Goal: Task Accomplishment & Management: Complete application form

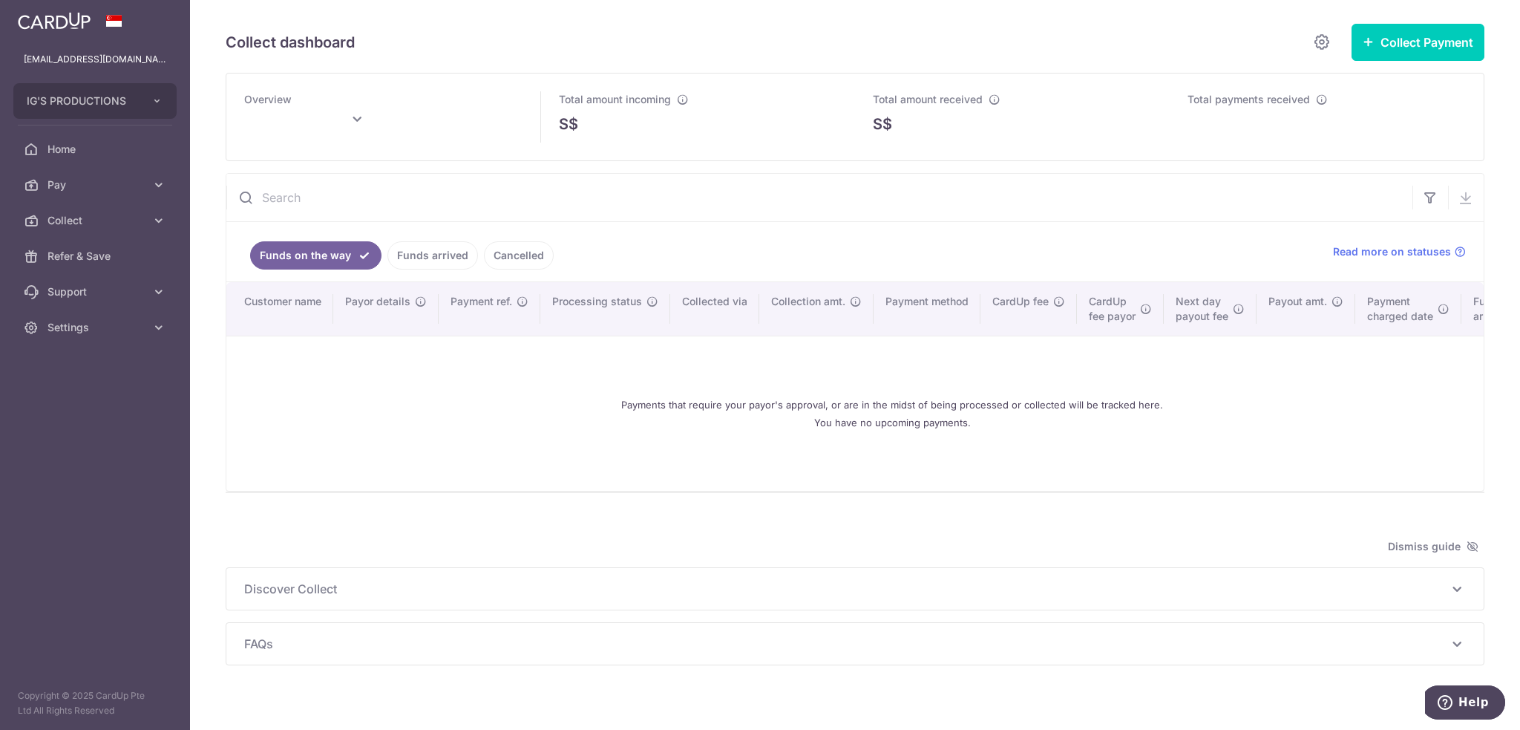
click at [440, 258] on link "Funds arrived" at bounding box center [432, 255] width 91 height 28
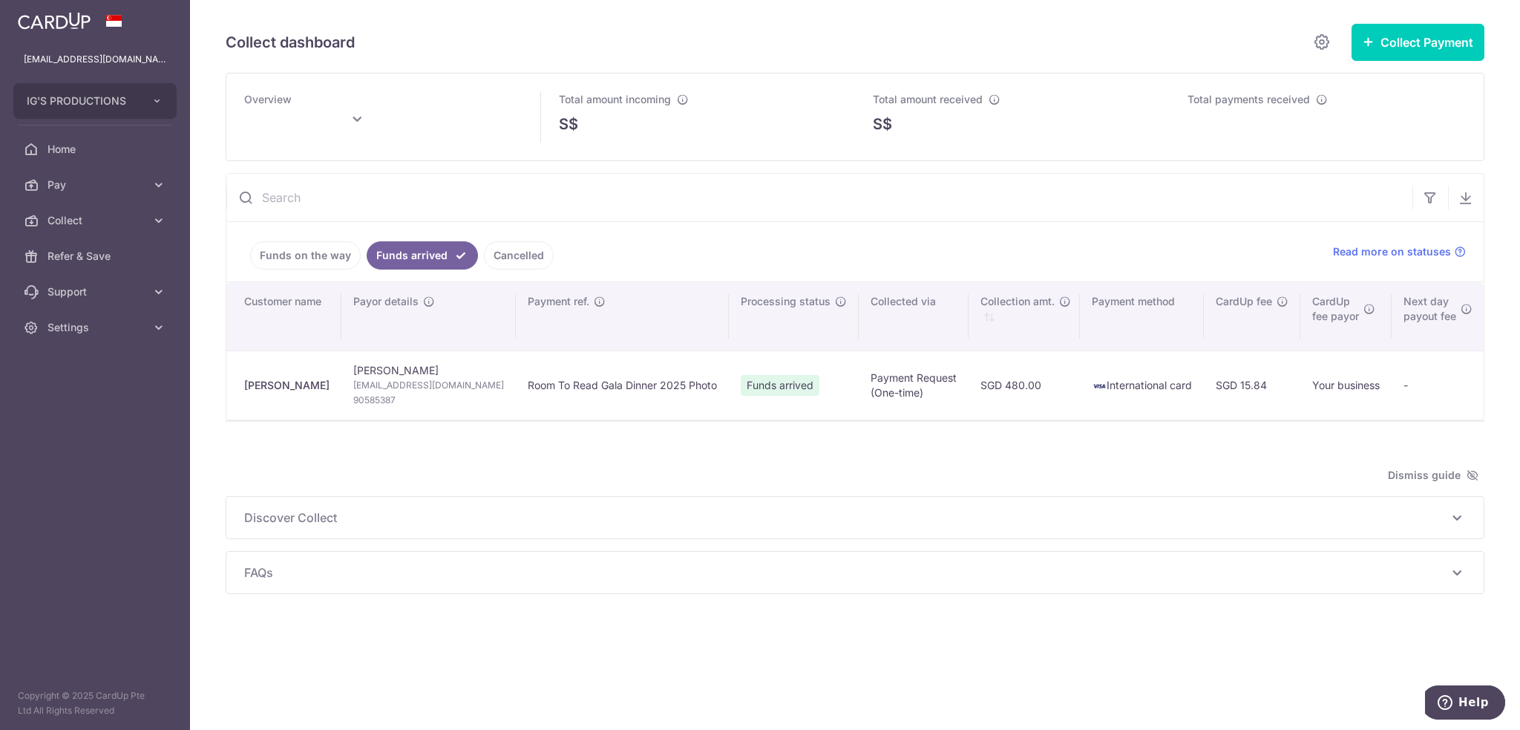
click at [493, 255] on link "Cancelled" at bounding box center [519, 255] width 70 height 28
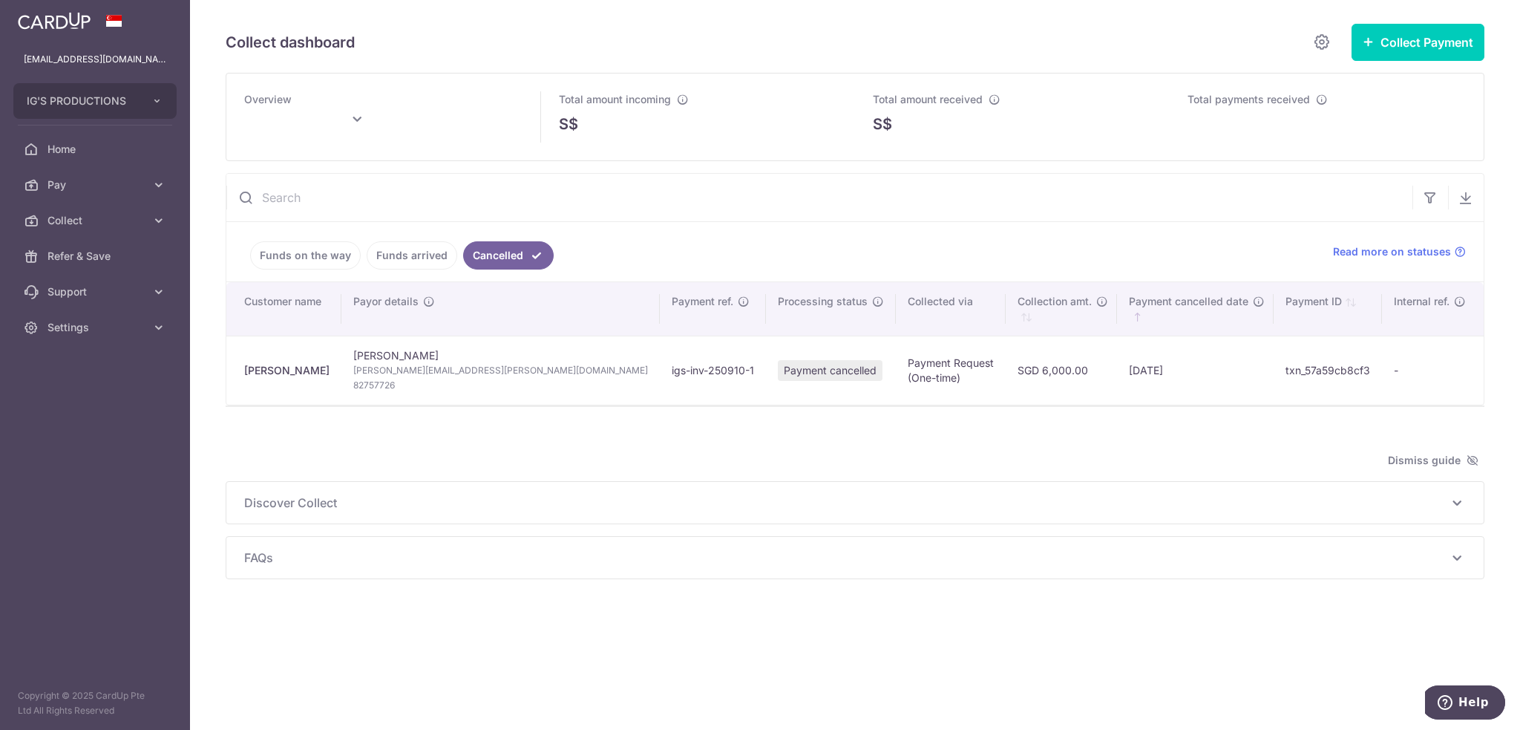
type input "October 2025"
drag, startPoint x: 232, startPoint y: 287, endPoint x: 1494, endPoint y: 377, distance: 1264.4
click at [1508, 379] on div "Collect dashboard Collect Payment Create request to collect payments Custom Pay…" at bounding box center [855, 365] width 1330 height 730
copy table
click at [766, 399] on td "Payment cancelled" at bounding box center [831, 370] width 130 height 69
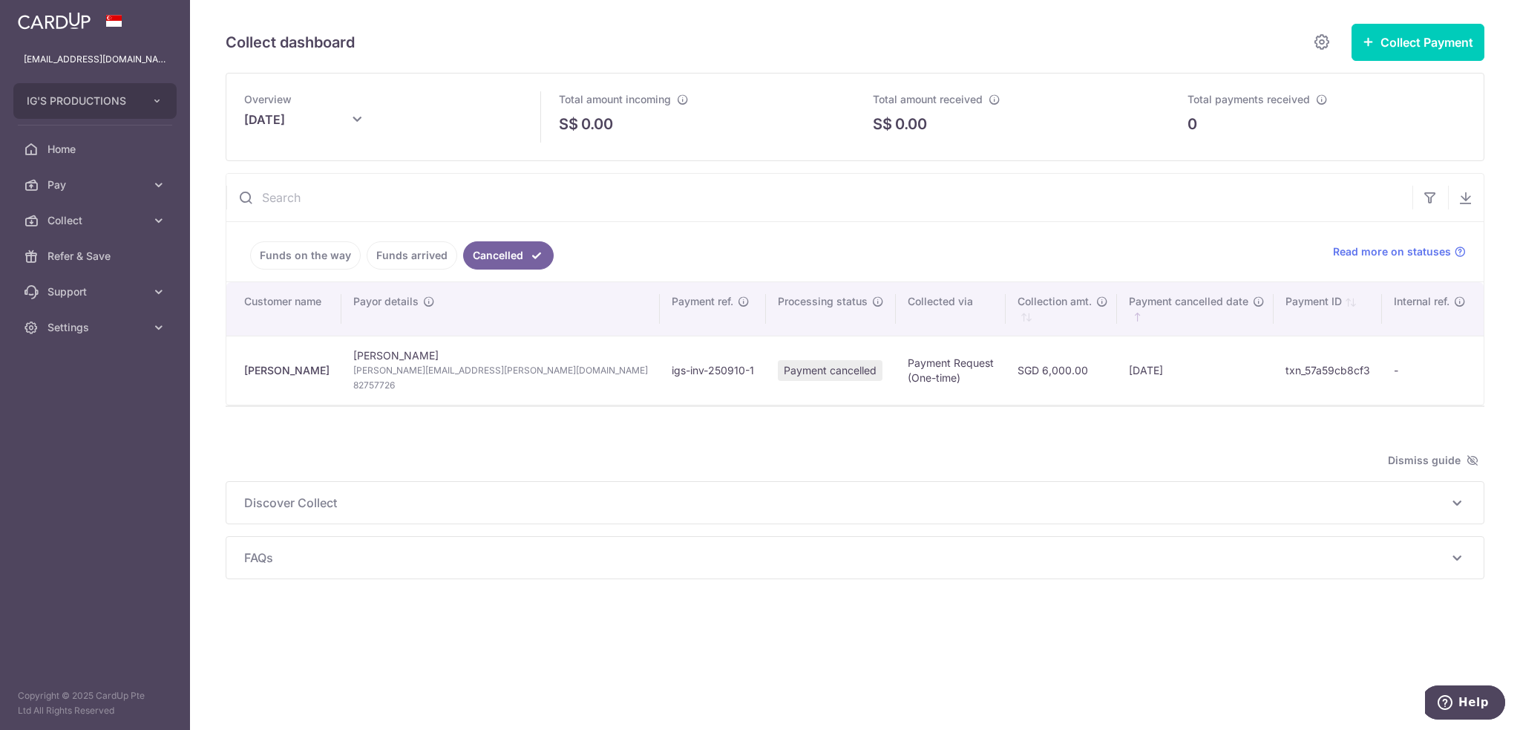
click at [778, 367] on span "Payment cancelled" at bounding box center [830, 370] width 105 height 21
click at [1326, 365] on td "txn_57a59cb8cf3" at bounding box center [1328, 370] width 108 height 69
drag, startPoint x: 1452, startPoint y: 364, endPoint x: 1306, endPoint y: 364, distance: 145.5
click at [1305, 364] on tr "Jaime Liew Jaime Liew Jaime.liew@bny.com 82757726 igs-inv-250910-1 Payment canc…" at bounding box center [854, 370] width 1257 height 69
click at [1443, 363] on td "-" at bounding box center [1433, 370] width 102 height 69
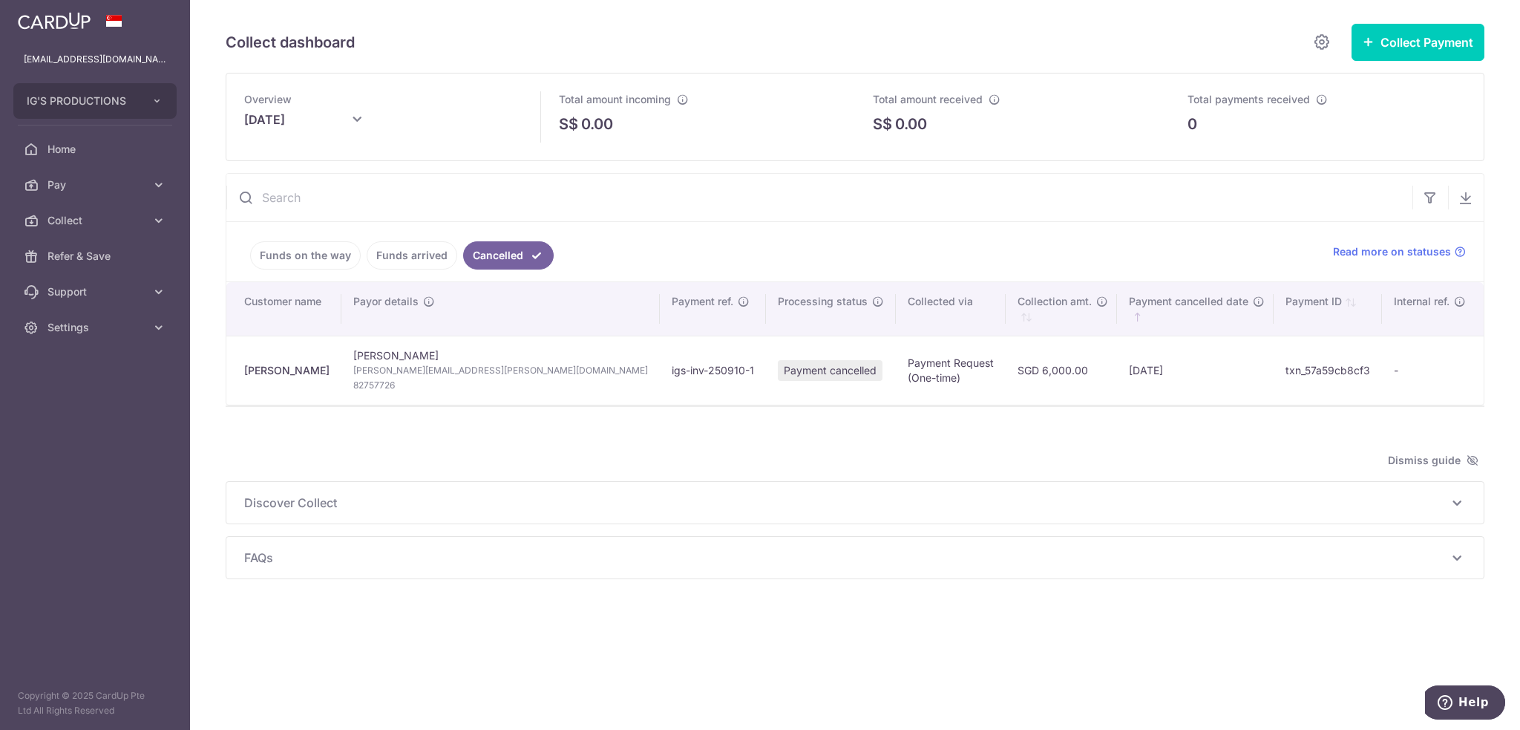
drag, startPoint x: 926, startPoint y: 235, endPoint x: 955, endPoint y: 231, distance: 29.3
click at [926, 235] on ul "Funds on the way Funds arrived Cancelled" at bounding box center [770, 251] width 1089 height 59
click at [1411, 39] on button "Collect Payment" at bounding box center [1418, 42] width 133 height 37
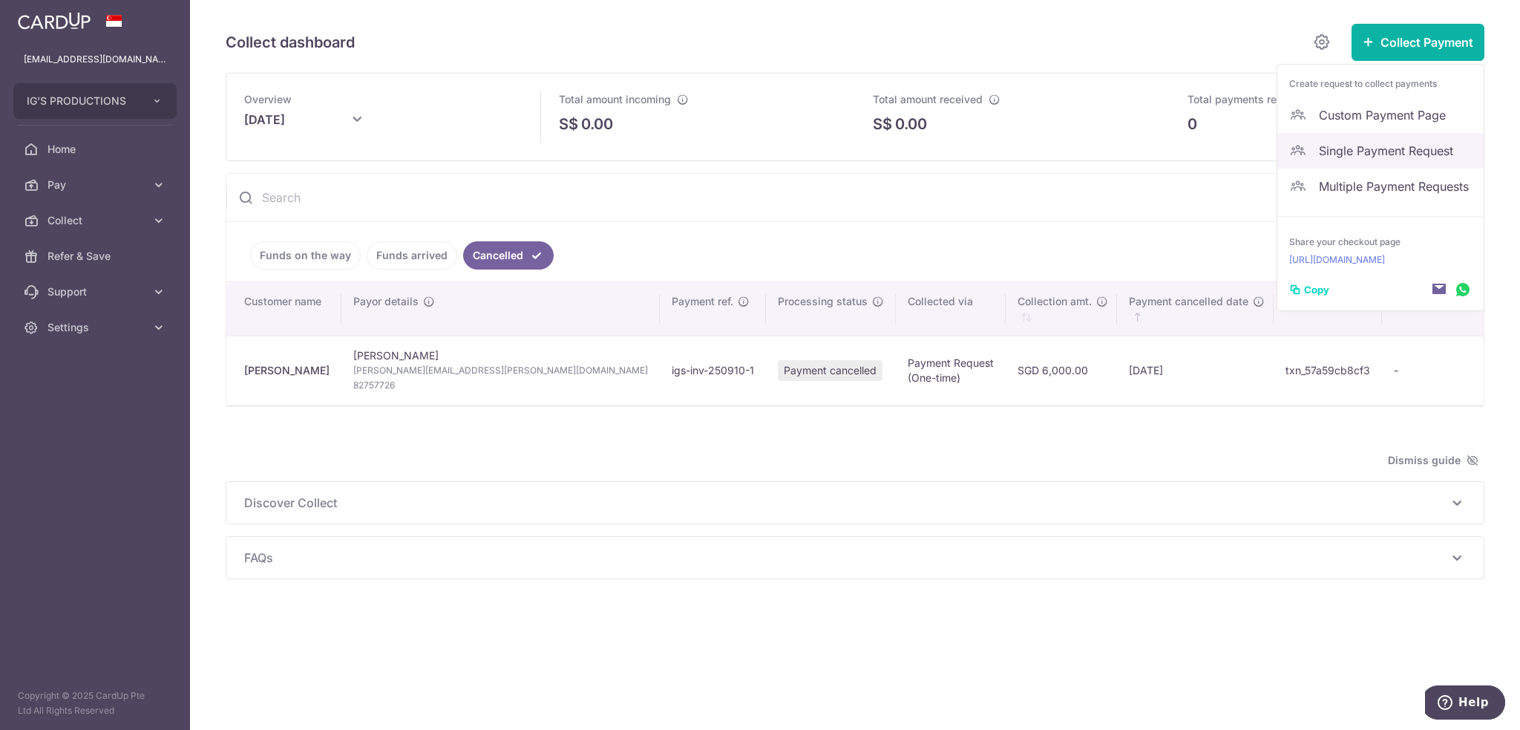
click at [1366, 153] on span "Single Payment Request" at bounding box center [1395, 151] width 153 height 18
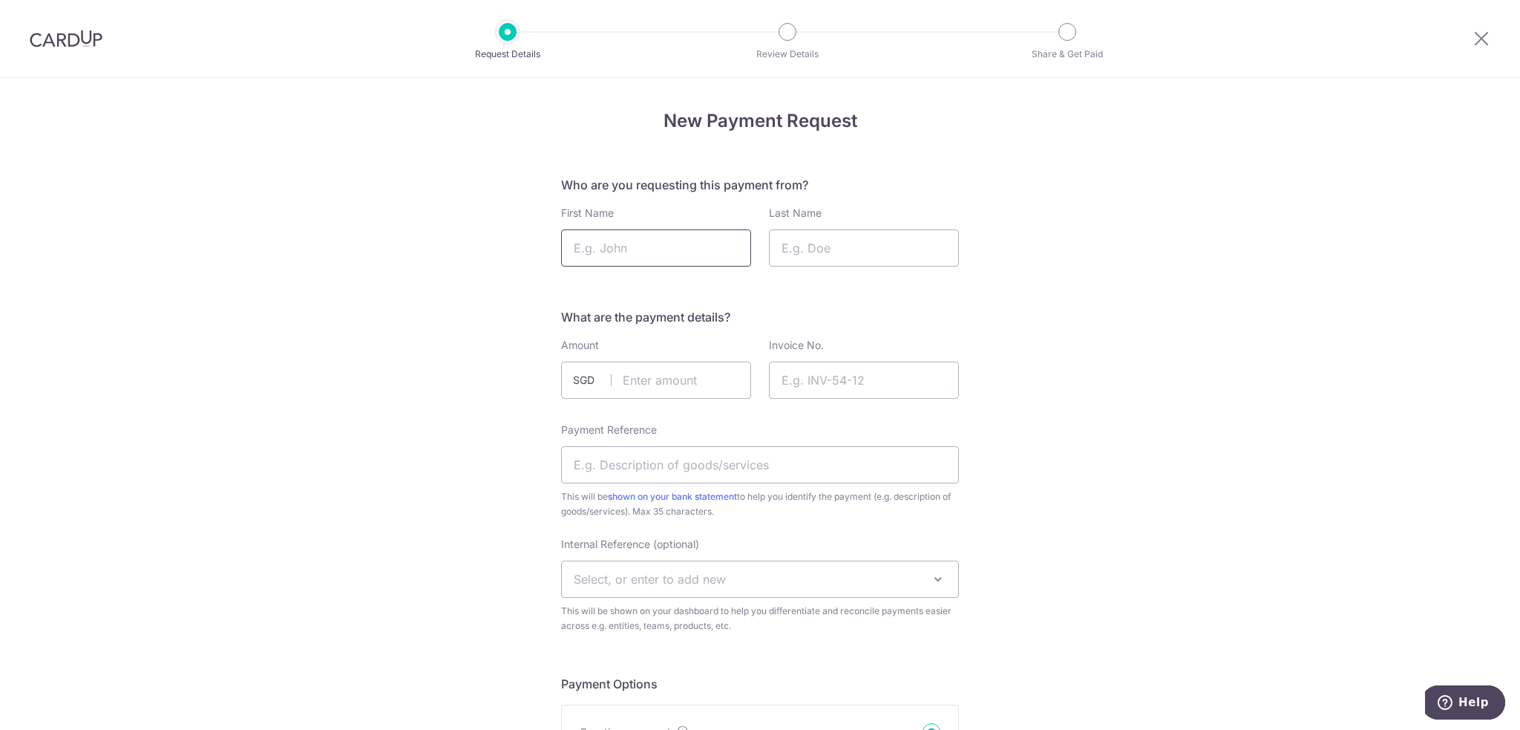
click at [693, 243] on input "First Name" at bounding box center [656, 247] width 190 height 37
type input "Jaime"
click at [1485, 41] on icon at bounding box center [1482, 38] width 18 height 19
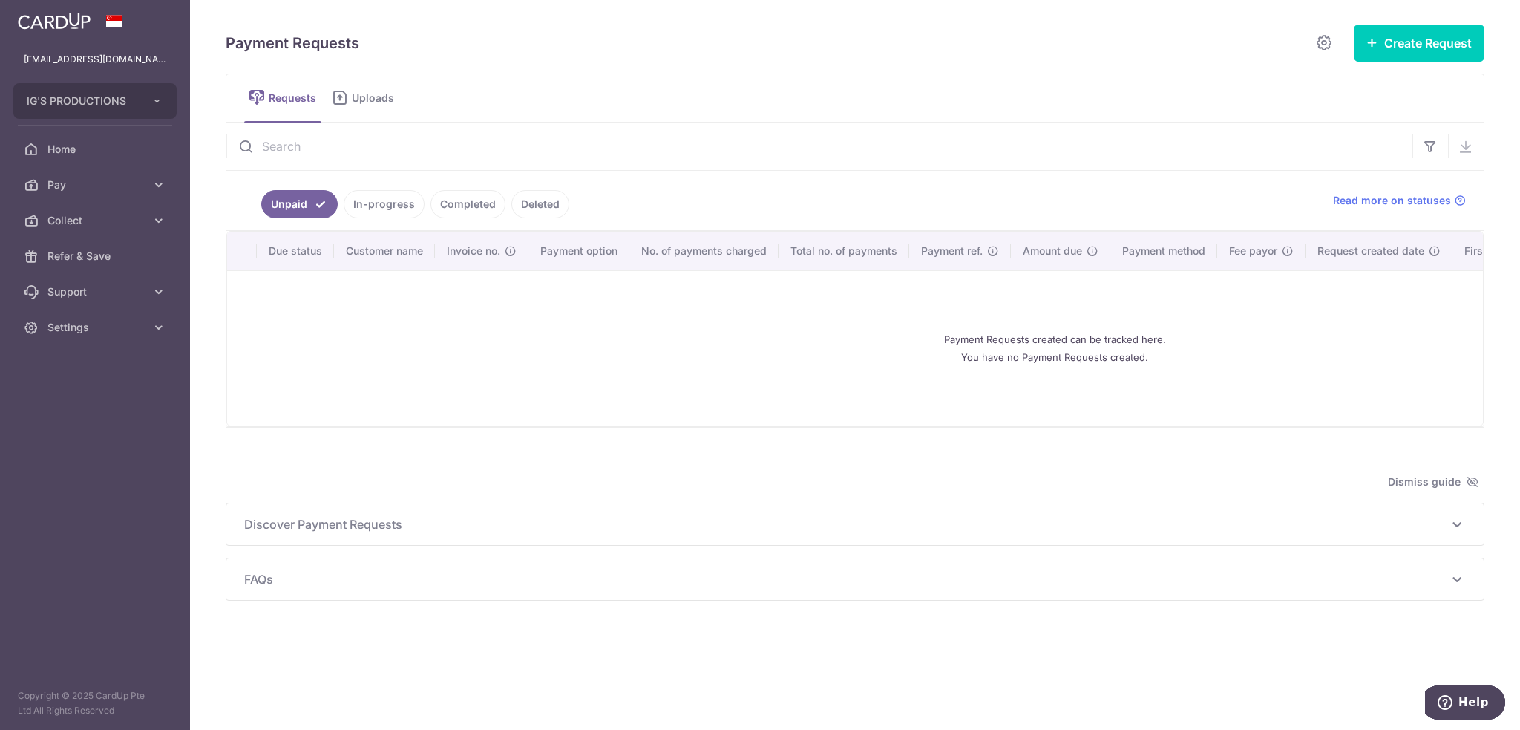
click at [479, 206] on link "Completed" at bounding box center [468, 204] width 75 height 28
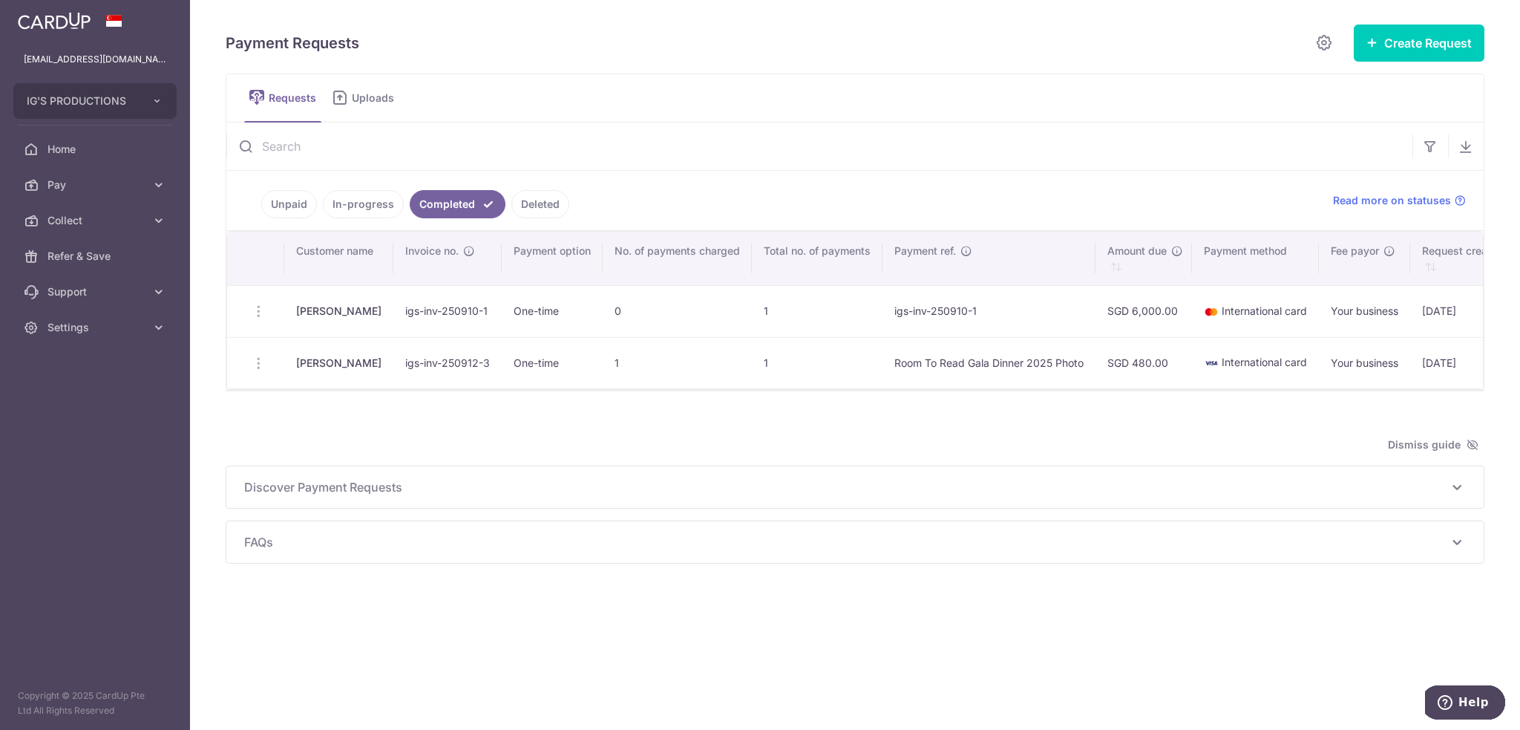
click at [258, 307] on td at bounding box center [255, 311] width 57 height 52
click at [251, 311] on td at bounding box center [255, 311] width 57 height 52
drag, startPoint x: 1342, startPoint y: 302, endPoint x: 1373, endPoint y: 307, distance: 30.8
click at [1373, 307] on td "Your business" at bounding box center [1364, 311] width 91 height 52
click at [765, 722] on div "Payment Requests Create Request Single Request Multiple Requests Requests Uploa…" at bounding box center [855, 365] width 1330 height 730
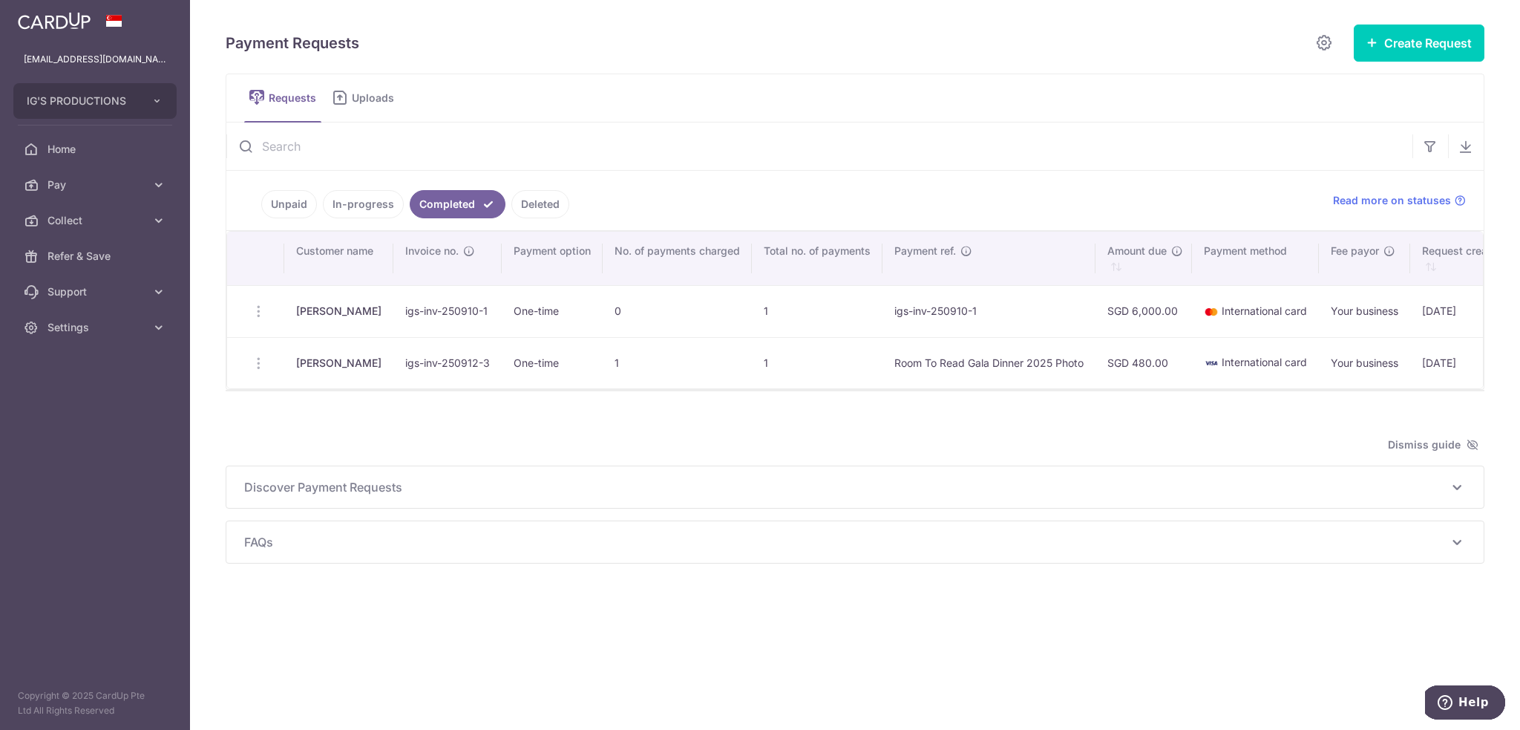
click at [756, 673] on div "Payment Requests Create Request Single Request Multiple Requests Requests Uploa…" at bounding box center [855, 365] width 1330 height 730
click at [287, 201] on link "Unpaid" at bounding box center [289, 204] width 56 height 28
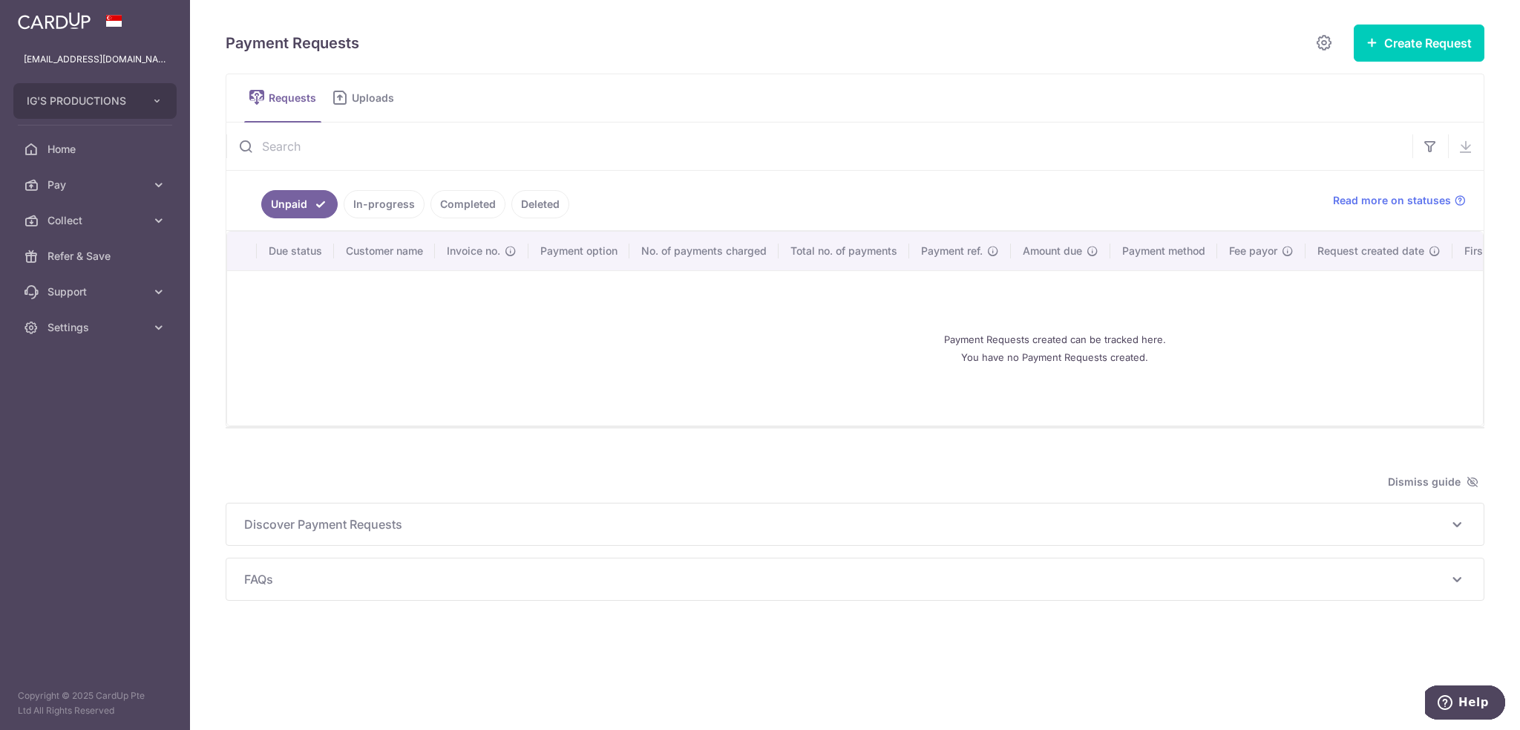
click at [357, 209] on link "In-progress" at bounding box center [384, 204] width 81 height 28
click at [487, 203] on link "Completed" at bounding box center [468, 204] width 75 height 28
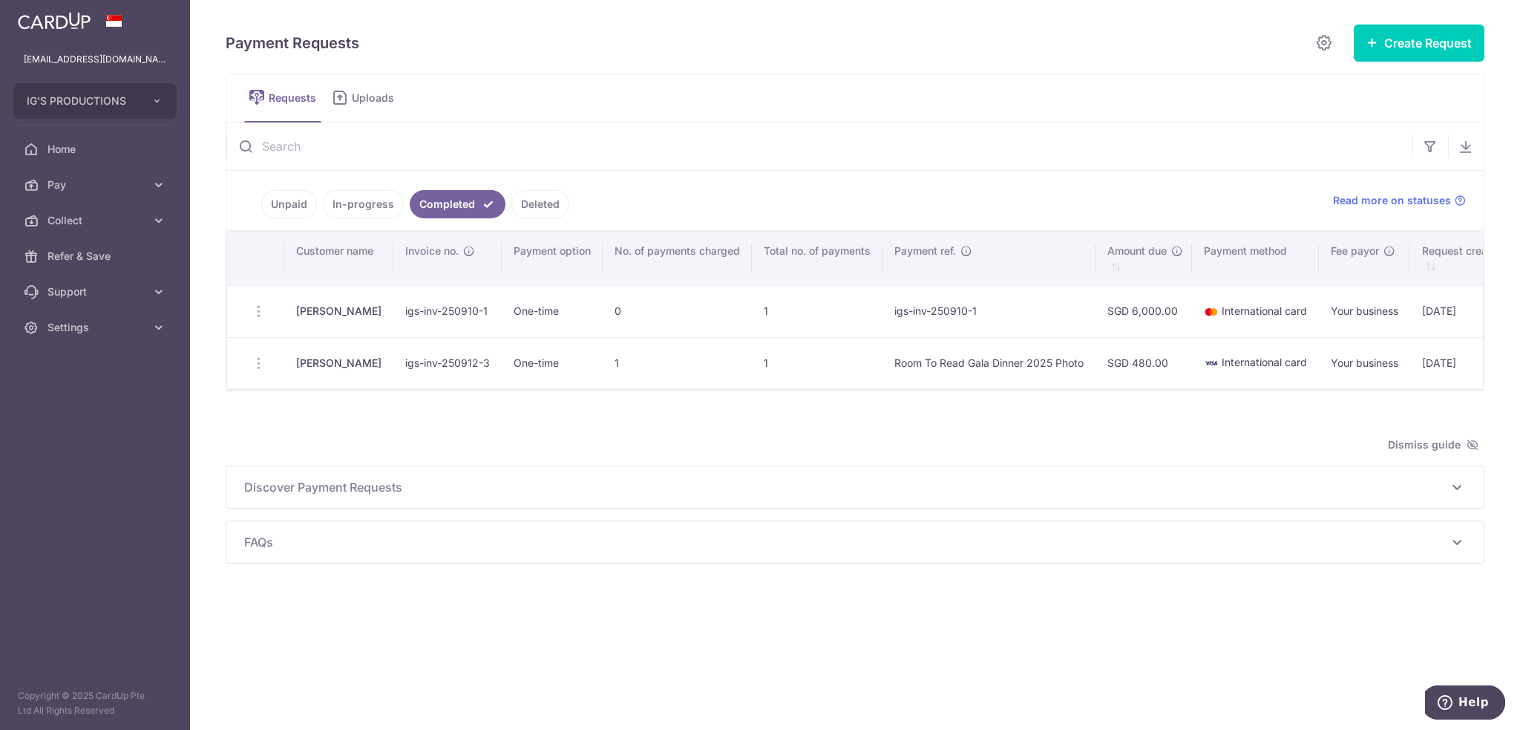
click at [540, 204] on link "Deleted" at bounding box center [540, 204] width 58 height 28
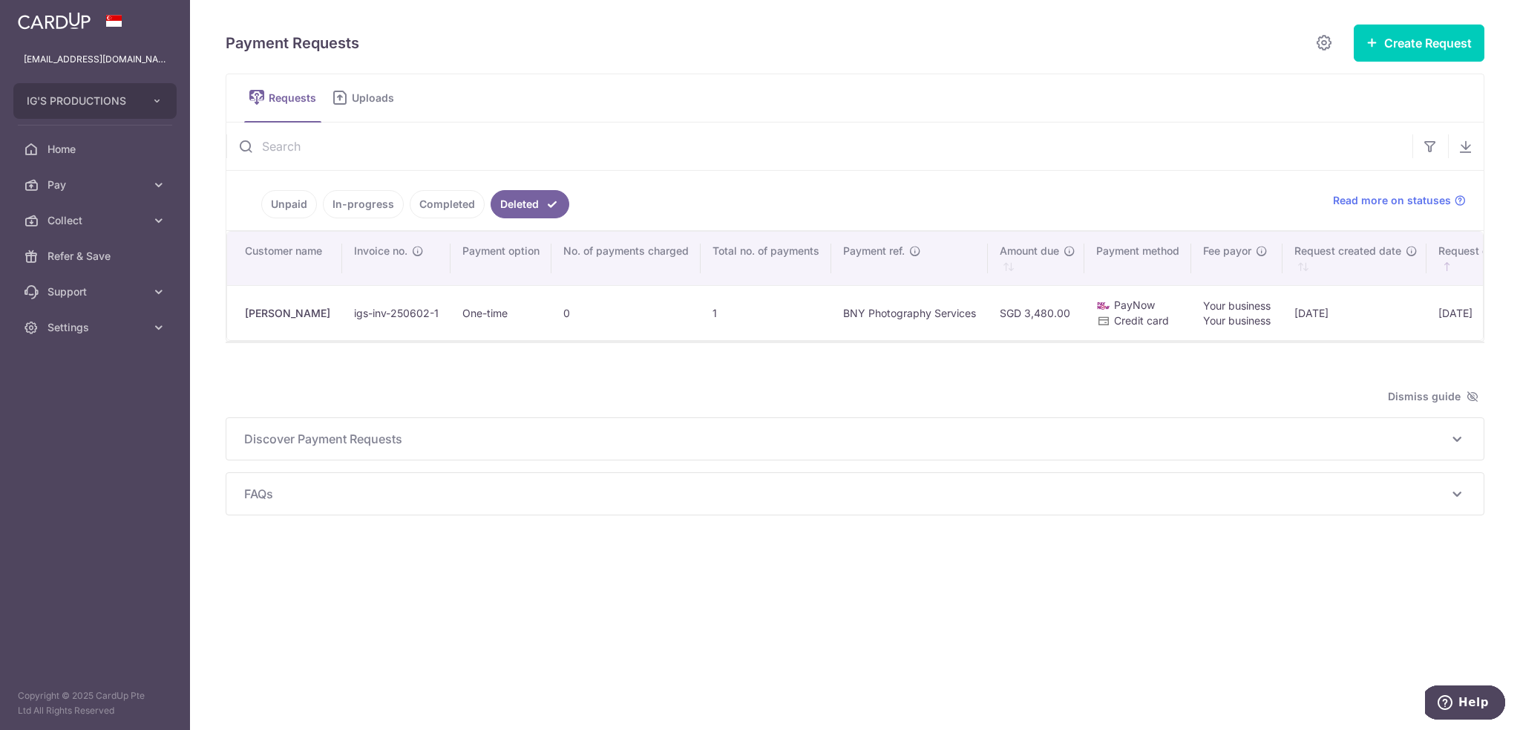
click at [462, 218] on ul "Unpaid In-progress Completed Deleted" at bounding box center [770, 200] width 1089 height 59
click at [447, 206] on link "Completed" at bounding box center [447, 204] width 75 height 28
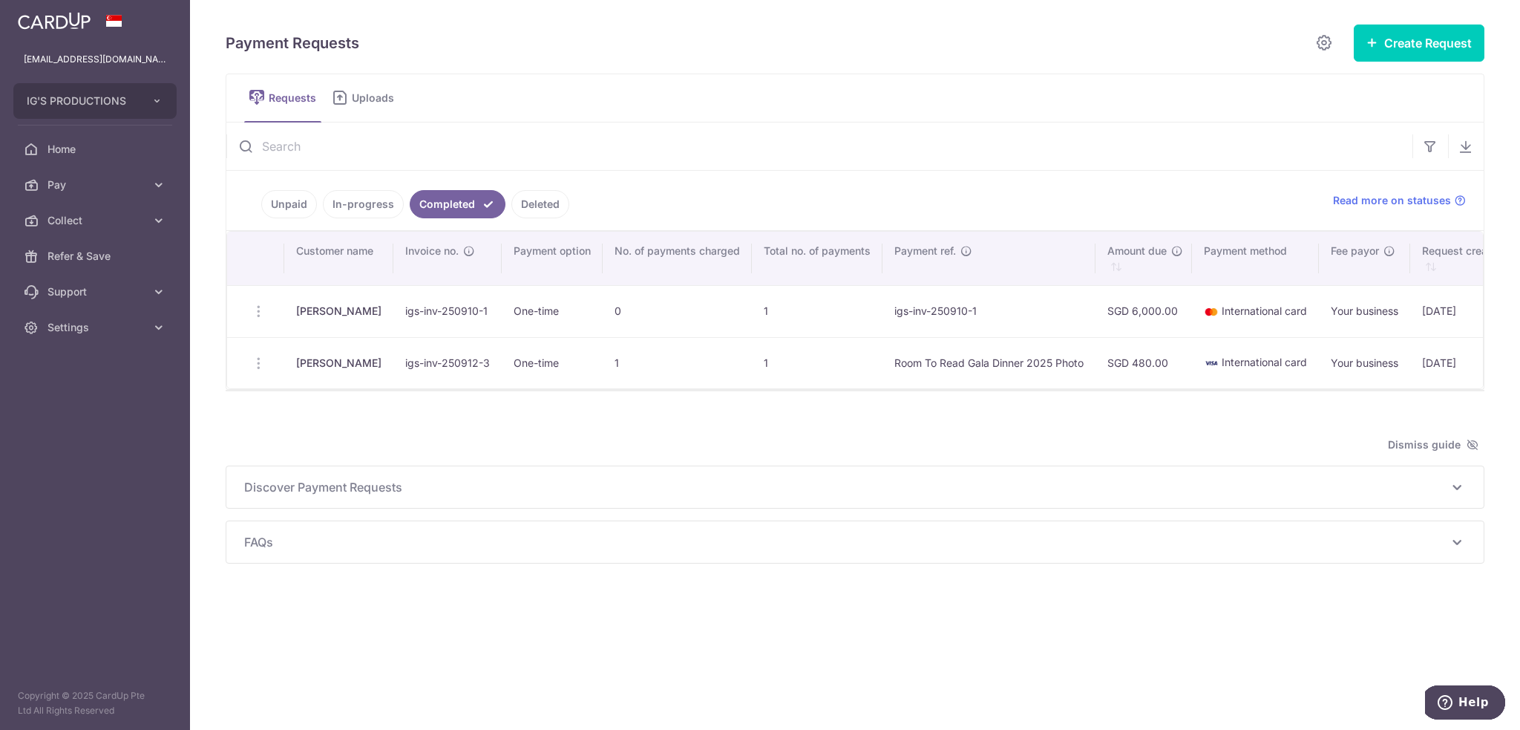
click at [789, 496] on span "Discover Payment Requests" at bounding box center [846, 487] width 1204 height 18
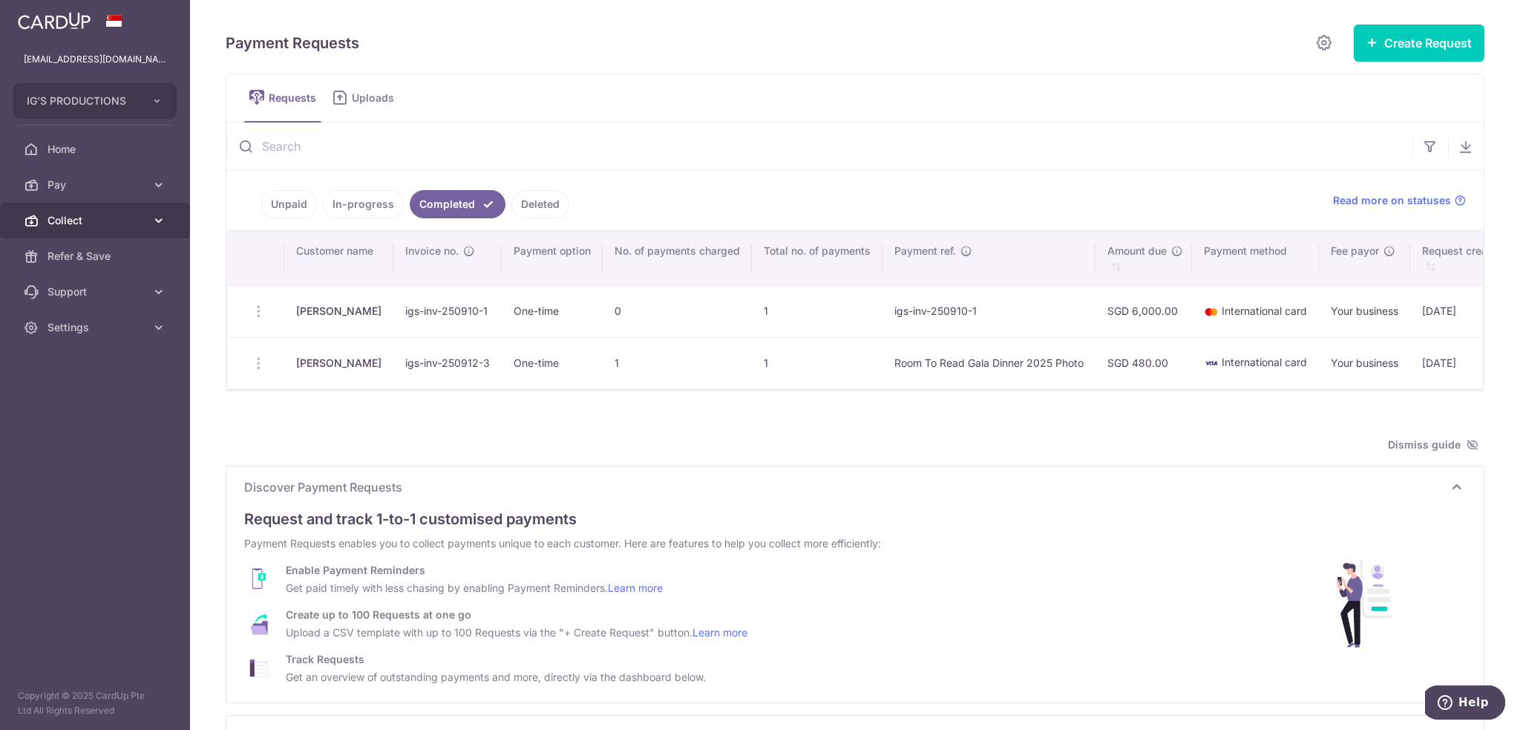
click at [160, 215] on icon at bounding box center [158, 220] width 15 height 15
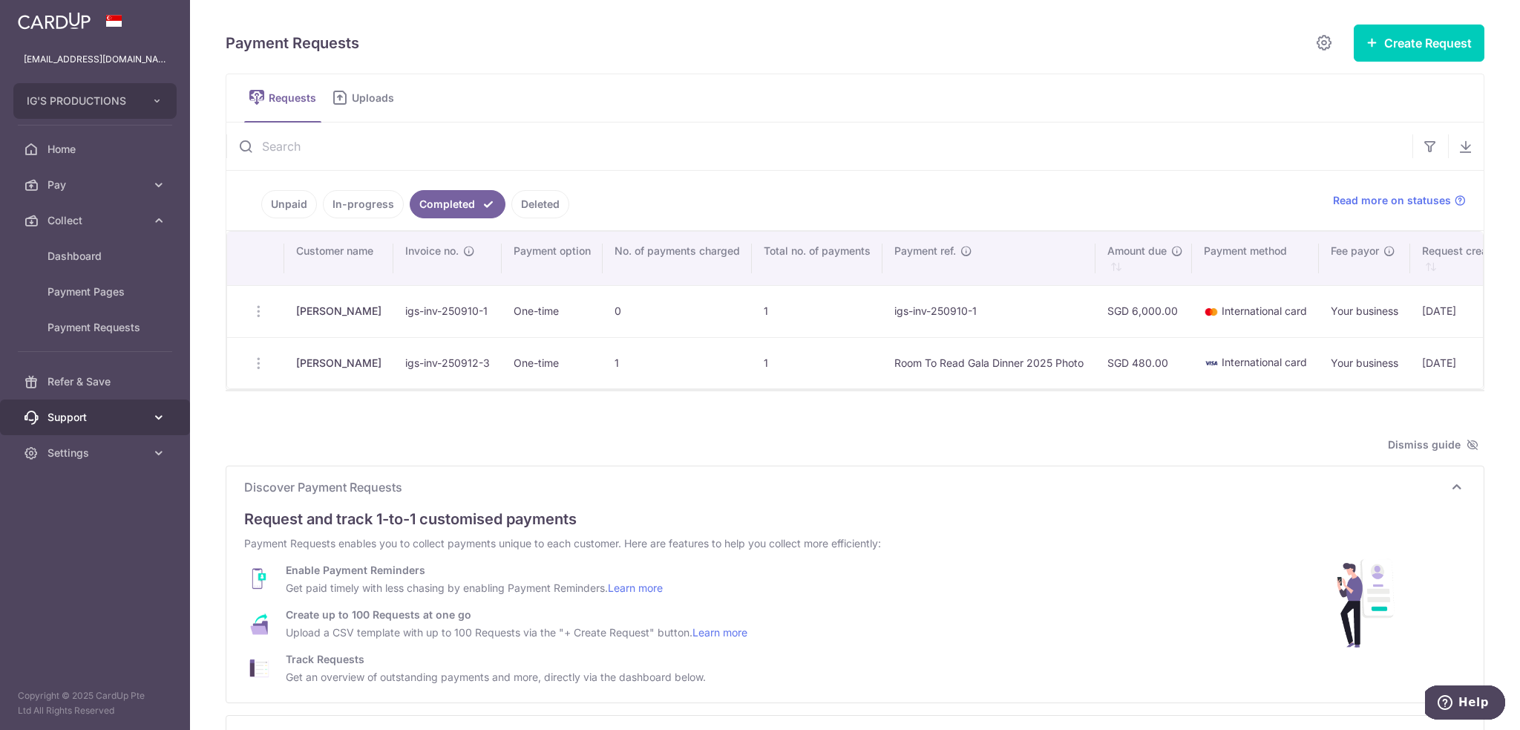
click at [158, 417] on icon at bounding box center [158, 417] width 15 height 15
click at [89, 251] on span "Dashboard" at bounding box center [97, 256] width 98 height 15
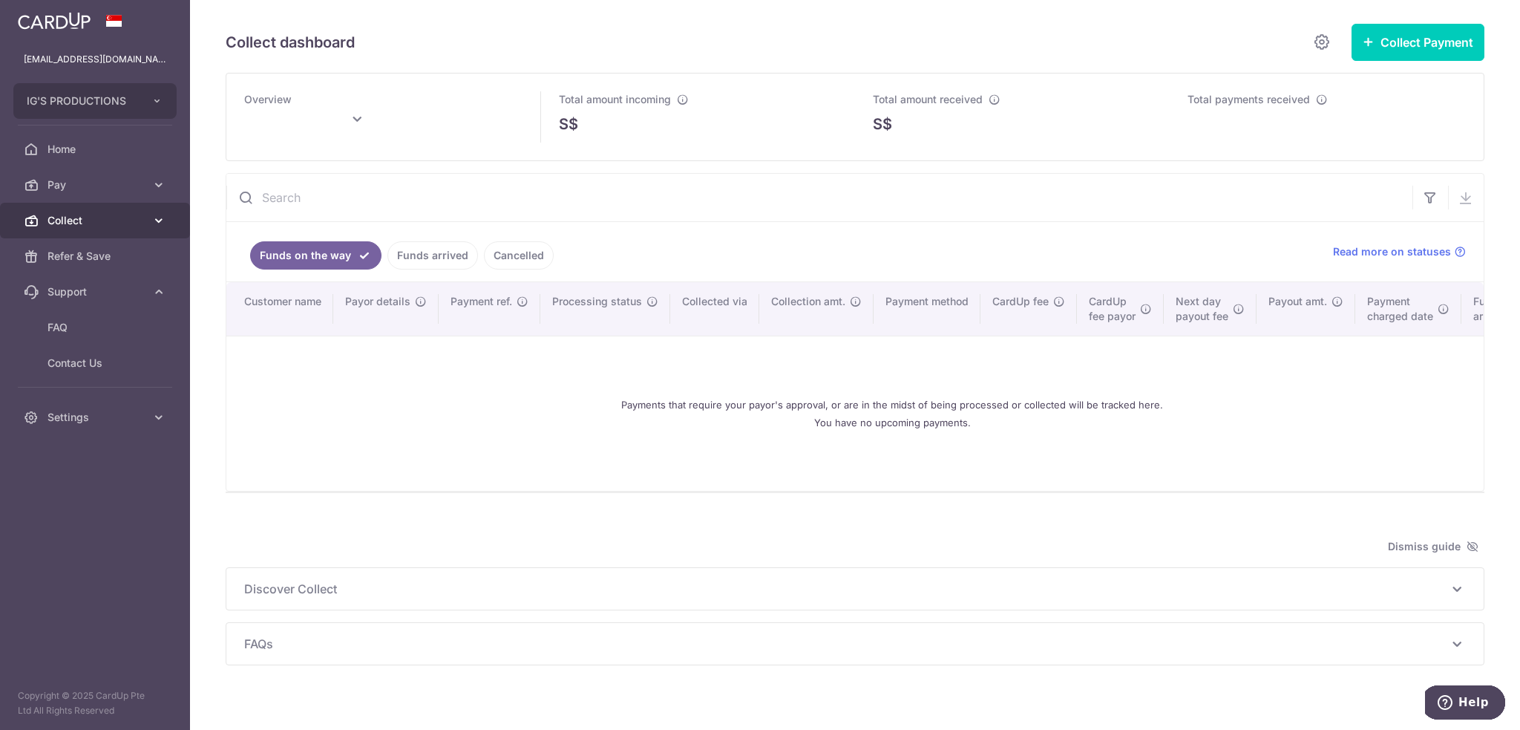
click at [99, 213] on span "Collect" at bounding box center [97, 220] width 98 height 15
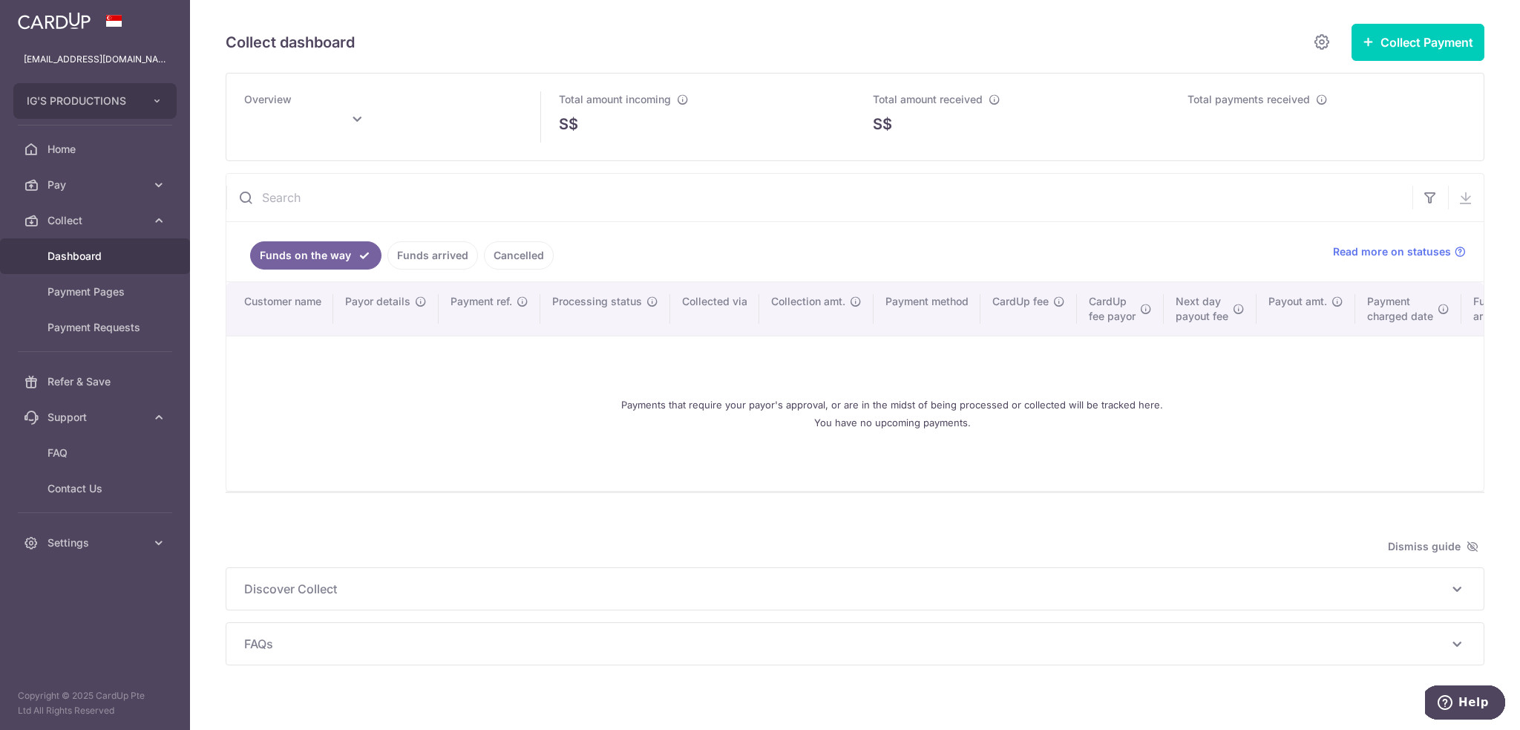
click at [112, 243] on link "Dashboard" at bounding box center [95, 256] width 190 height 36
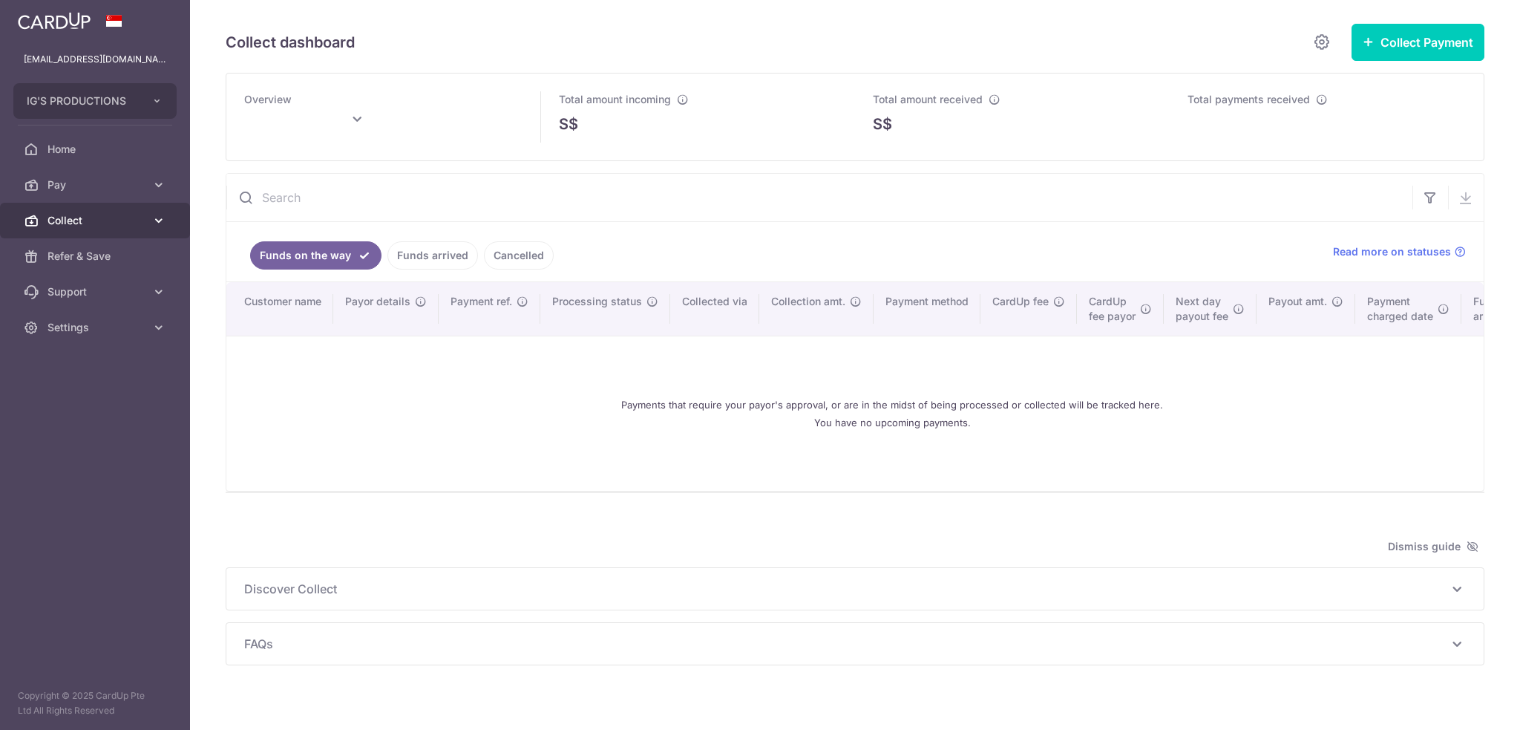
click at [135, 227] on span "Collect" at bounding box center [97, 220] width 98 height 15
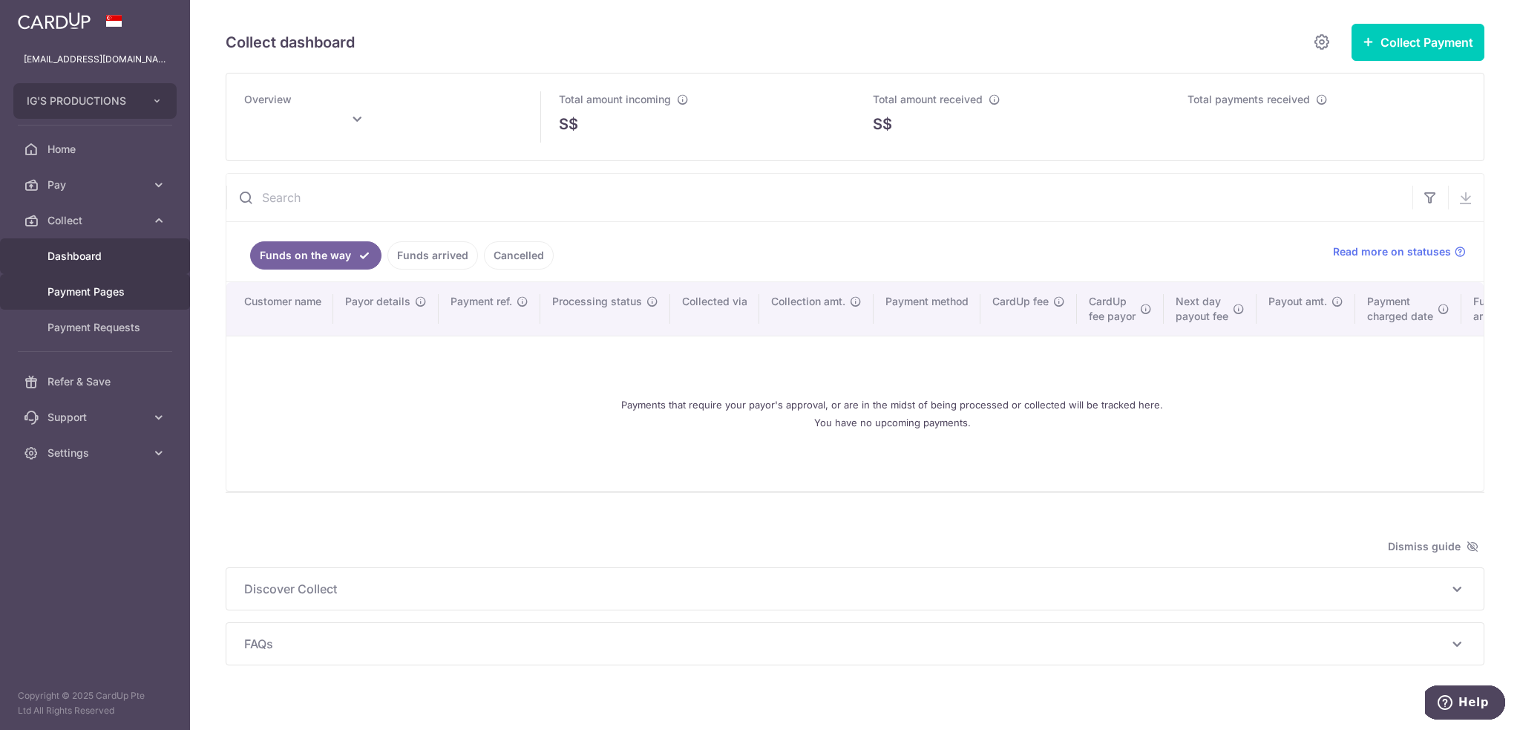
click at [122, 293] on span "Payment Pages" at bounding box center [97, 291] width 98 height 15
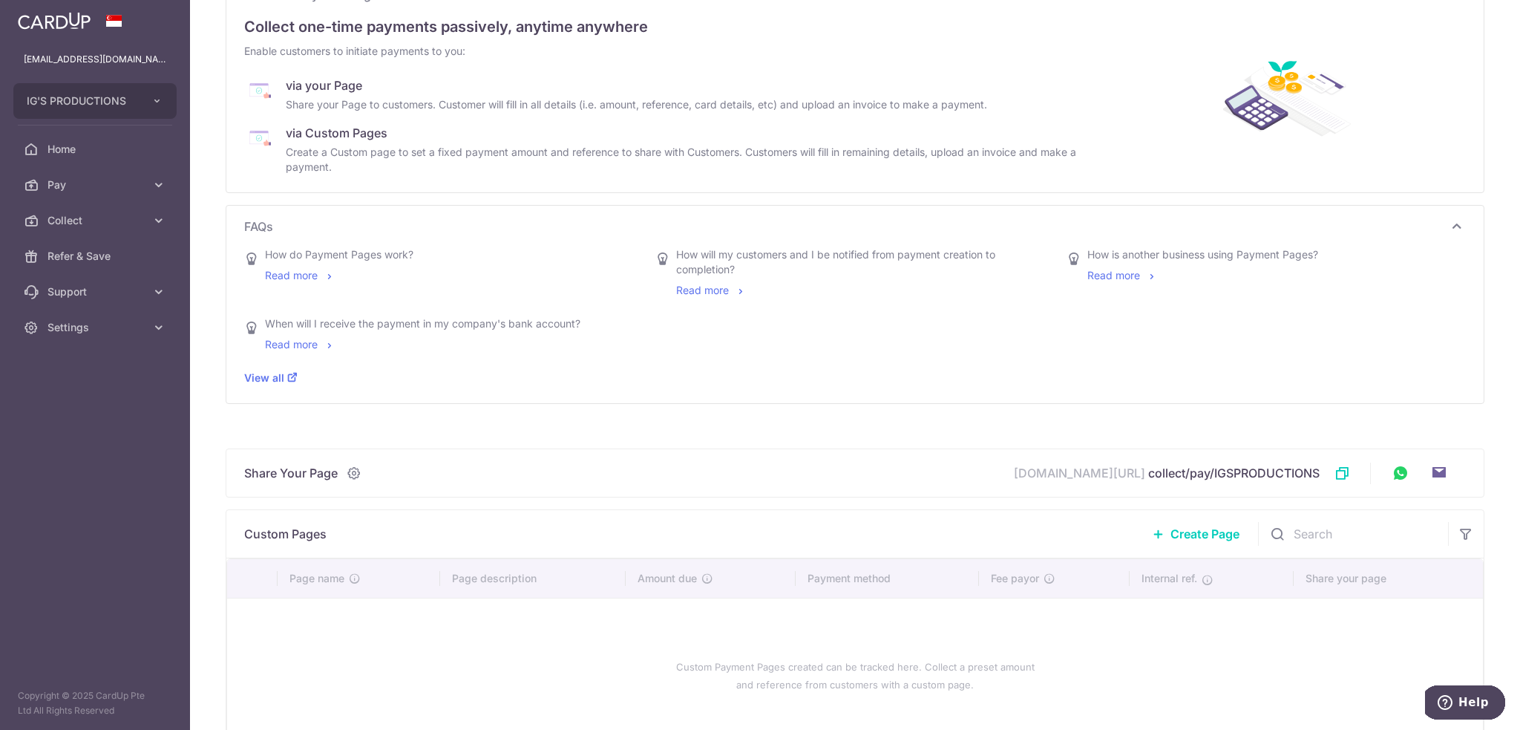
scroll to position [123, 0]
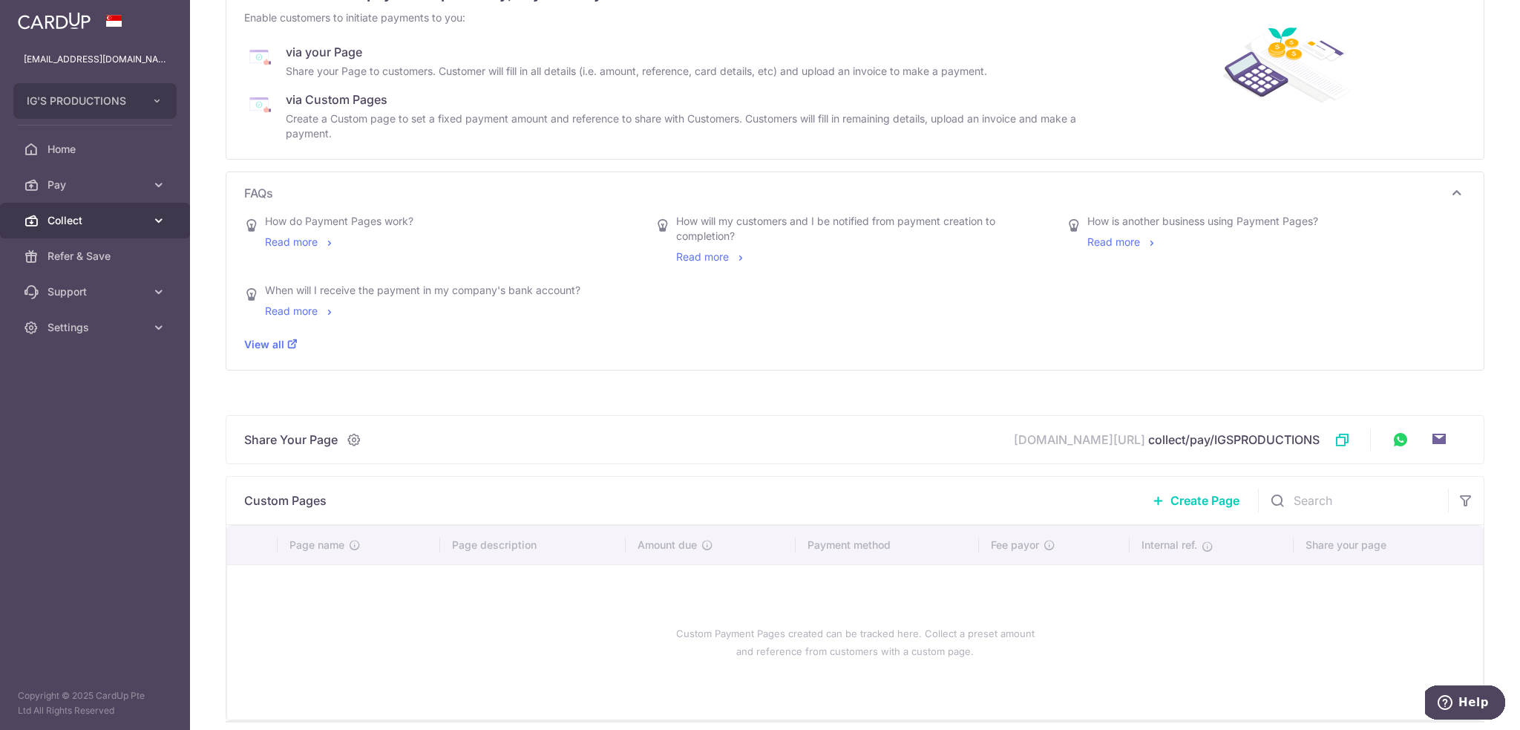
click at [159, 223] on icon at bounding box center [158, 220] width 15 height 15
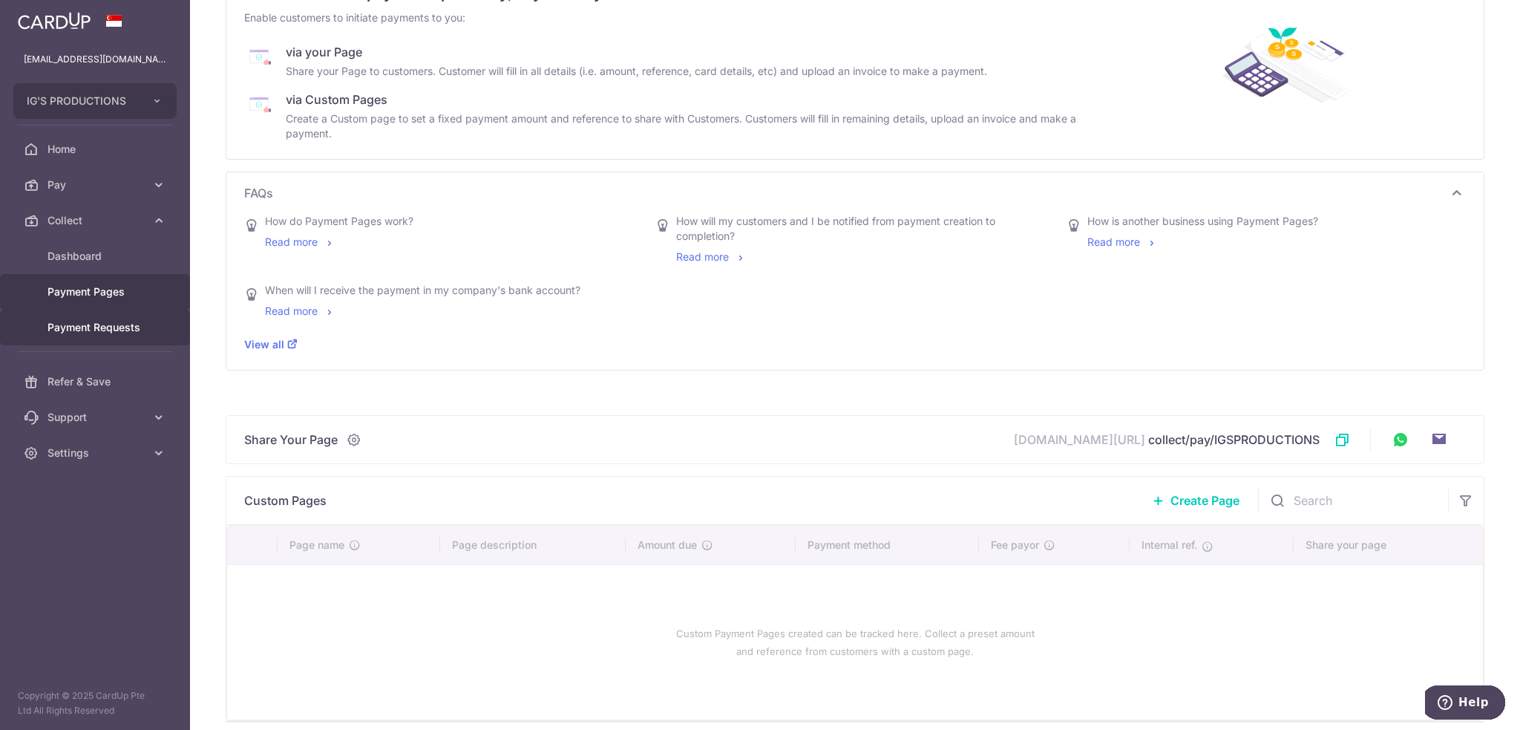
click at [119, 321] on span "Payment Requests" at bounding box center [97, 327] width 98 height 15
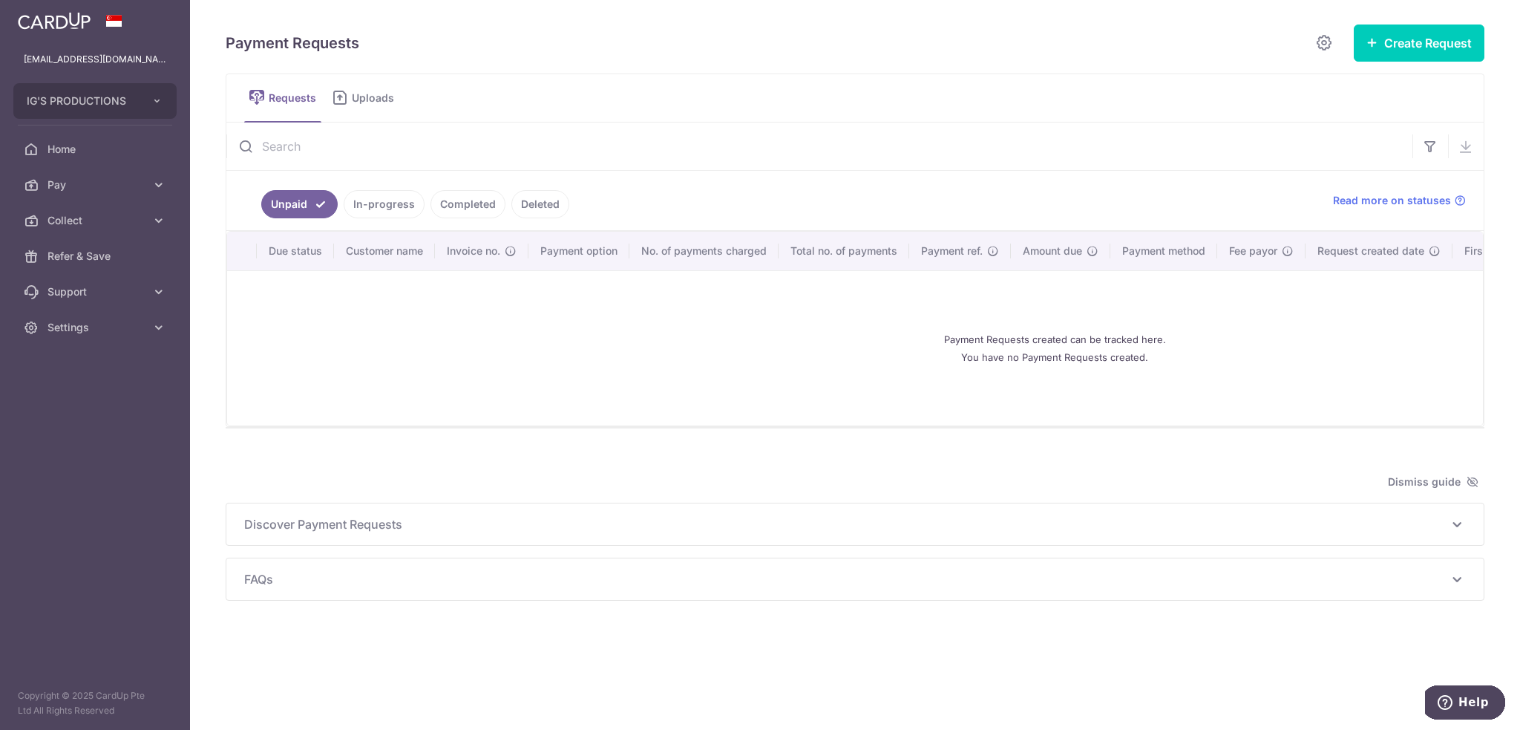
click at [373, 105] on link "Uploads" at bounding box center [365, 98] width 77 height 48
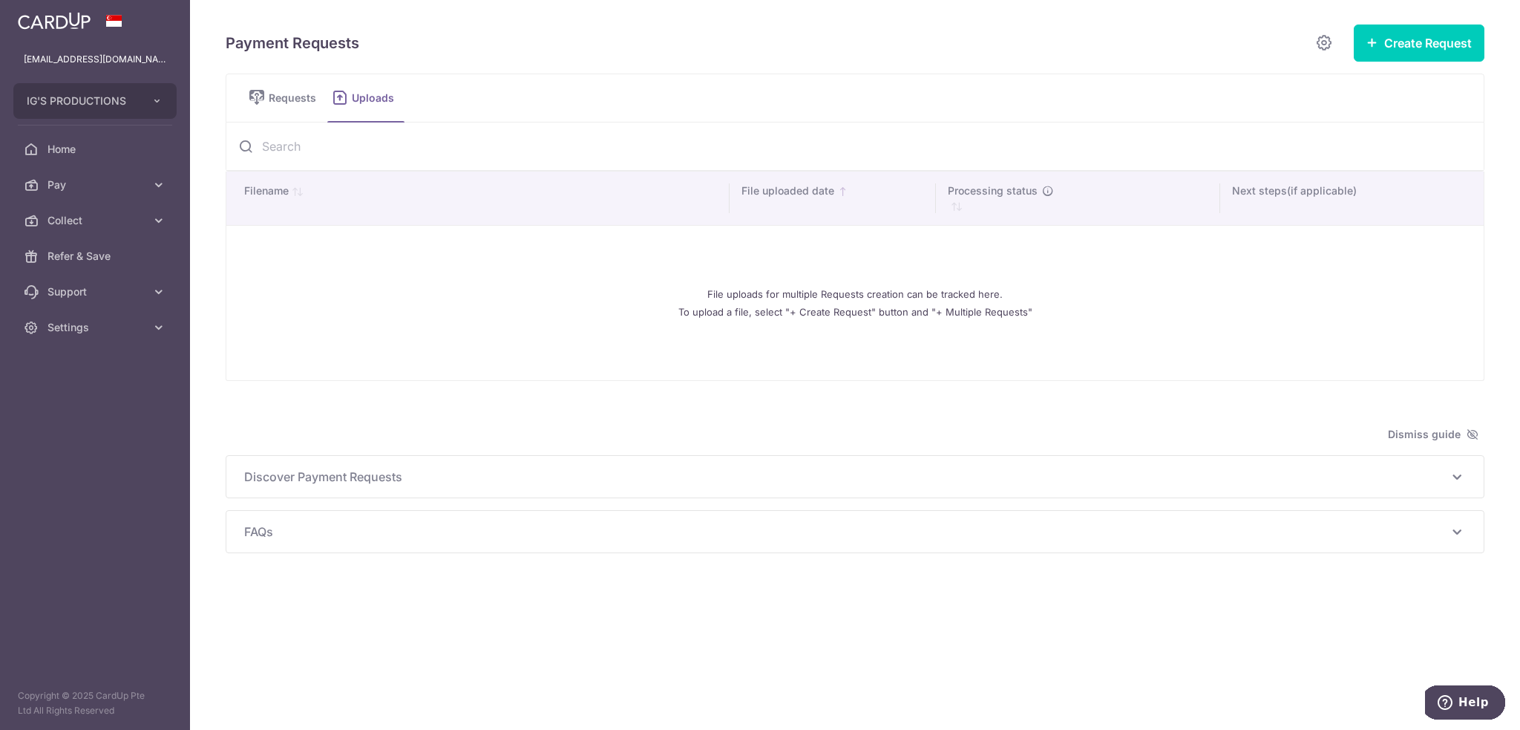
click at [284, 103] on span "Requests" at bounding box center [295, 98] width 53 height 15
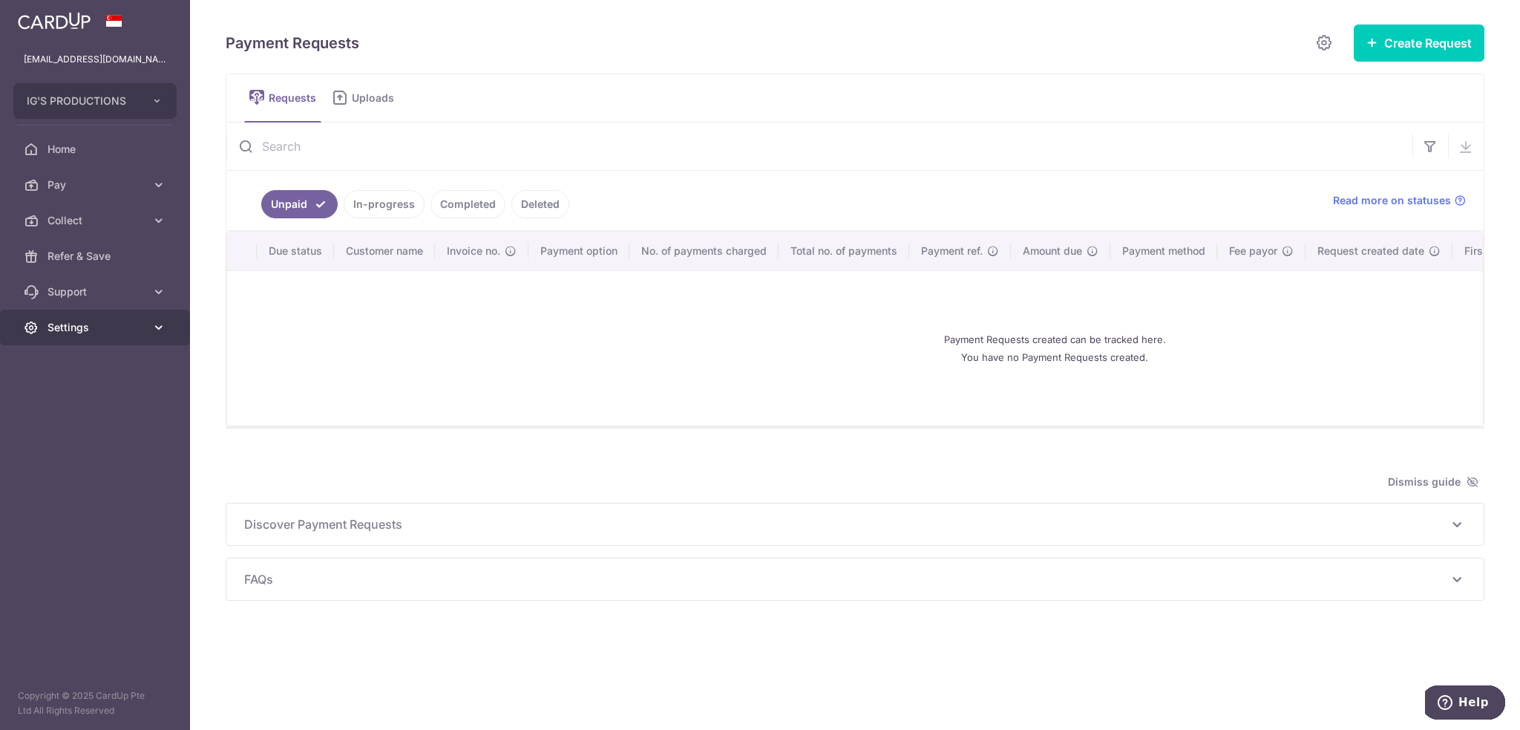
click at [157, 336] on link "Settings" at bounding box center [95, 328] width 190 height 36
click at [107, 362] on span "Account" at bounding box center [97, 363] width 98 height 15
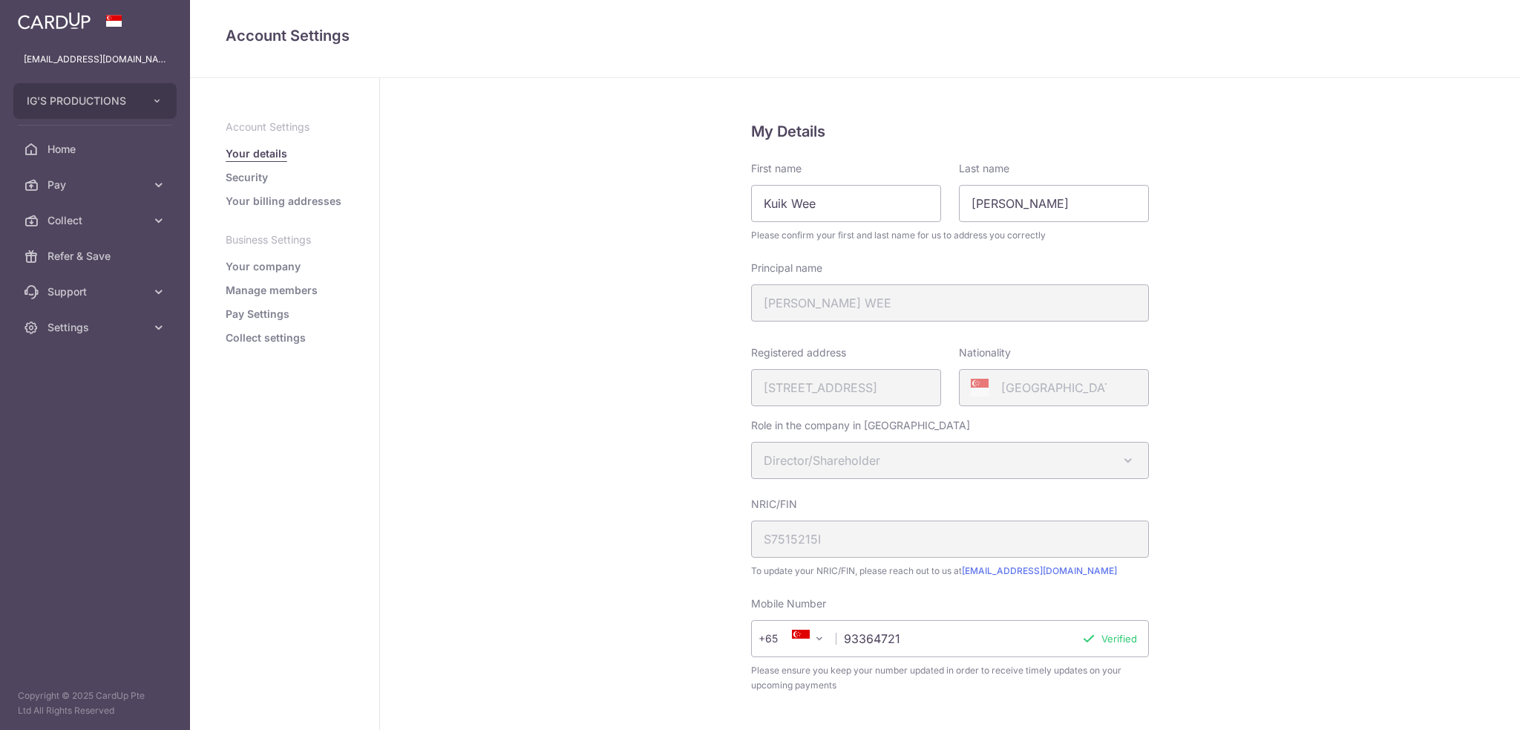
click at [72, 365] on aside "iggy24_sg@live.com.sg IG'S PRODUCTIONS Add new company IG'S PRODUCTIONS Home Pa…" at bounding box center [95, 365] width 190 height 730
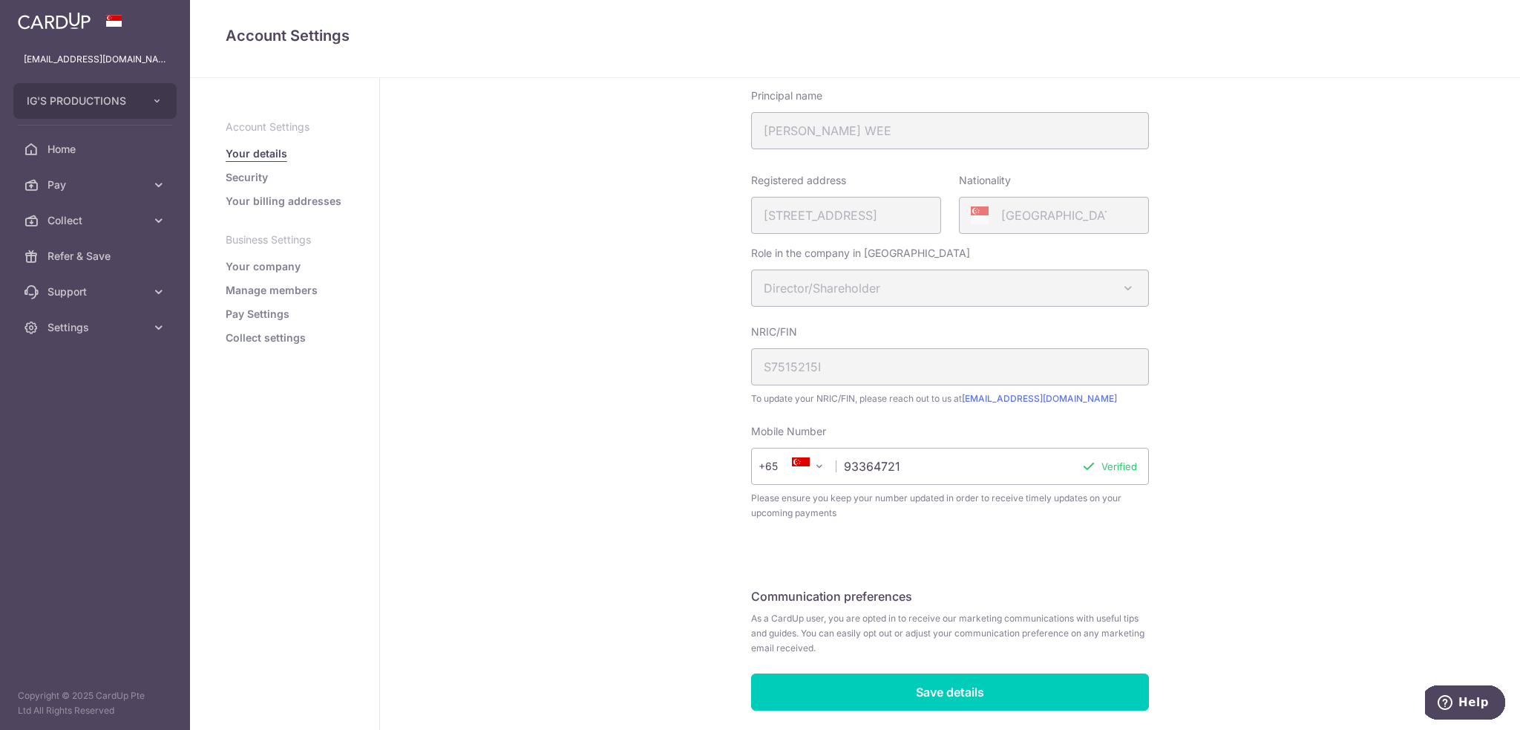
scroll to position [222, 0]
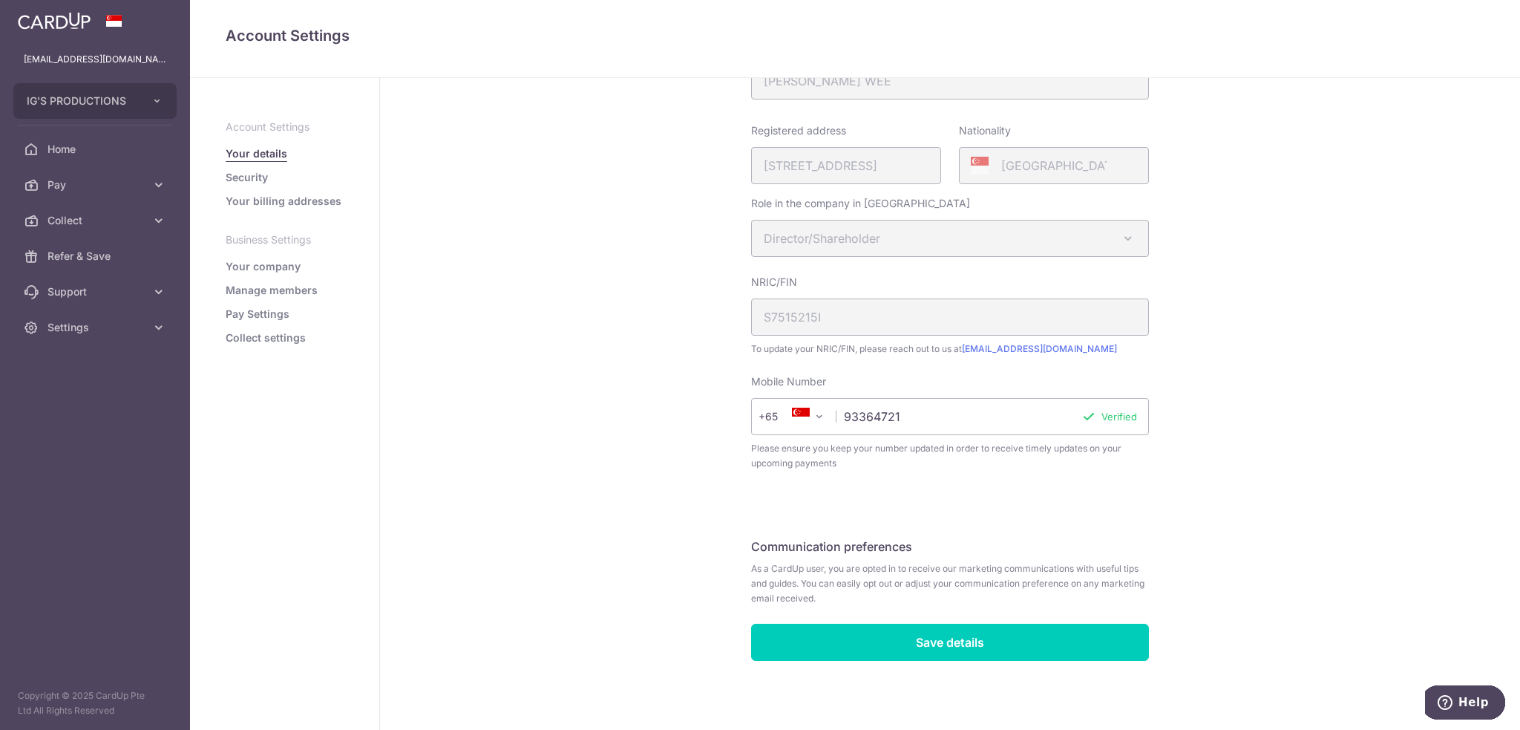
click at [287, 260] on link "Your company" at bounding box center [263, 266] width 75 height 15
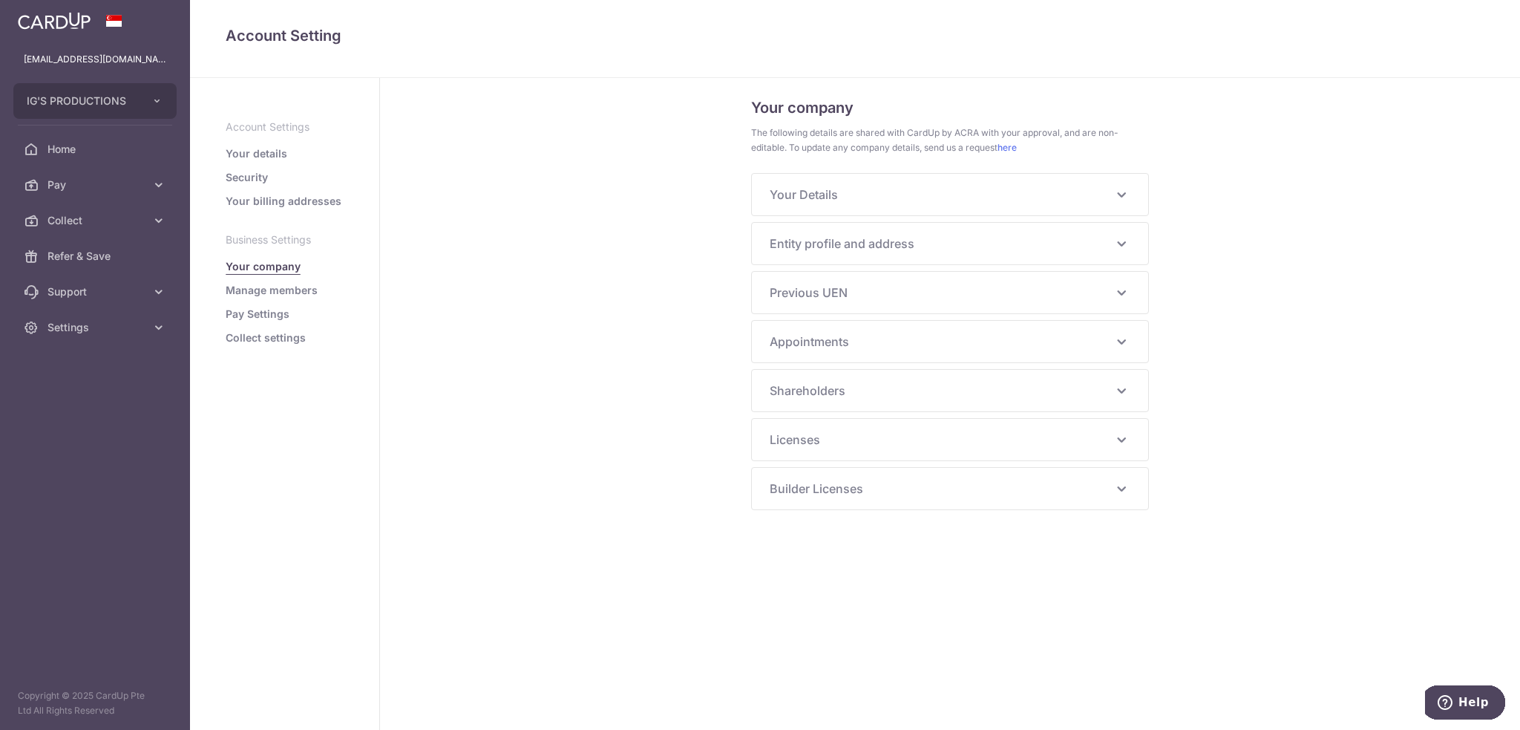
click at [1128, 188] on icon at bounding box center [1122, 195] width 18 height 18
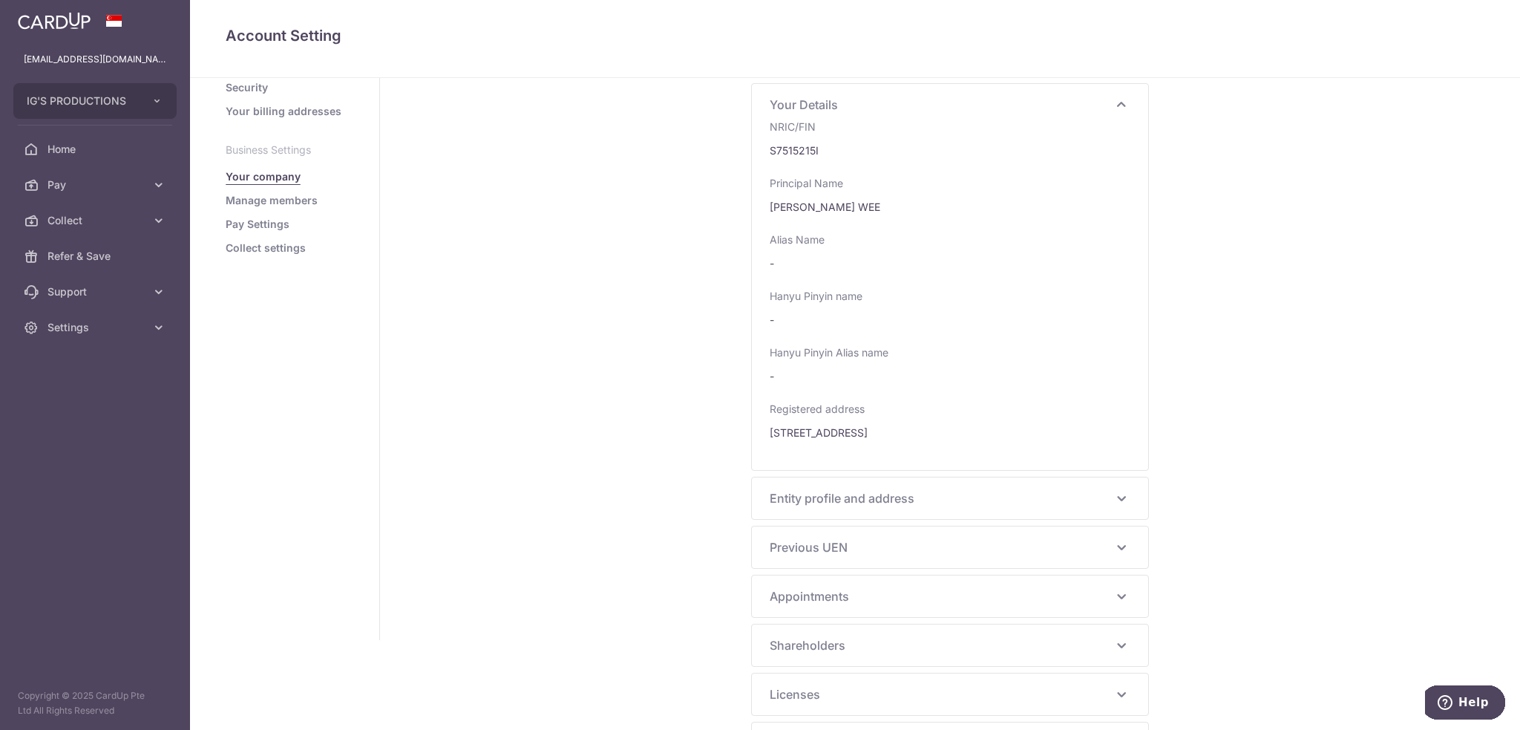
scroll to position [123, 0]
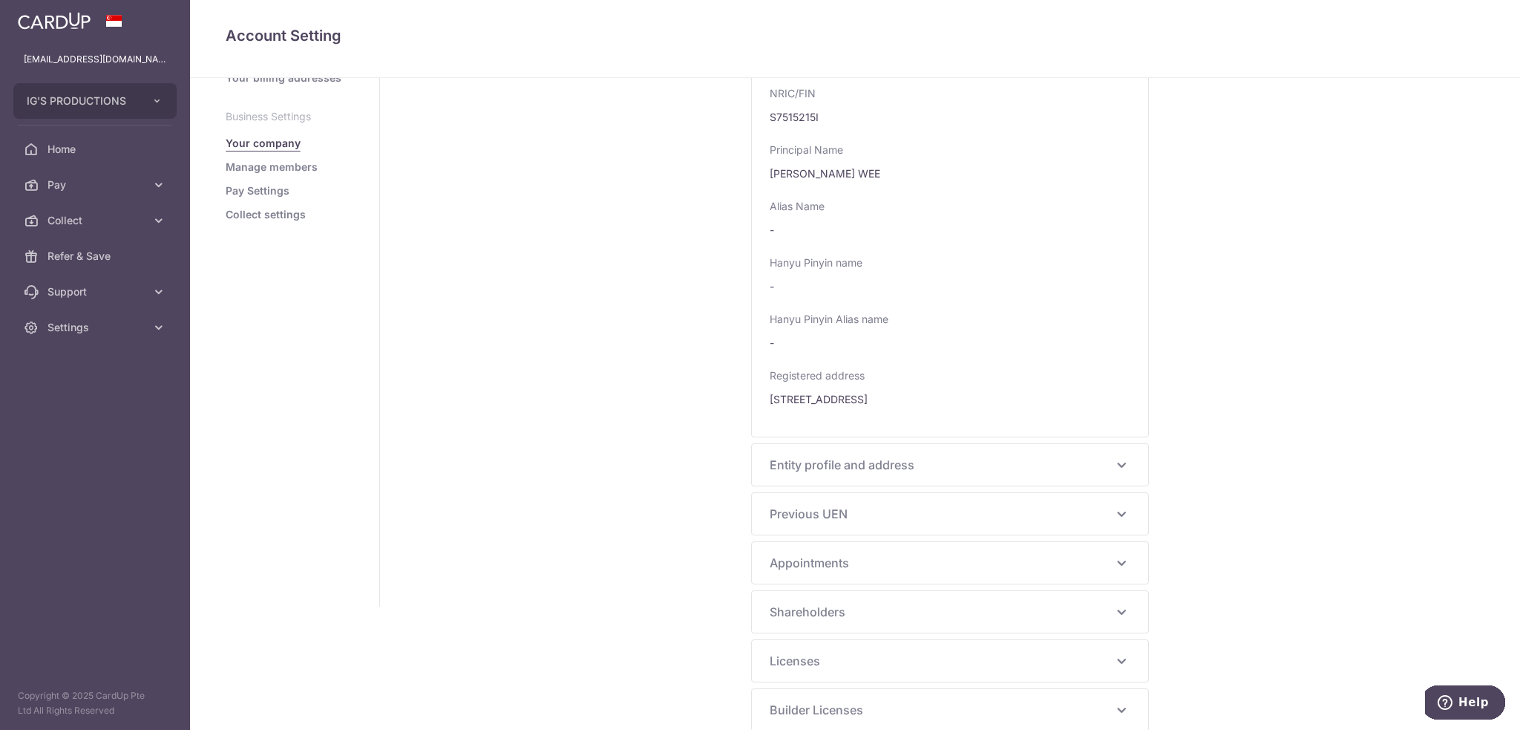
click at [1122, 456] on icon at bounding box center [1122, 465] width 18 height 18
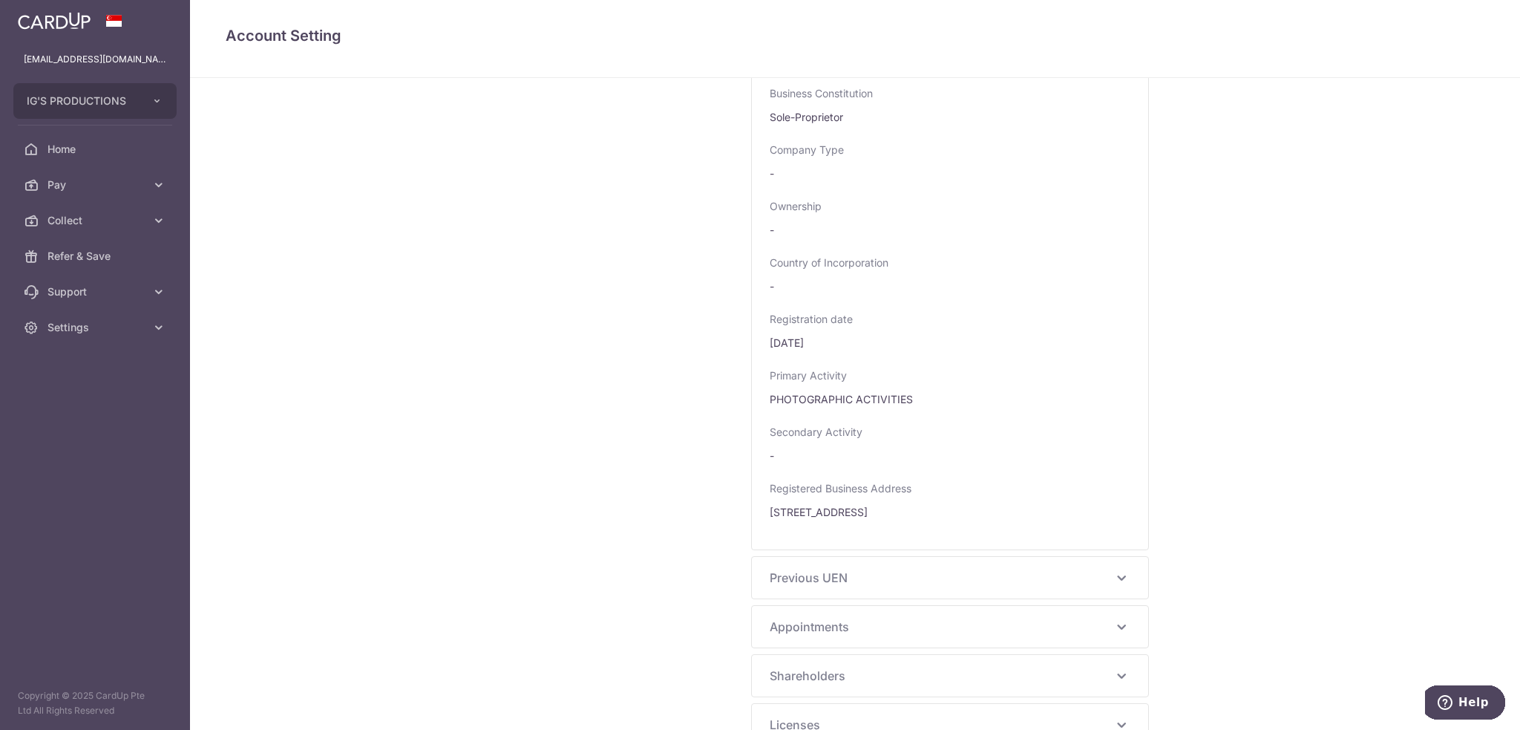
scroll to position [828, 0]
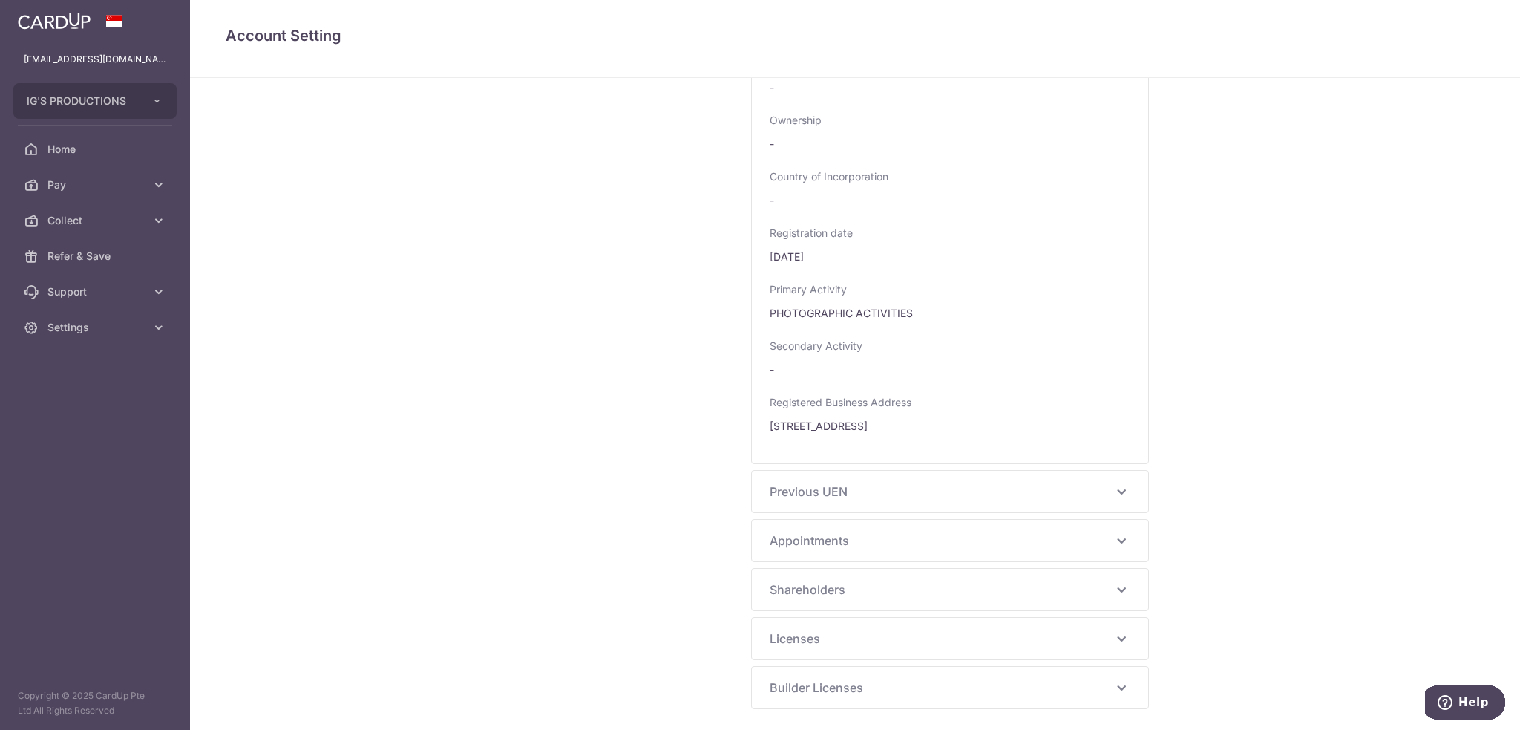
click at [1116, 491] on icon at bounding box center [1122, 492] width 18 height 18
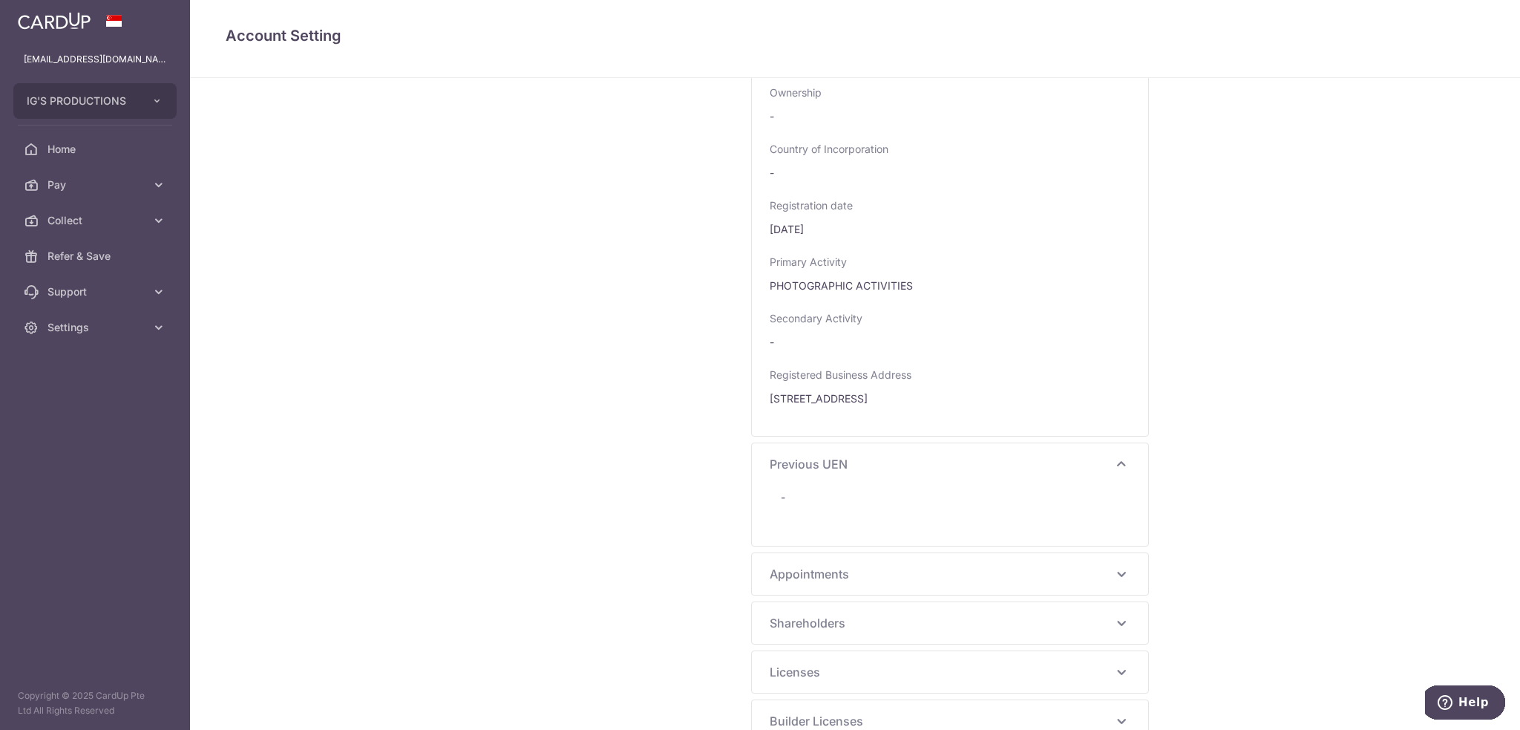
scroll to position [890, 0]
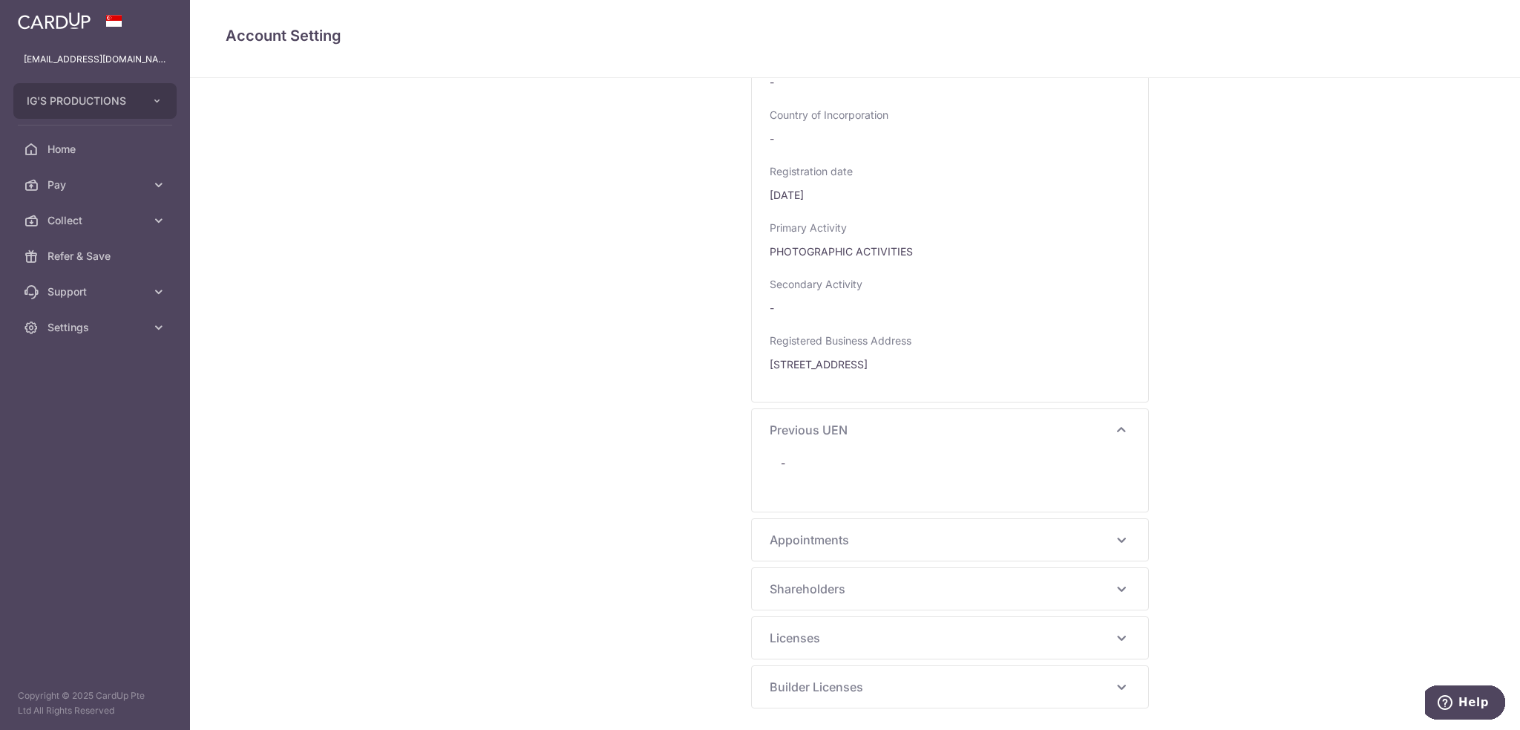
click at [1123, 536] on icon at bounding box center [1122, 540] width 18 height 18
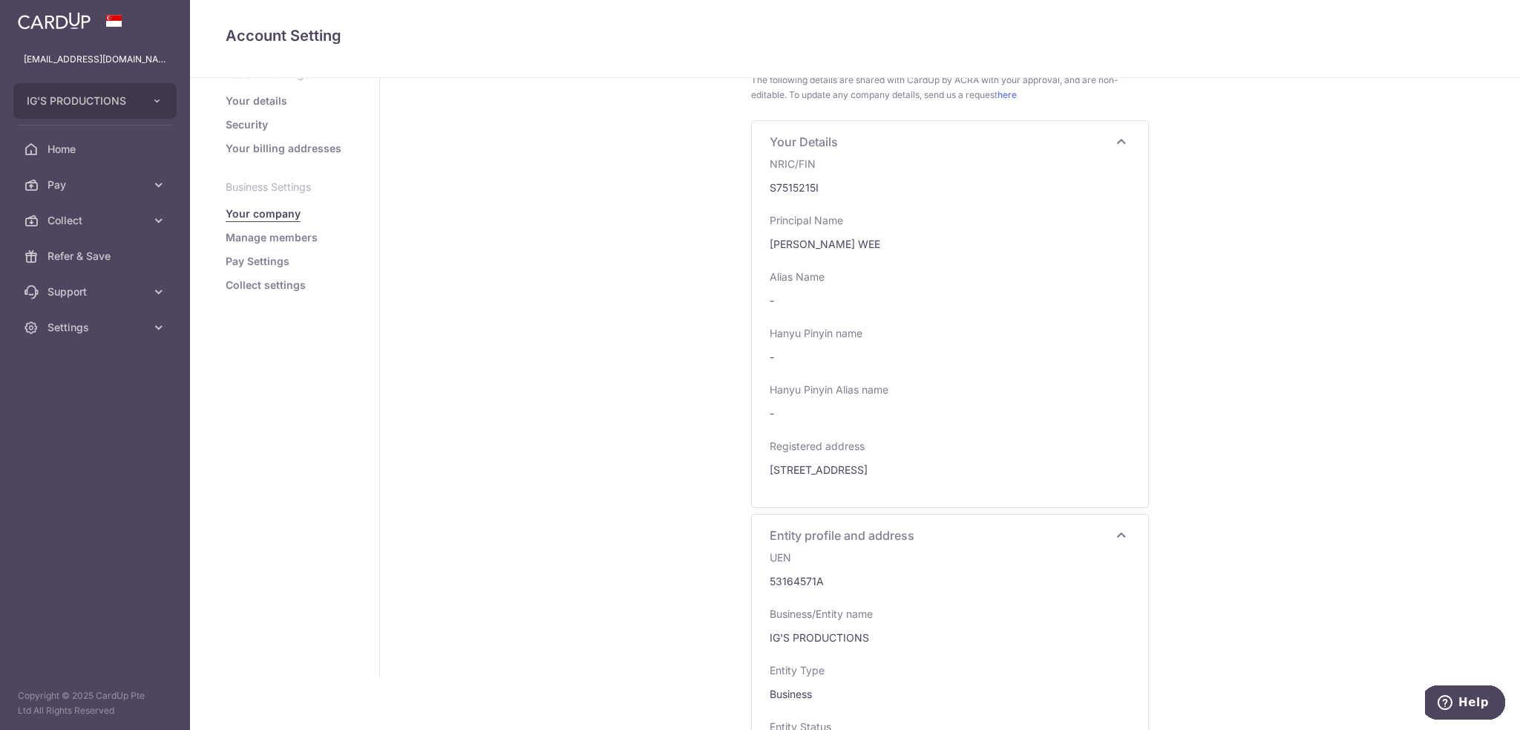
scroll to position [0, 0]
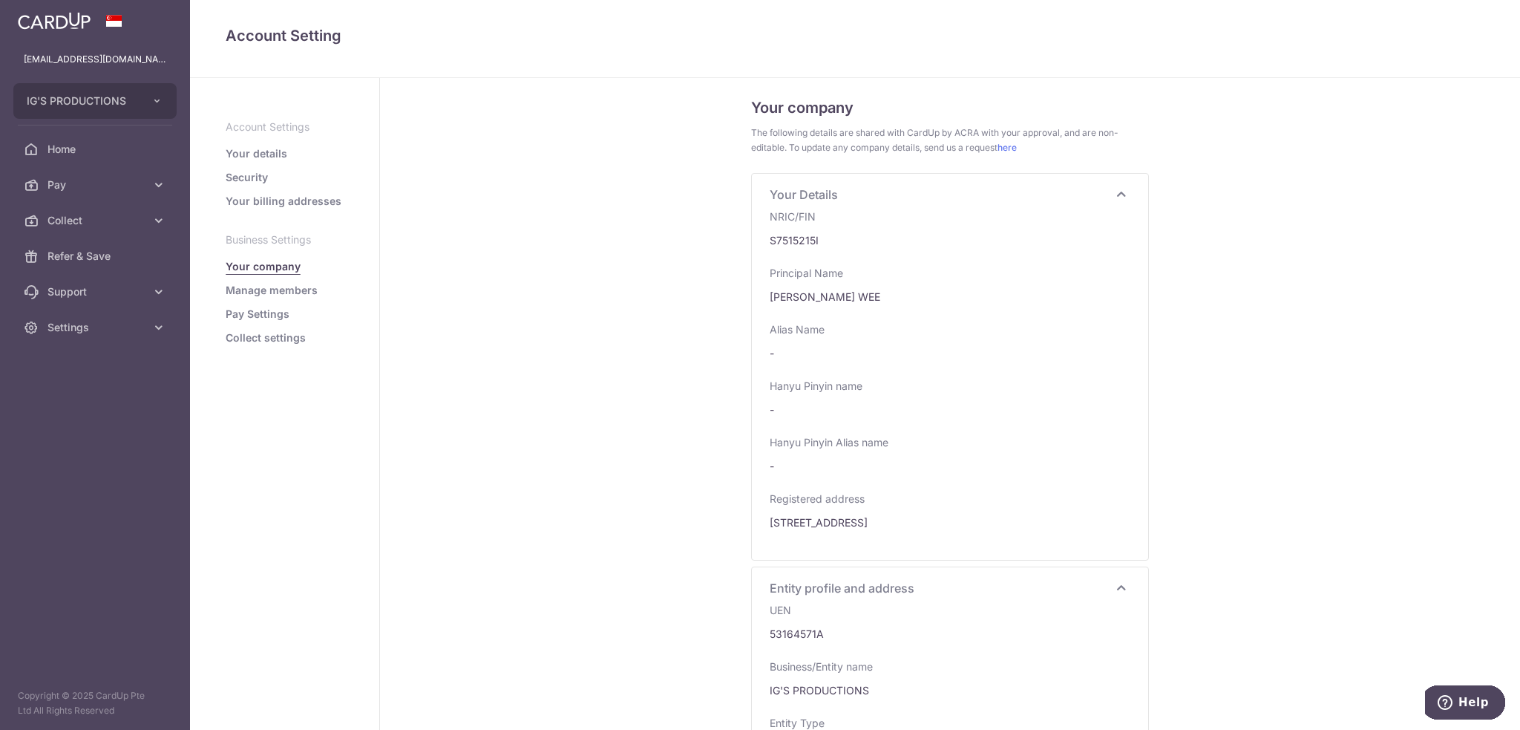
click at [279, 312] on link "Pay Settings" at bounding box center [258, 314] width 64 height 15
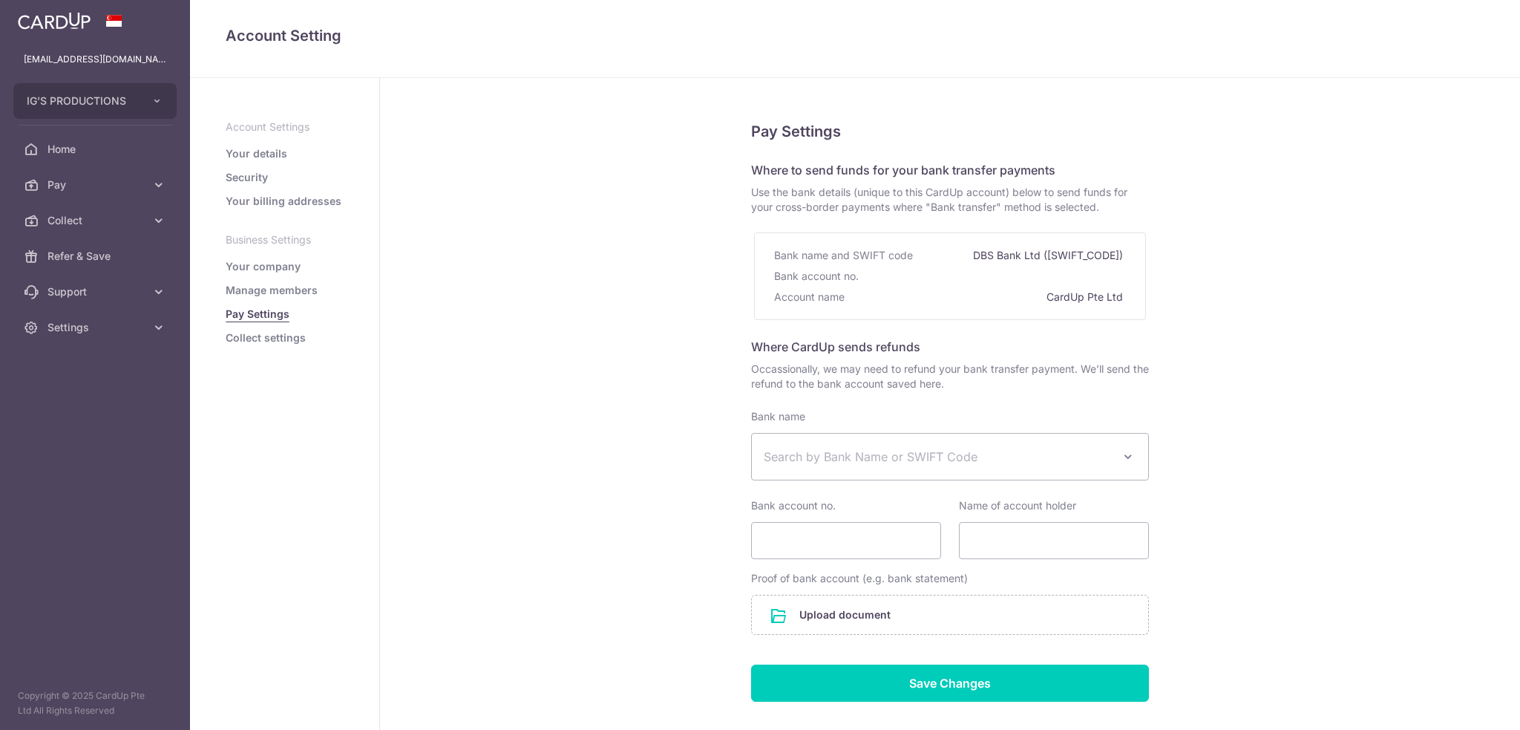
select select
click at [290, 338] on link "Collect settings" at bounding box center [266, 337] width 80 height 15
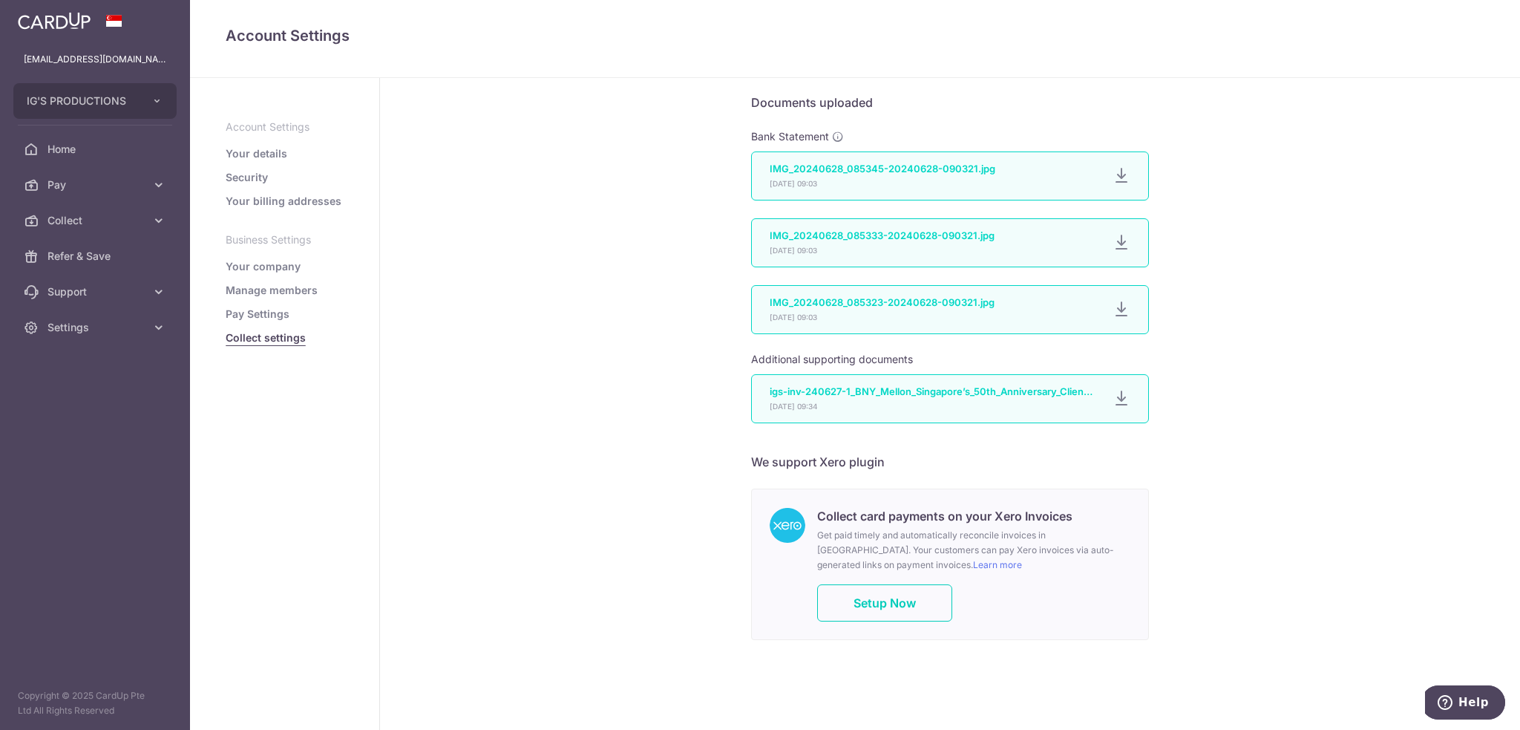
scroll to position [1053, 0]
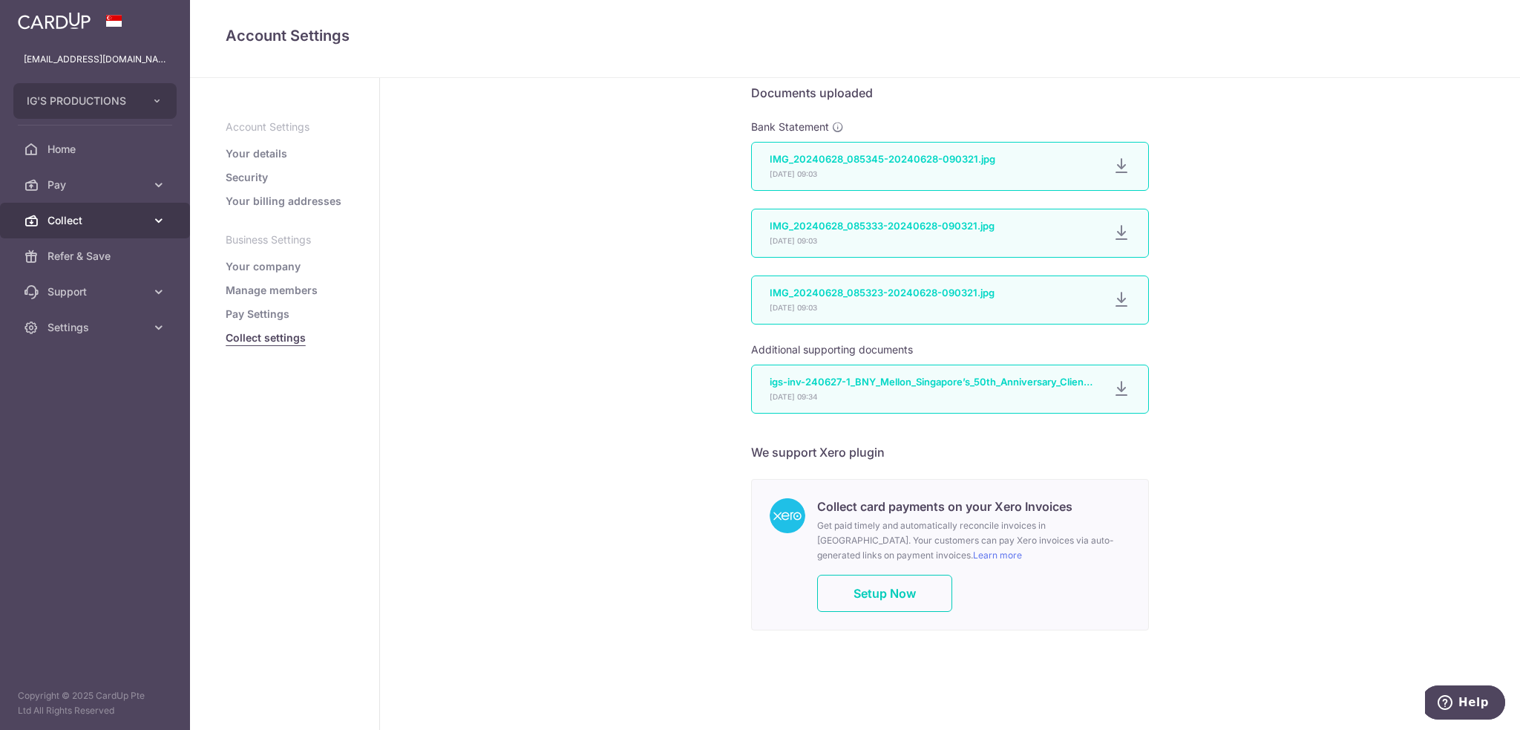
click at [154, 218] on icon at bounding box center [158, 220] width 15 height 15
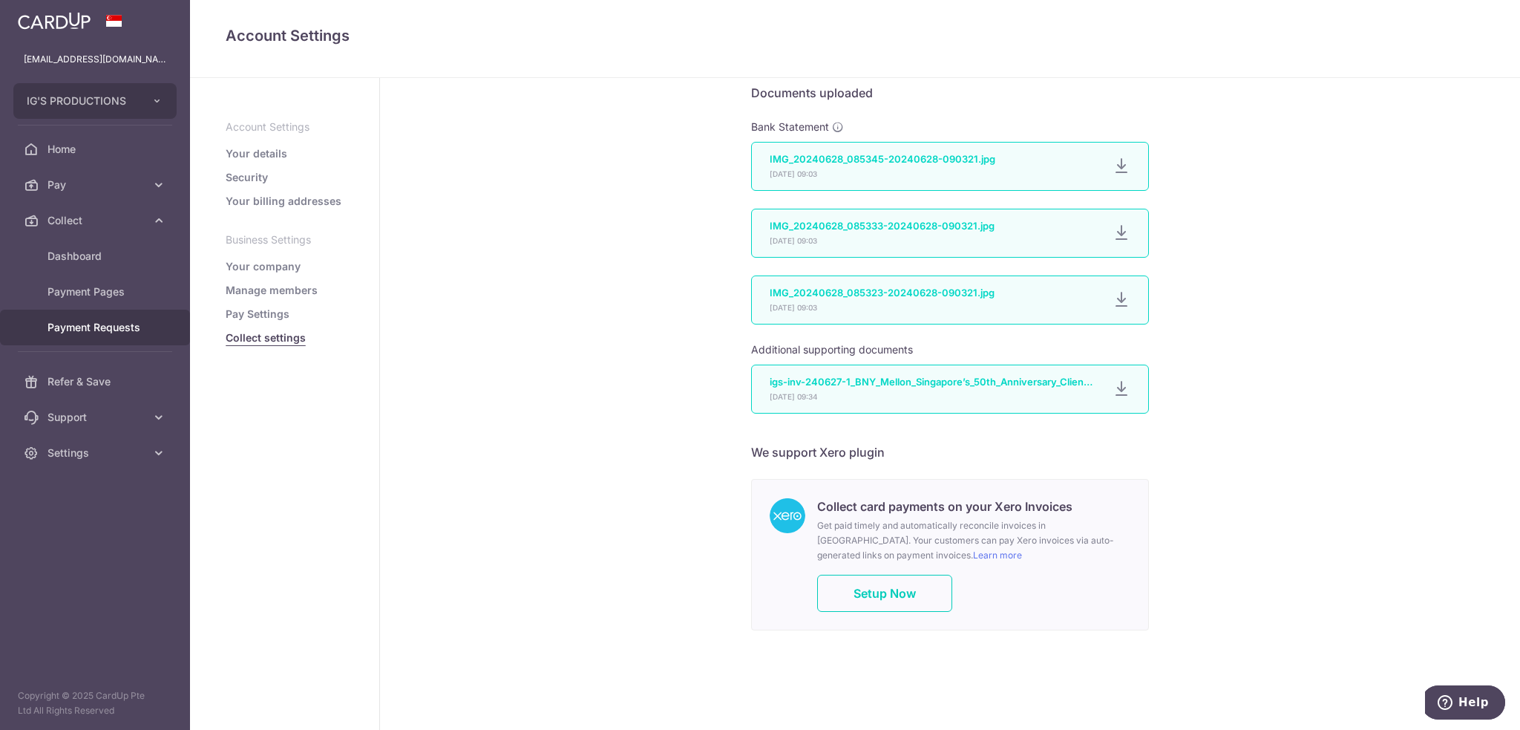
click at [111, 322] on span "Payment Requests" at bounding box center [97, 327] width 98 height 15
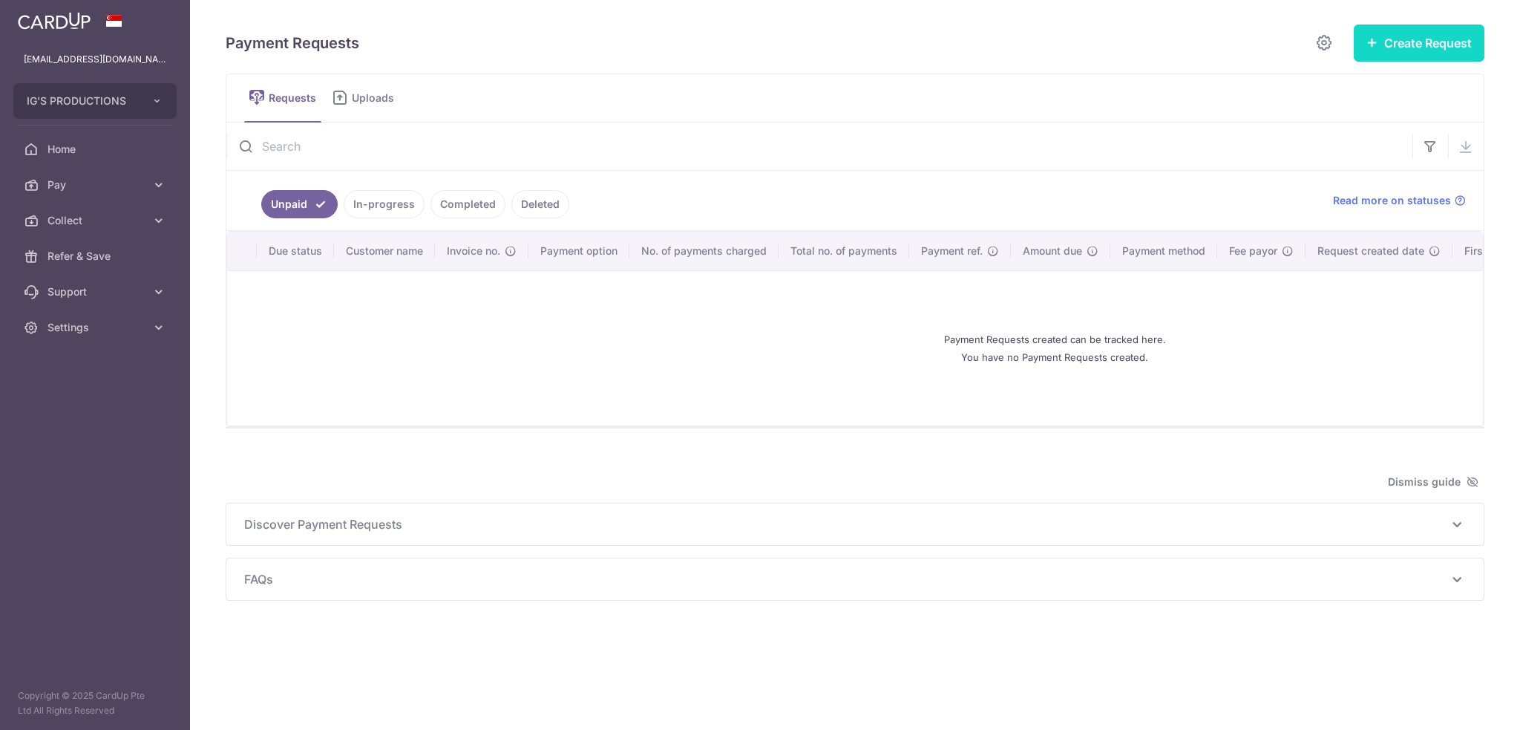
click at [1423, 45] on button "Create Request" at bounding box center [1419, 42] width 131 height 37
click at [1378, 88] on span "Single Request" at bounding box center [1395, 89] width 153 height 18
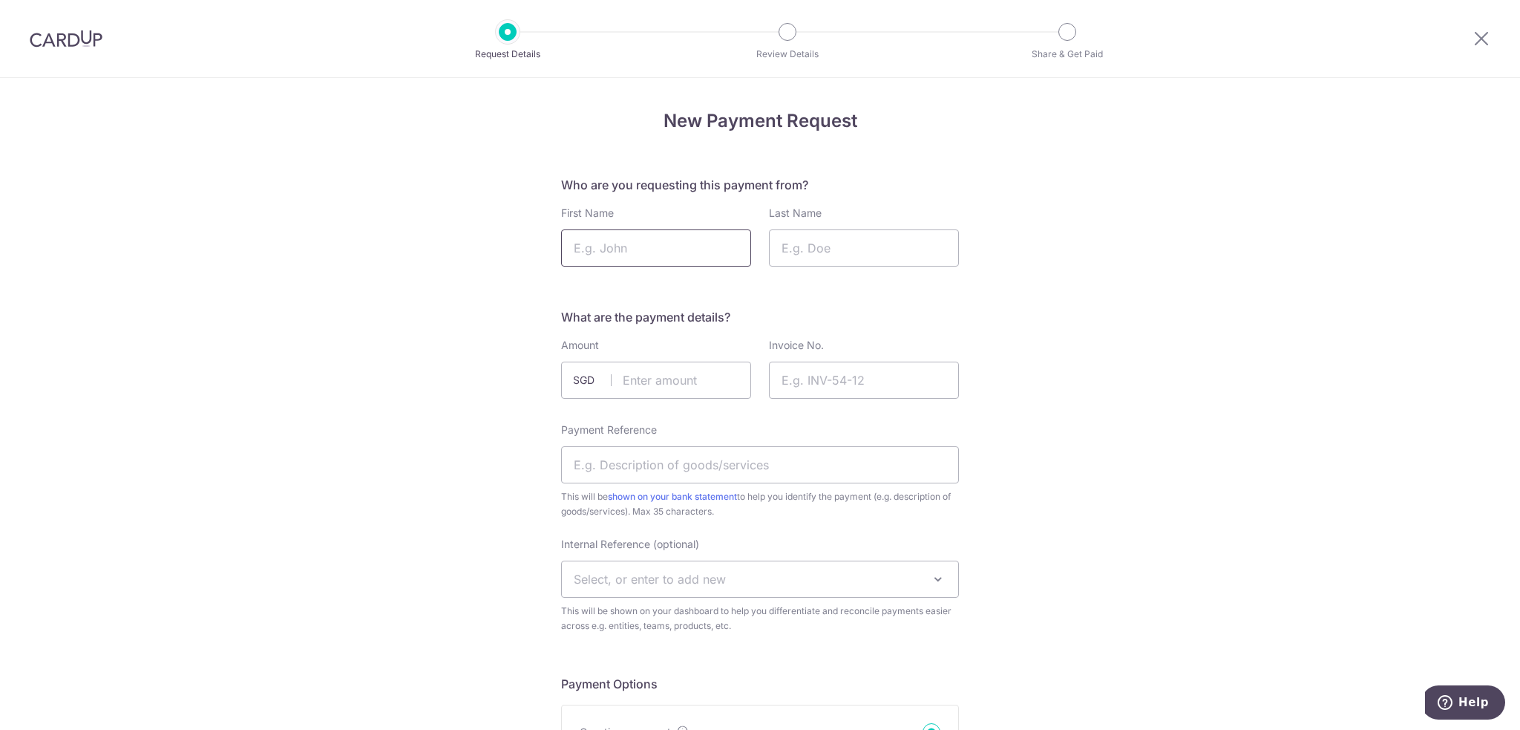
drag, startPoint x: 627, startPoint y: 246, endPoint x: 645, endPoint y: 244, distance: 17.9
click at [627, 246] on input "First Name" at bounding box center [656, 247] width 190 height 37
click at [656, 245] on input "First Name" at bounding box center [656, 247] width 190 height 37
type input "[PERSON_NAME]"
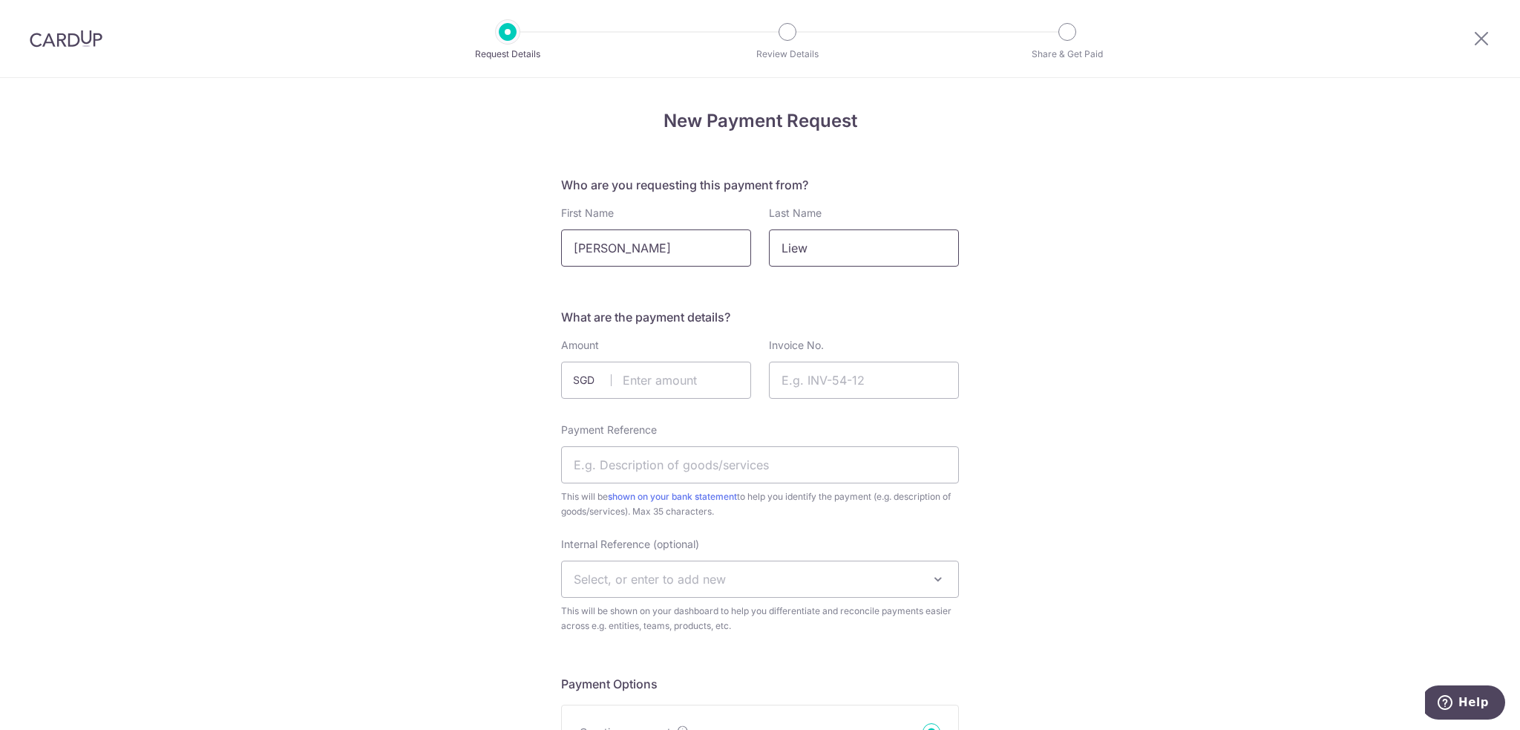
type input "Liew"
type input "6000.00"
drag, startPoint x: 1172, startPoint y: 480, endPoint x: 973, endPoint y: 596, distance: 230.2
click at [843, 367] on input "Invoice No." at bounding box center [864, 380] width 190 height 37
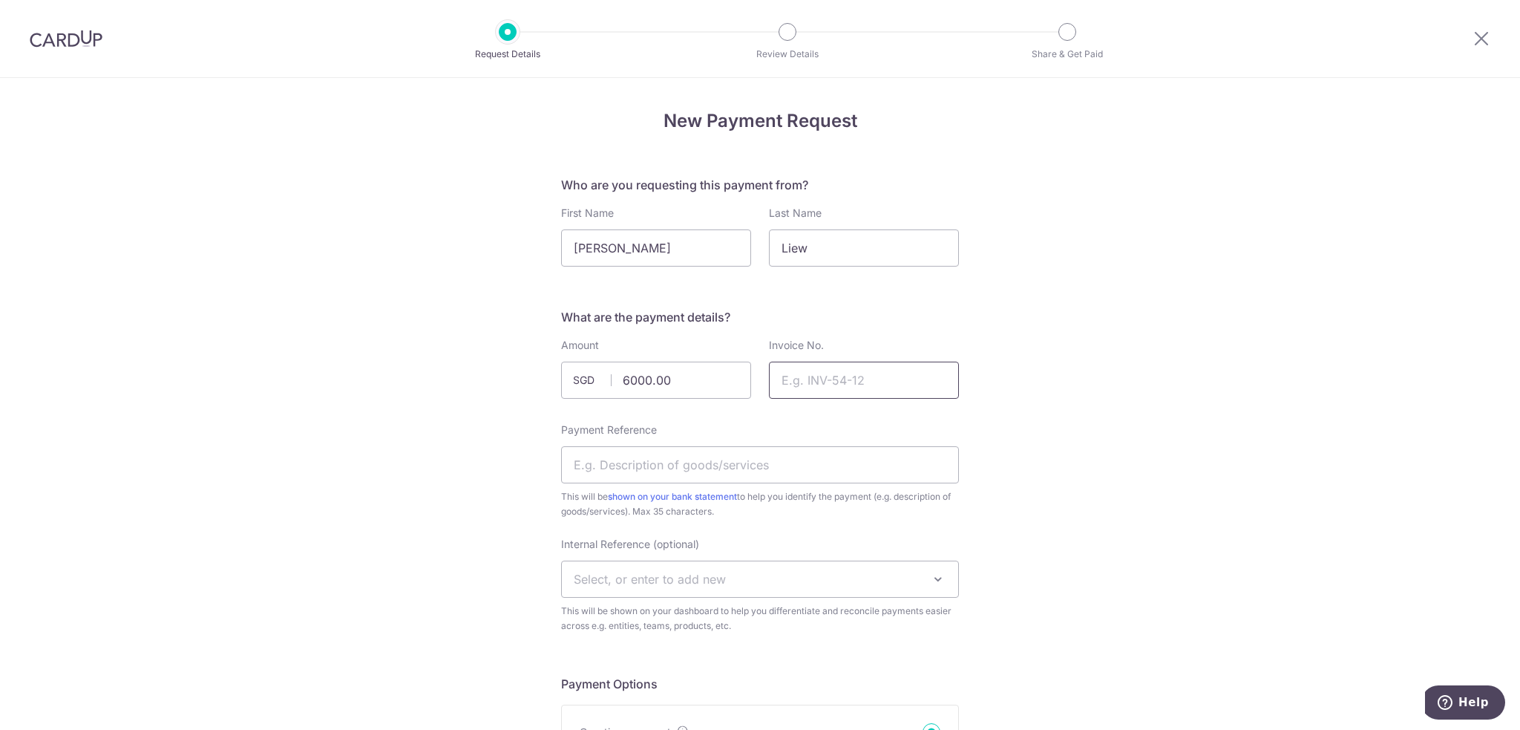
paste input "igs-inv-250910-1"
type input "igs-inv-250910-1"
click at [800, 462] on input "Payment Reference" at bounding box center [760, 464] width 398 height 37
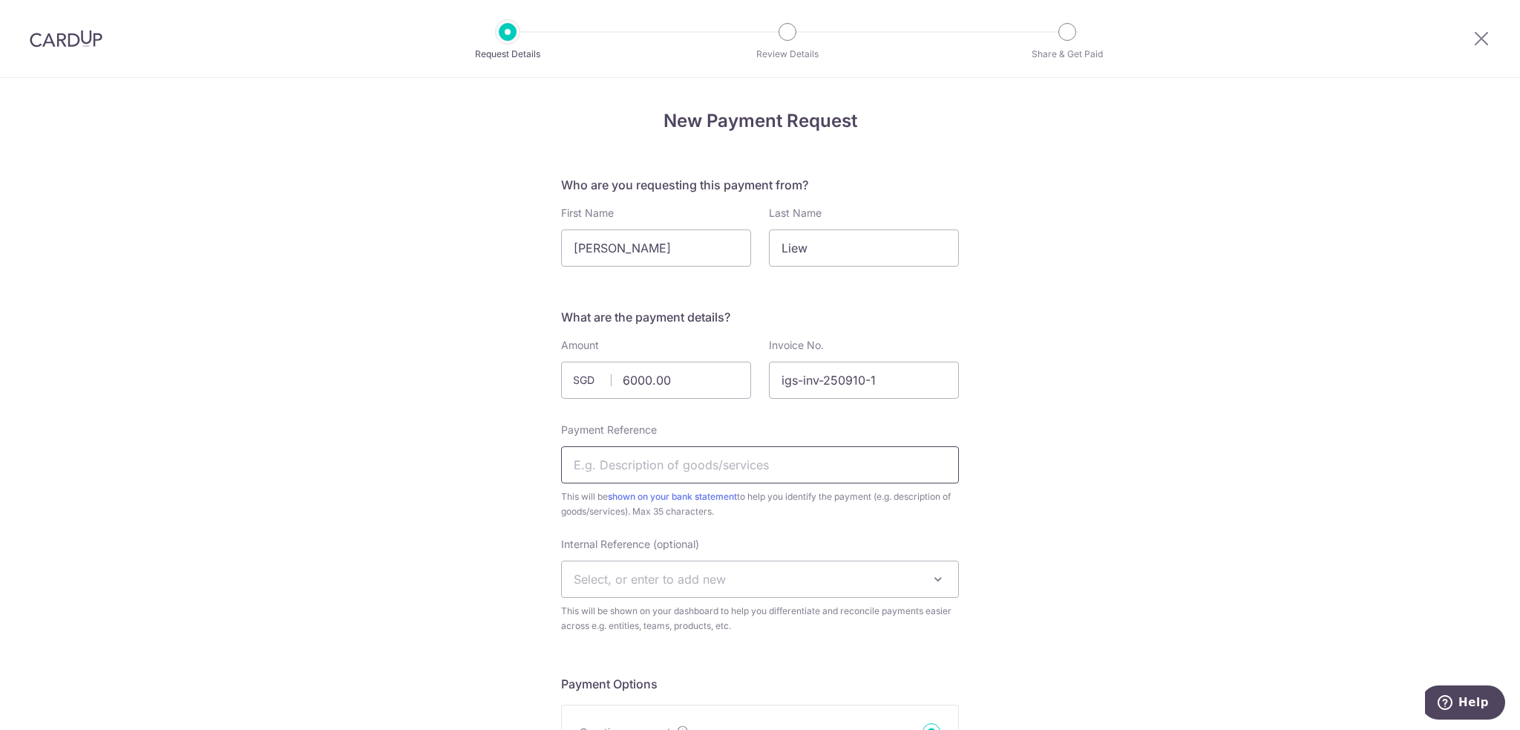
click at [610, 452] on input "Payment Reference" at bounding box center [760, 464] width 398 height 37
paste input "BNY Mellon Singapore The Bank of Ne"
type input "B"
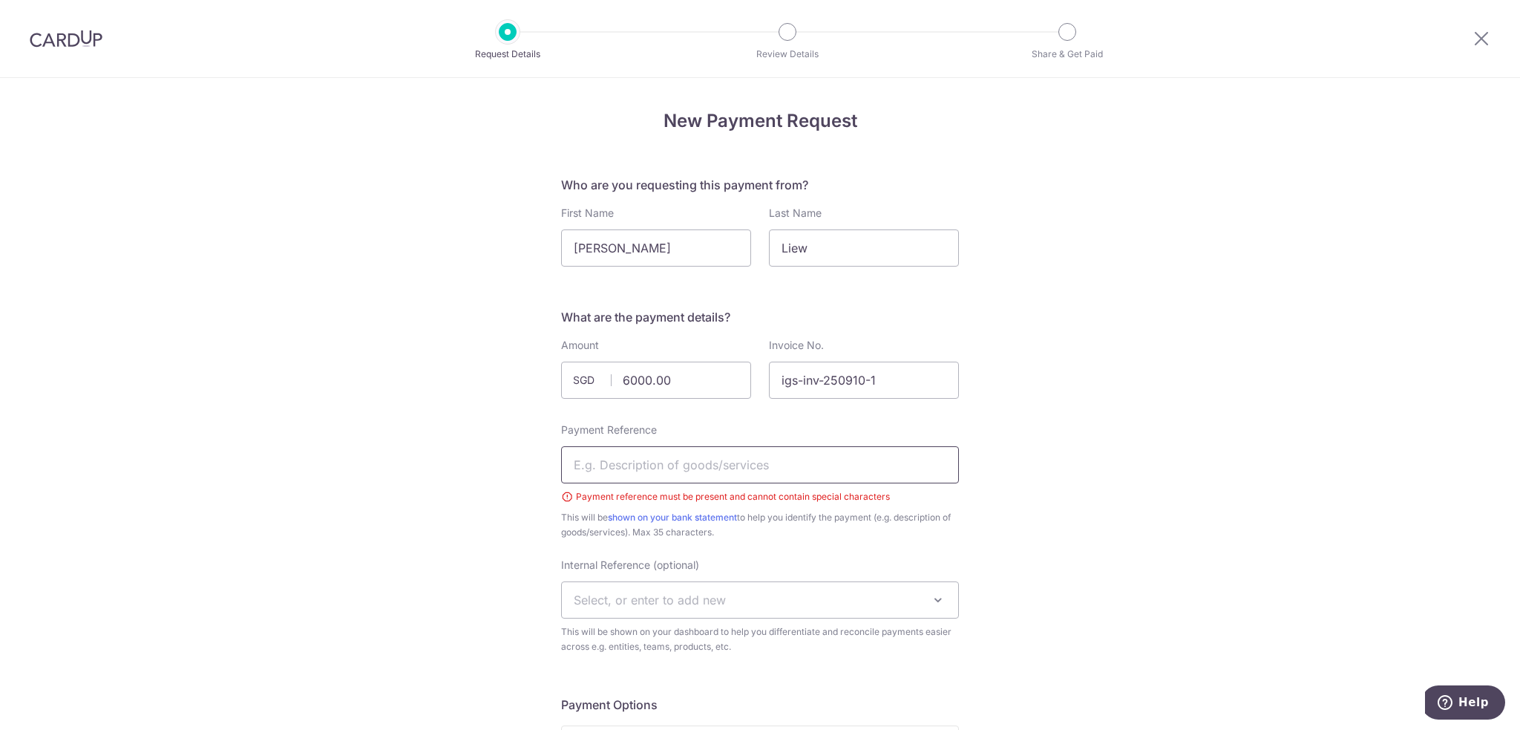
click at [699, 451] on input "Payment Reference" at bounding box center [760, 464] width 398 height 37
type input "BNY Photography Services"
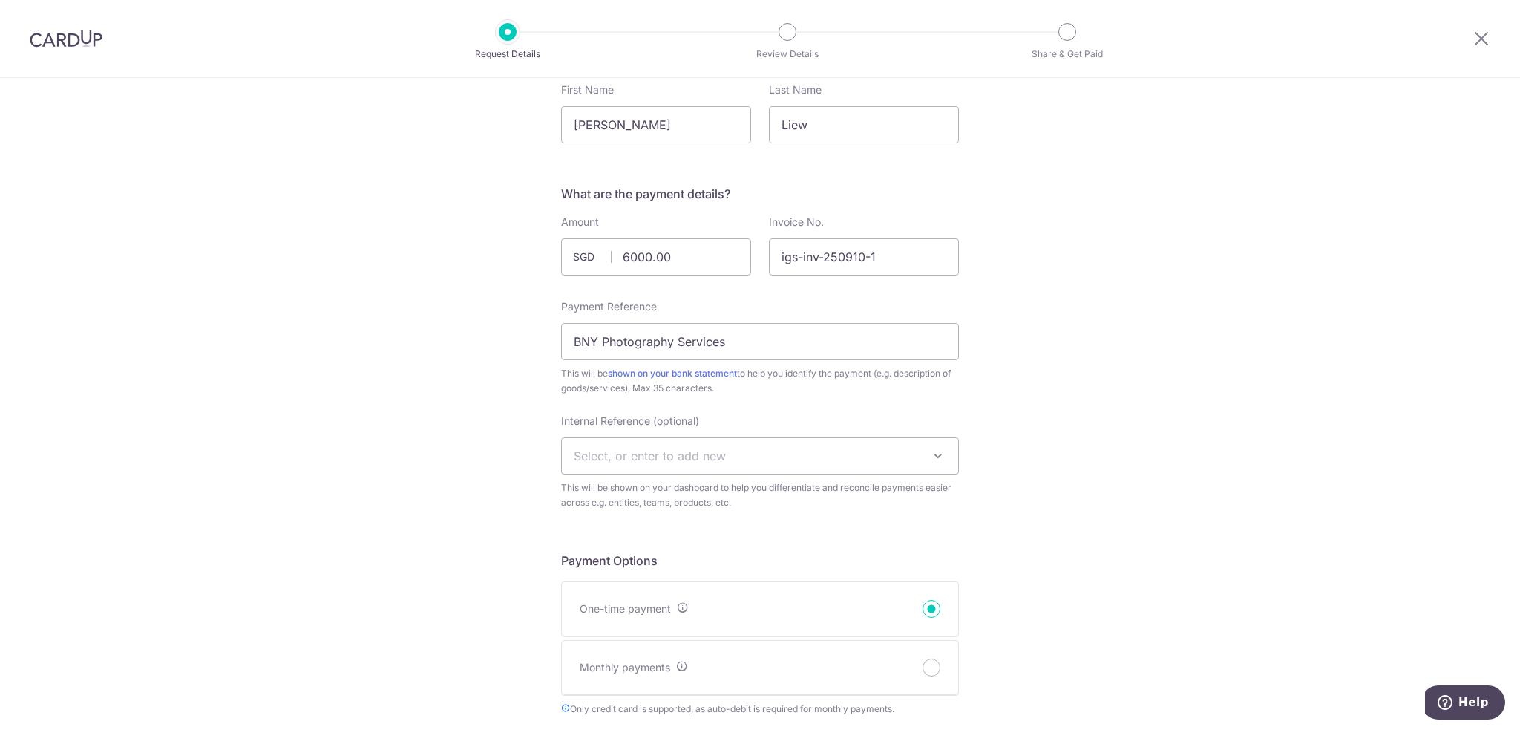
click at [722, 442] on span "Select, or enter to add new" at bounding box center [760, 456] width 396 height 36
click at [759, 448] on span "Select, or enter to add new" at bounding box center [760, 456] width 396 height 36
click at [671, 448] on span "Select, or enter to add new" at bounding box center [650, 455] width 152 height 15
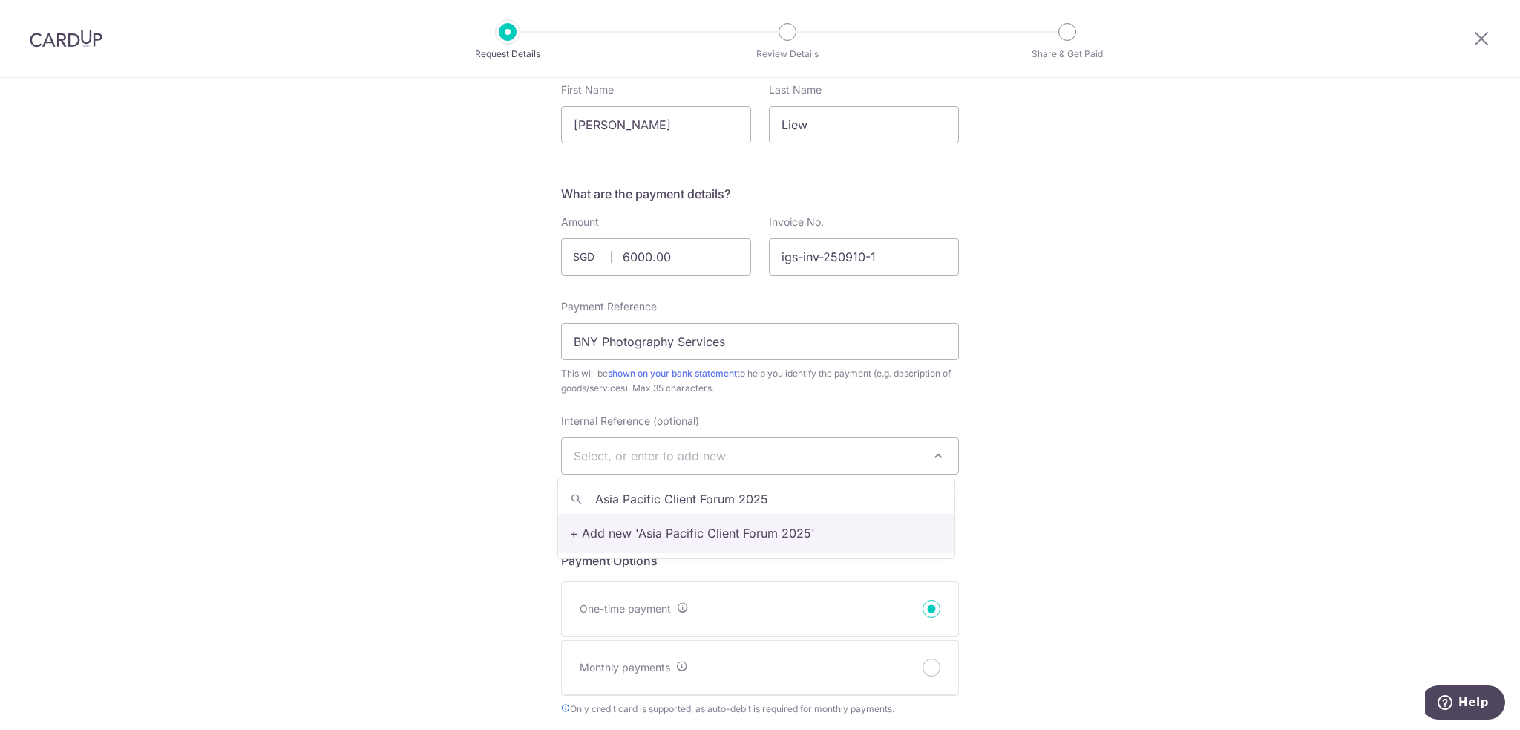
type input "Asia Pacific Client Forum 2025"
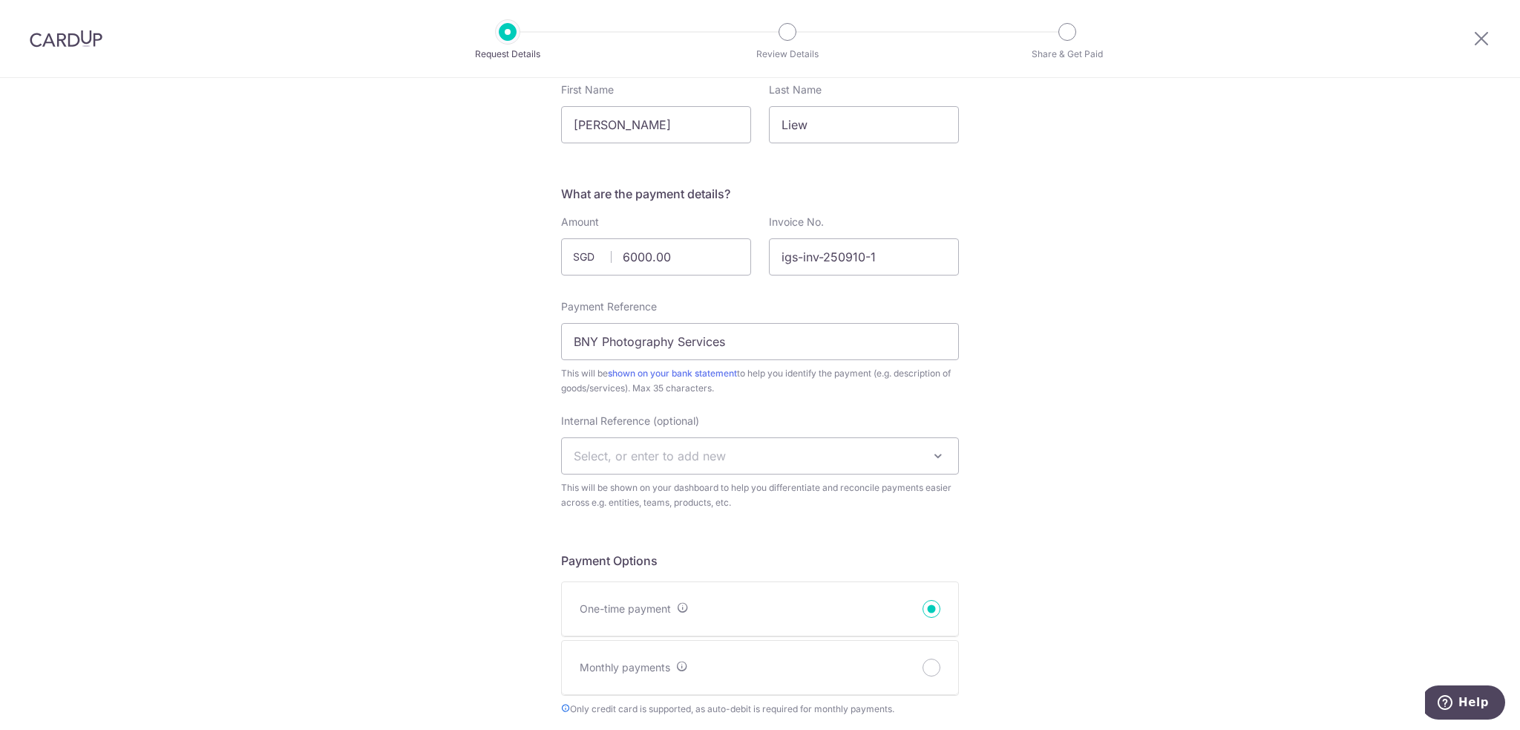
click at [797, 456] on span "Select, or enter to add new" at bounding box center [760, 456] width 396 height 36
type input "Asia Pacific Client Forum 2025"
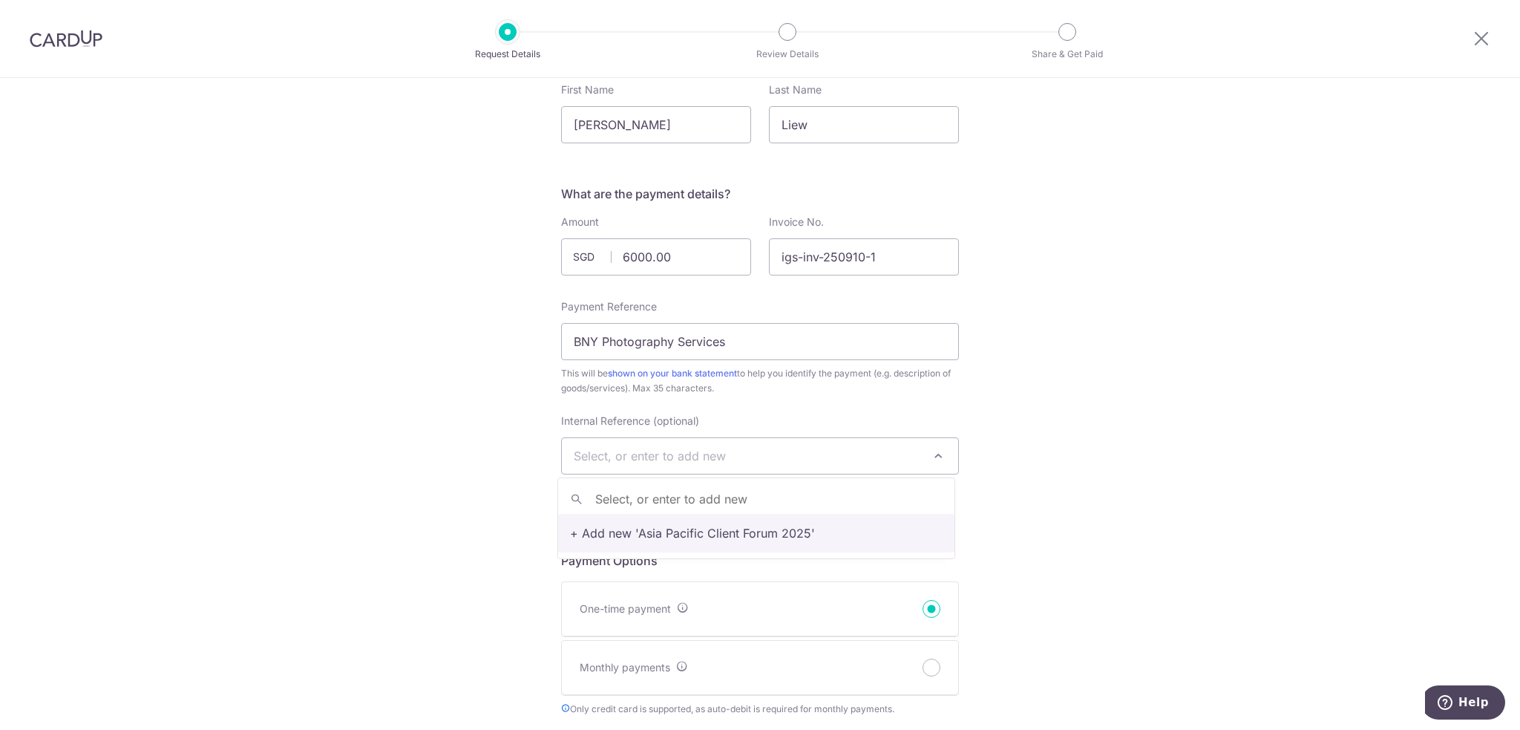
click at [770, 452] on span "Select, or enter to add new" at bounding box center [760, 456] width 396 height 36
click at [782, 454] on span "Select, or enter to add new" at bounding box center [760, 456] width 396 height 36
type input "S"
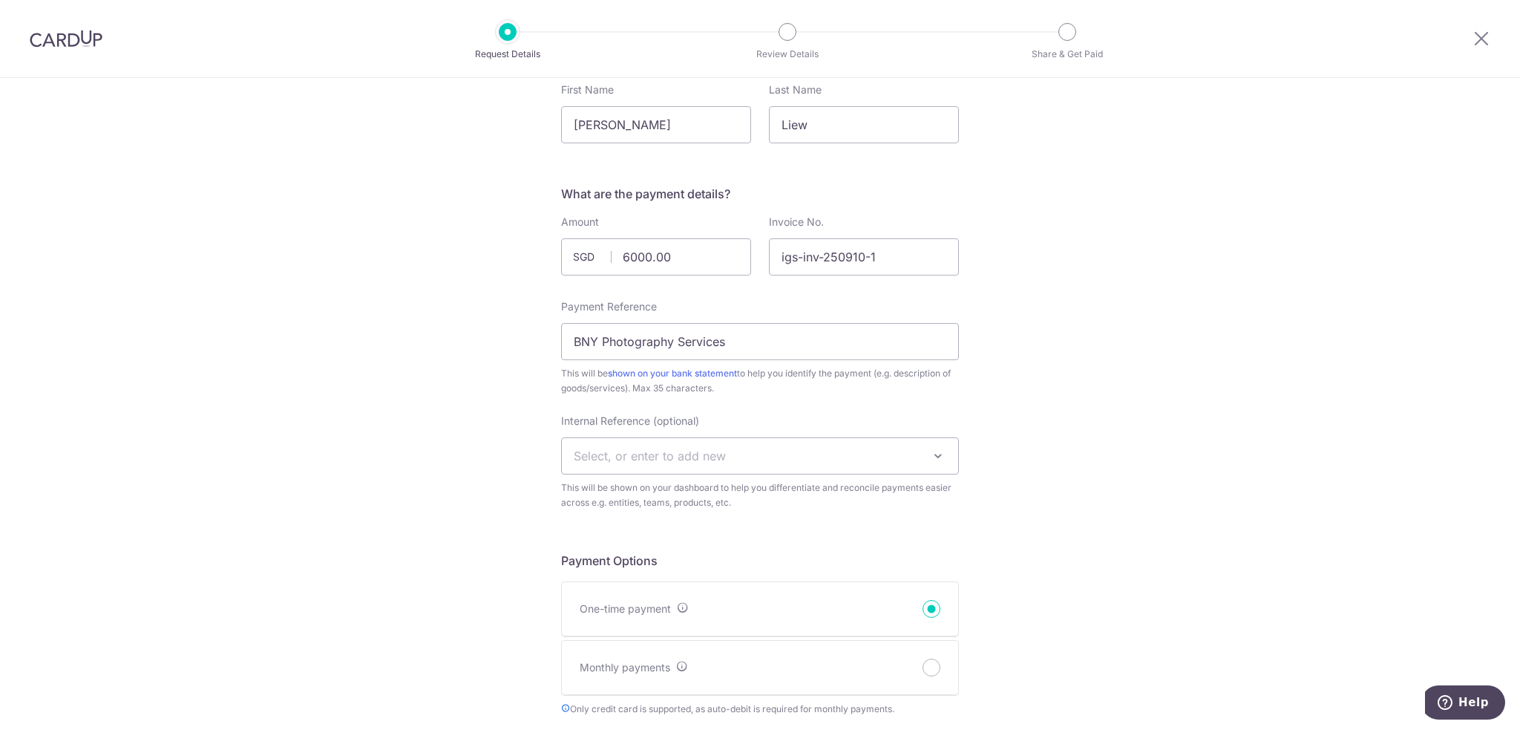
click at [692, 432] on div "Internal Reference (optional) Select, or enter to add new This will be shown on…" at bounding box center [760, 461] width 398 height 97
click at [705, 445] on span "Select, or enter to add new" at bounding box center [760, 456] width 396 height 36
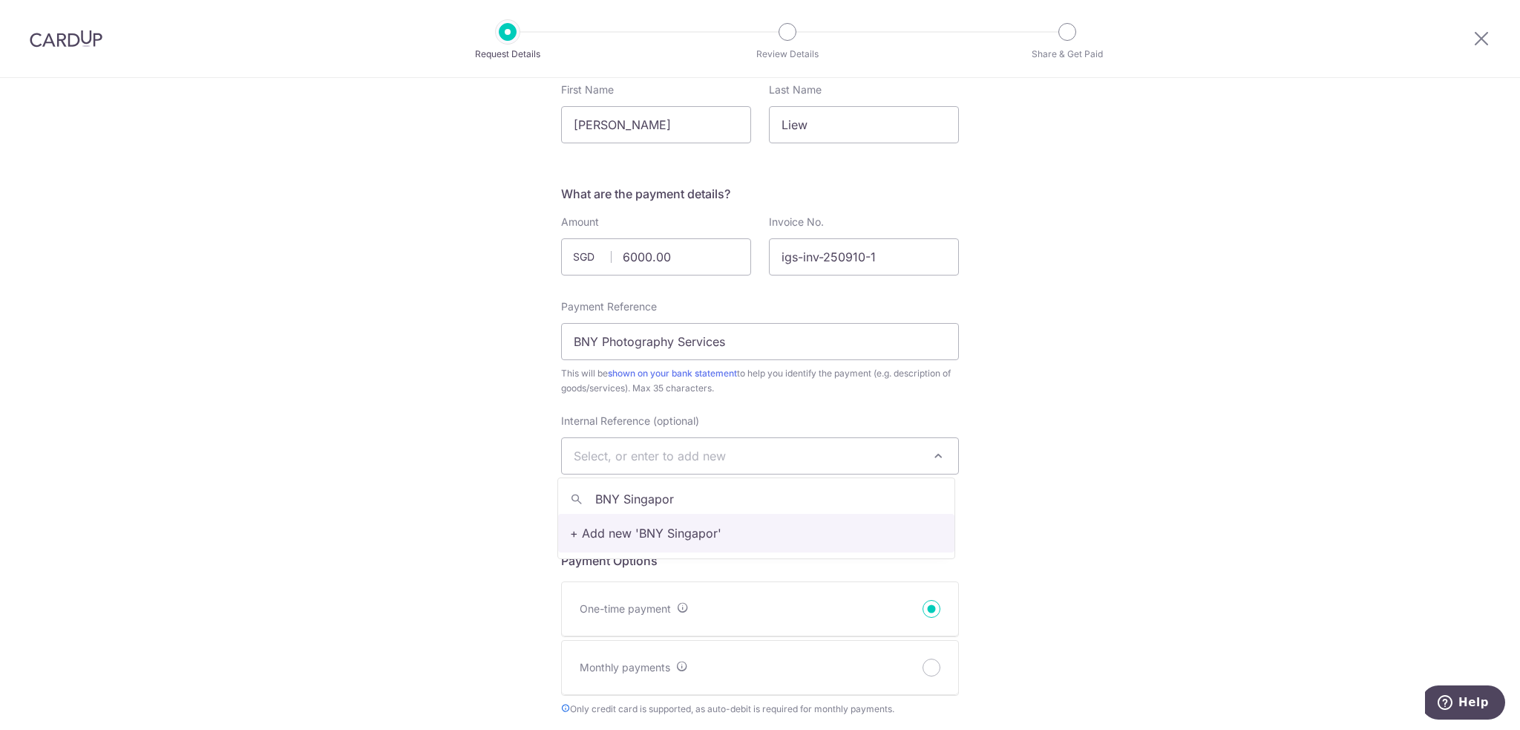
type input "BNY Singapore"
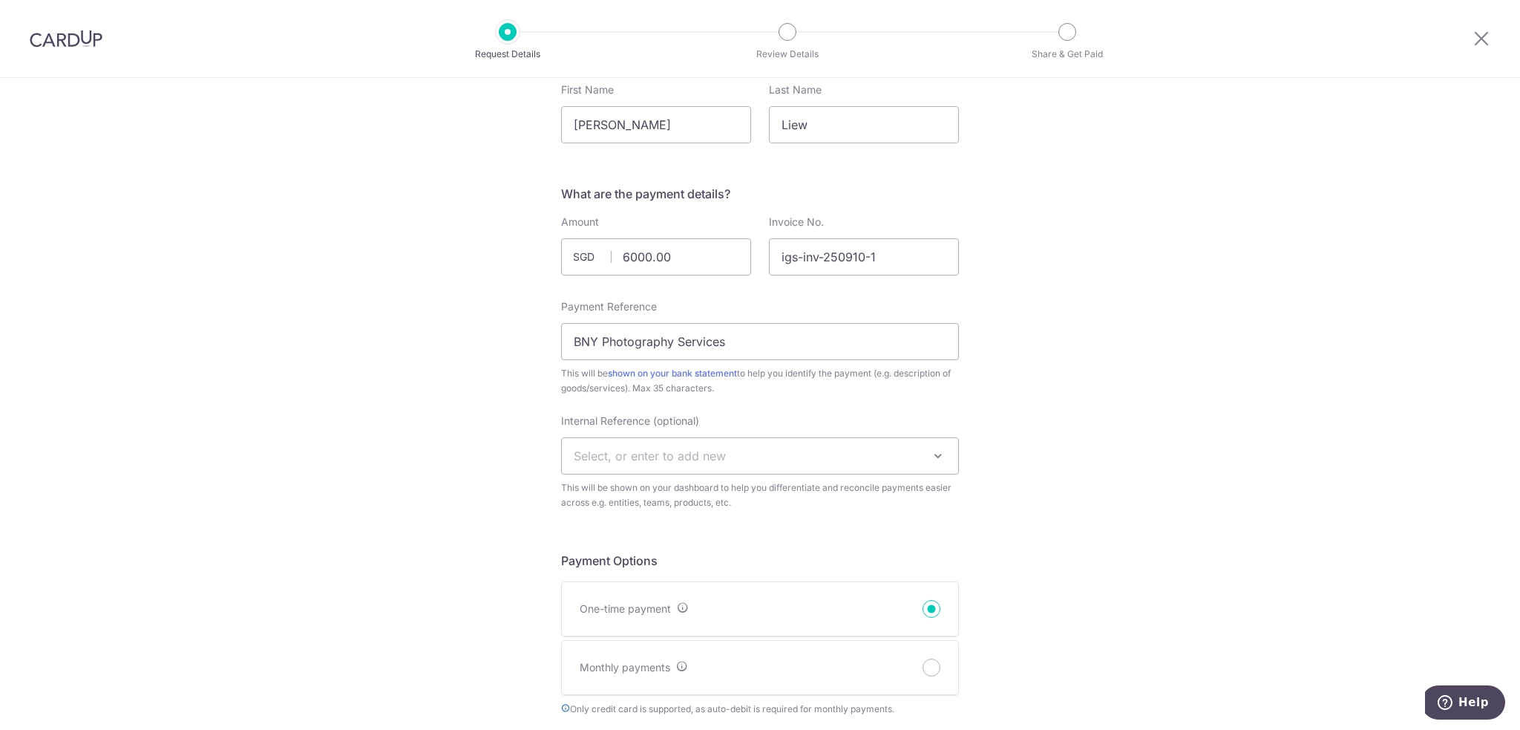
click at [748, 454] on span "Select, or enter to add new" at bounding box center [760, 456] width 396 height 36
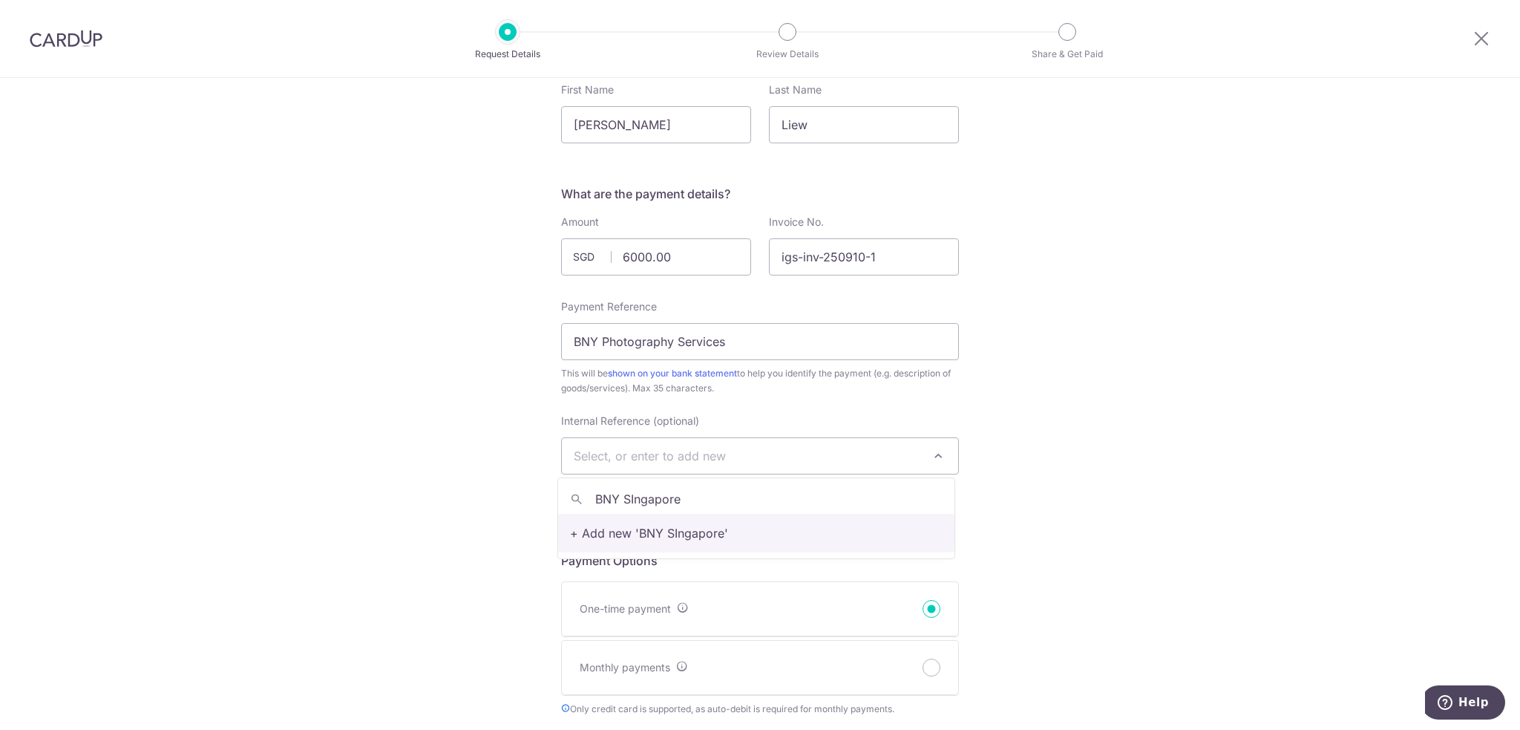
click at [633, 500] on input "BNY SIngapore" at bounding box center [756, 499] width 396 height 30
type input "BNY Singapore"
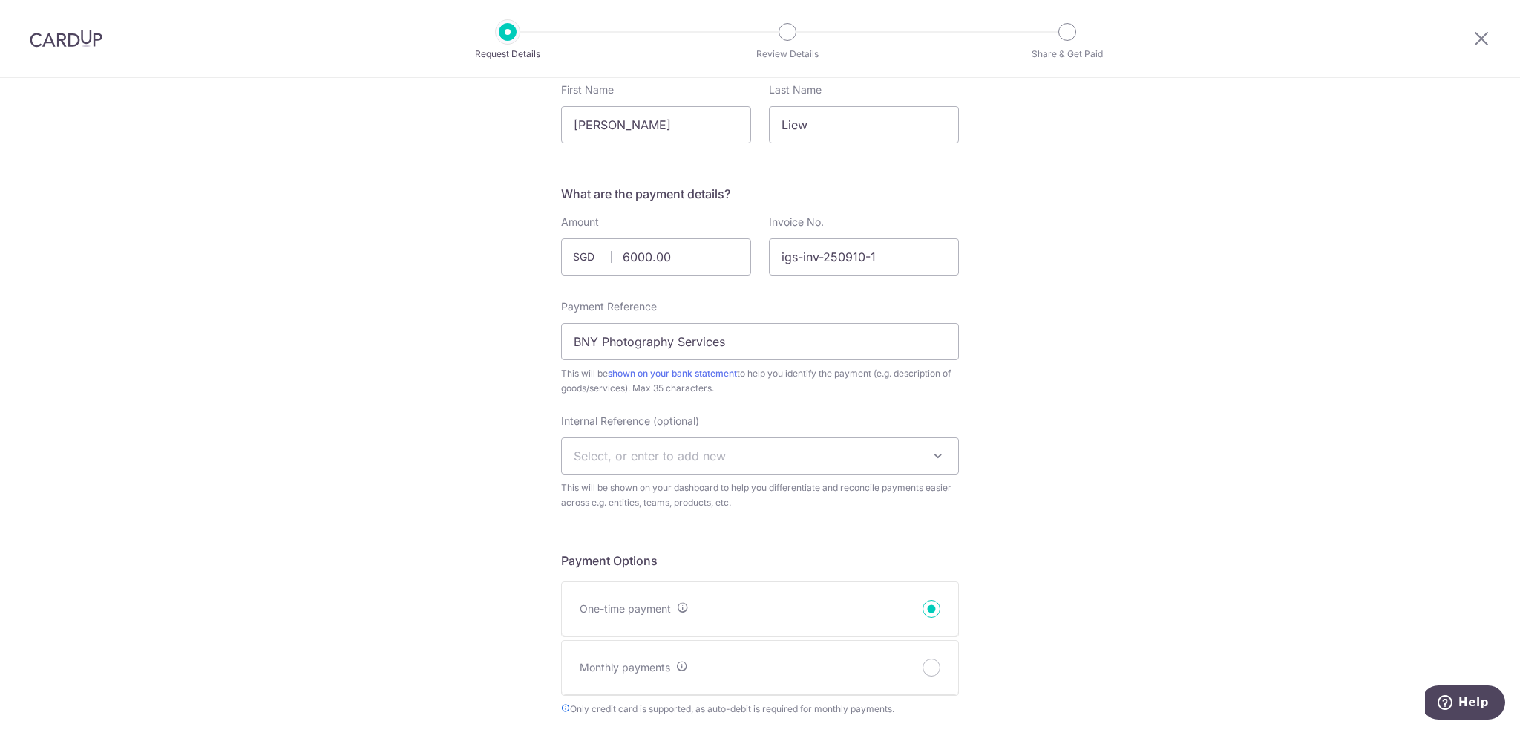
click at [731, 459] on span "Select, or enter to add new" at bounding box center [760, 456] width 396 height 36
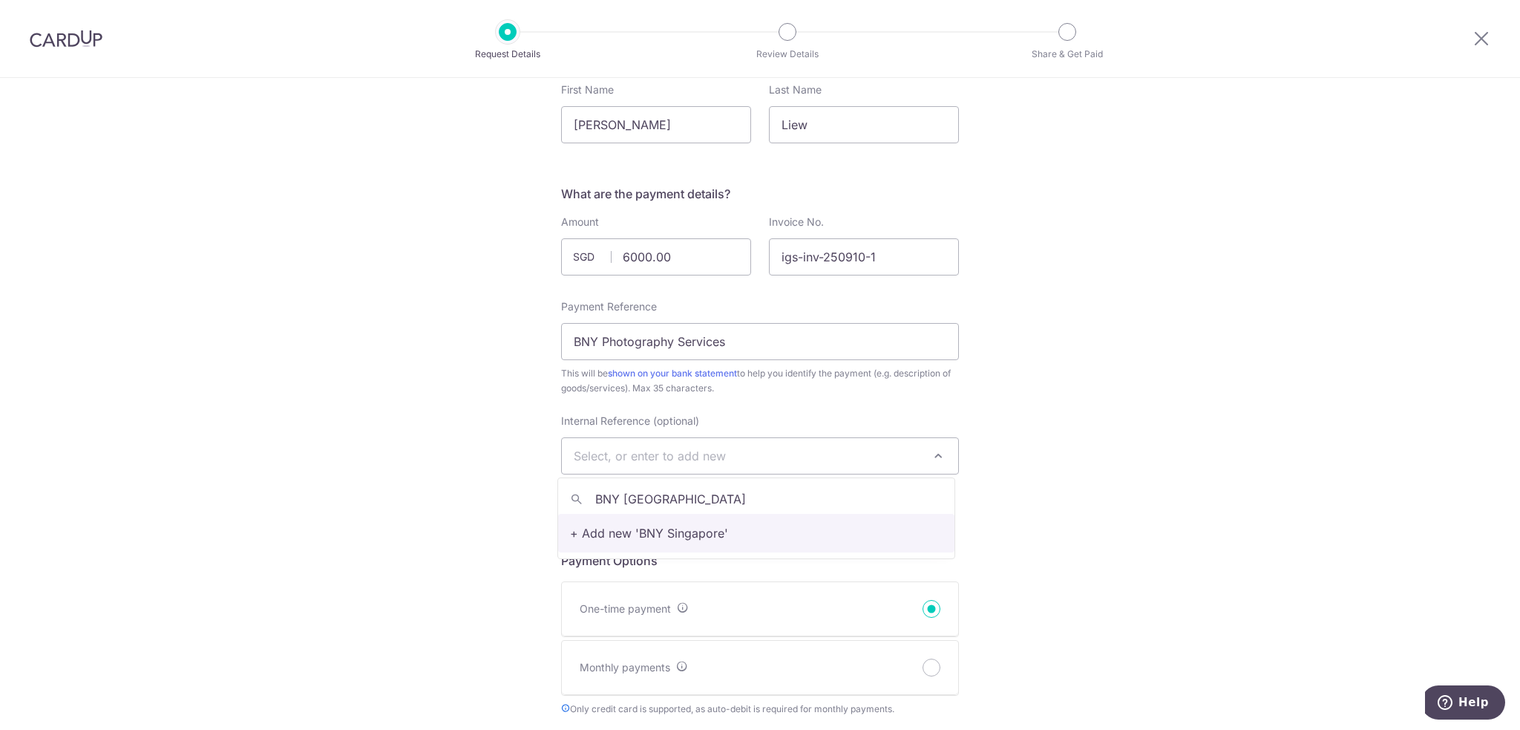
type input "BNY Singapore"
select select "BNY Singapore"
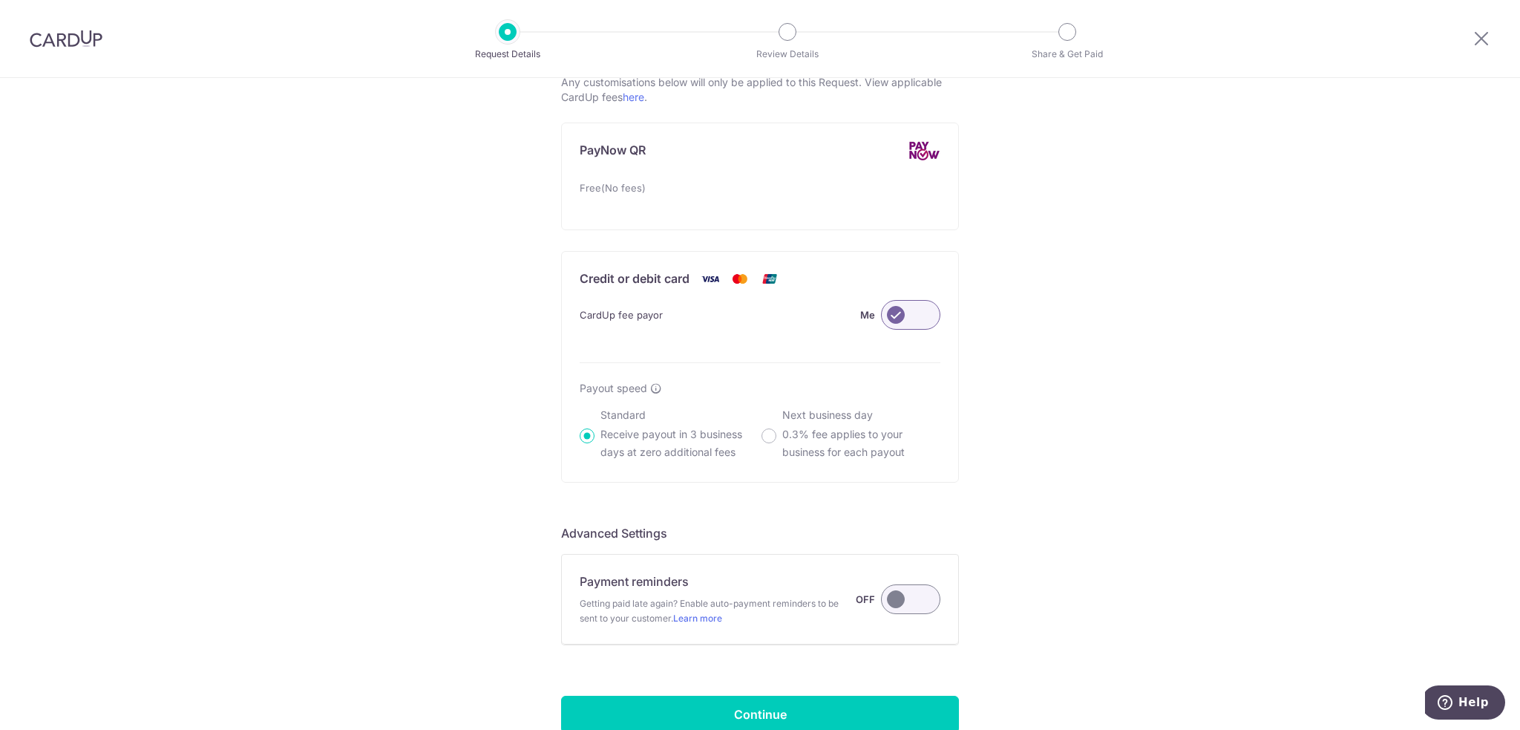
scroll to position [944, 0]
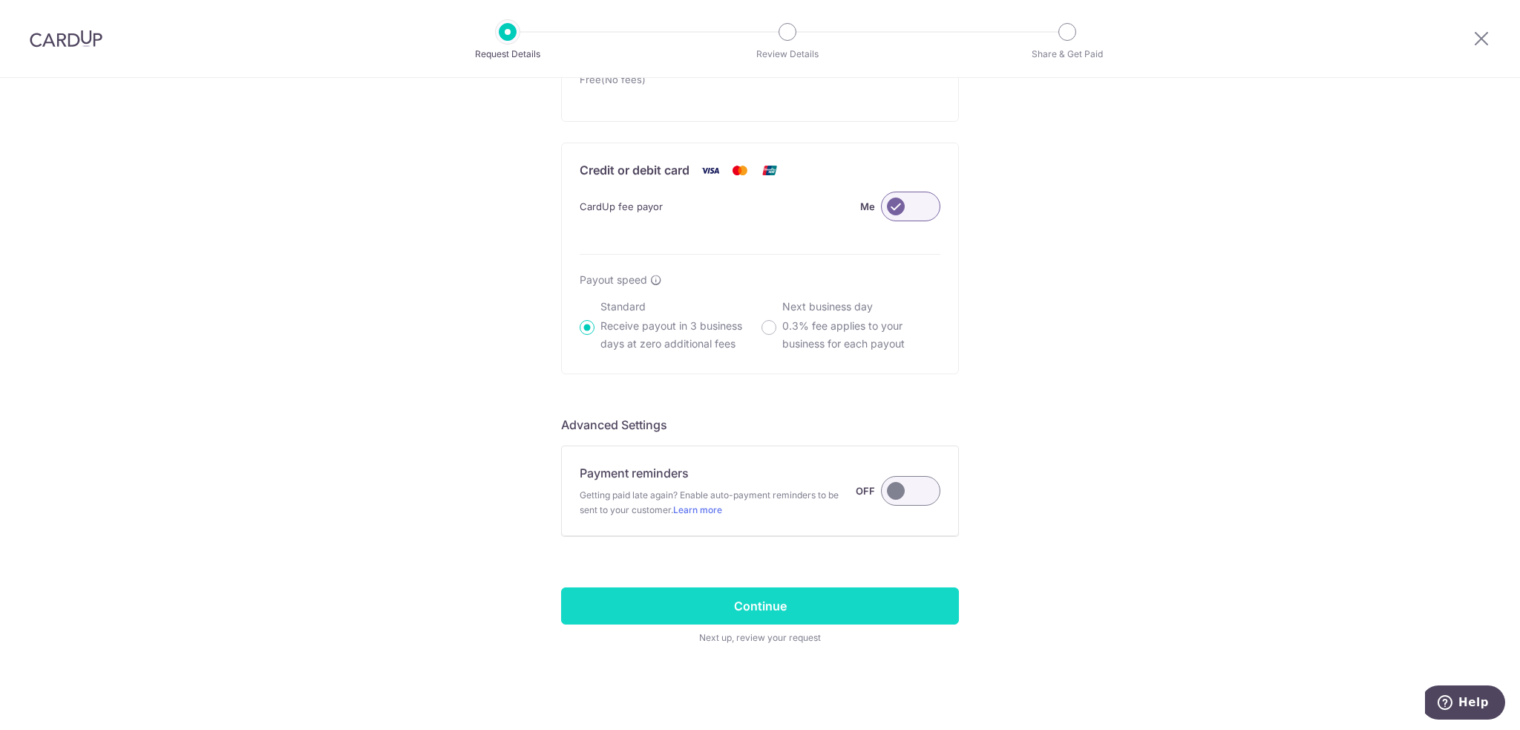
click at [760, 602] on input "Continue" at bounding box center [760, 605] width 398 height 37
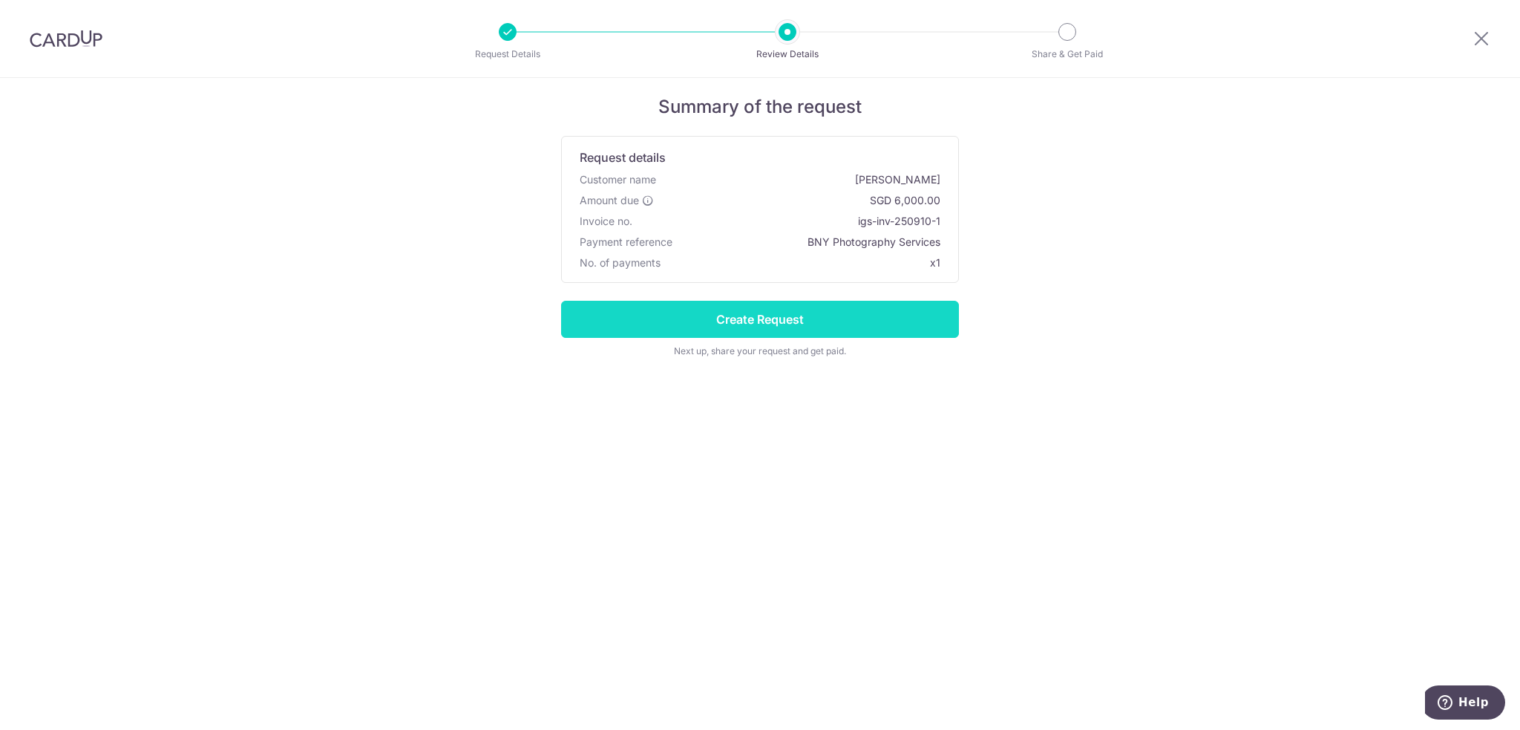
click at [747, 315] on input "Create Request" at bounding box center [760, 319] width 398 height 37
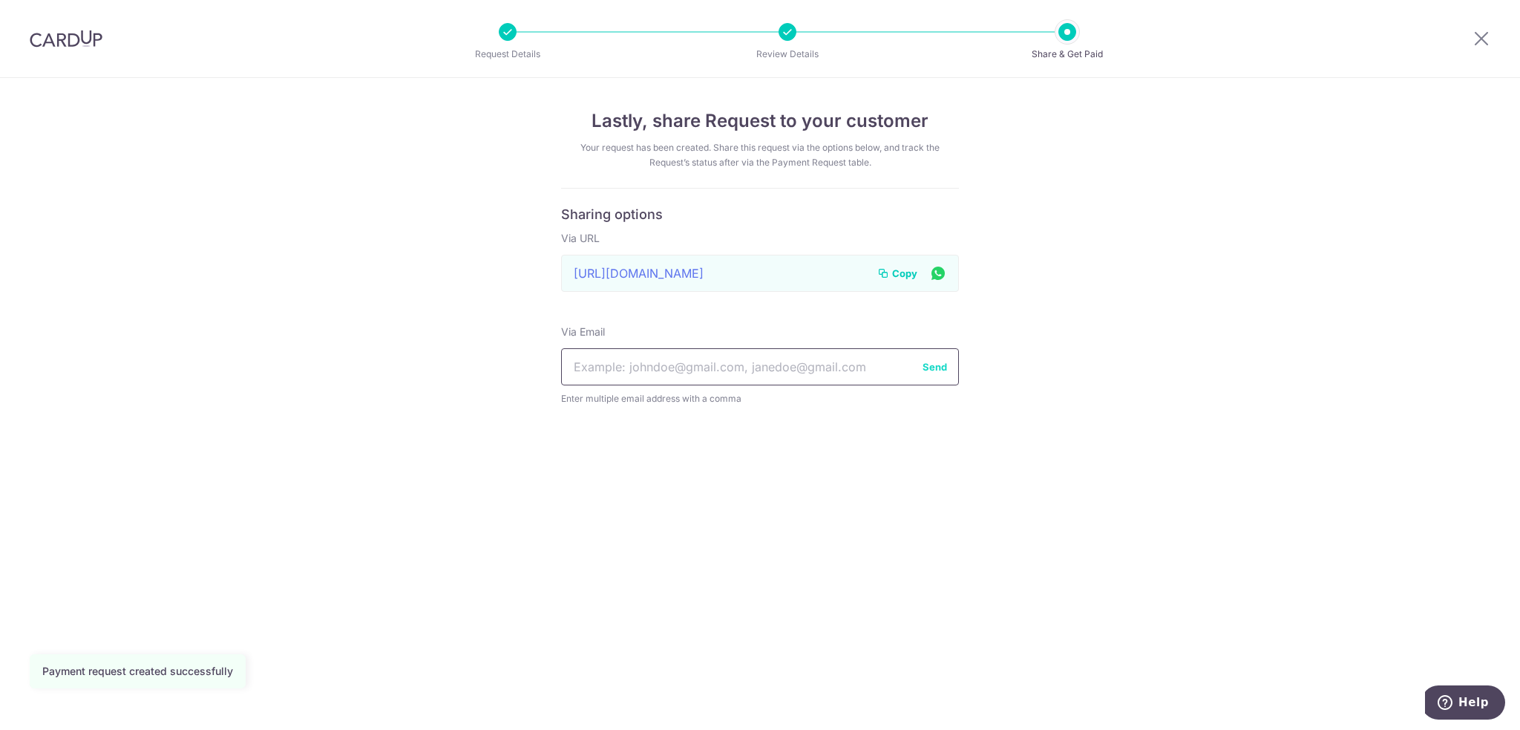
click at [842, 368] on input "text" at bounding box center [760, 366] width 398 height 37
type input "Jaime.liew@bny.com"
click at [923, 468] on div "Lastly, share Request to your customer Your request has been created. Share thi…" at bounding box center [760, 404] width 1520 height 652
click at [928, 364] on button "Send" at bounding box center [935, 366] width 24 height 15
click at [951, 609] on div "Lastly, share Request to your customer Your request has been created. Share thi…" at bounding box center [760, 404] width 1520 height 652
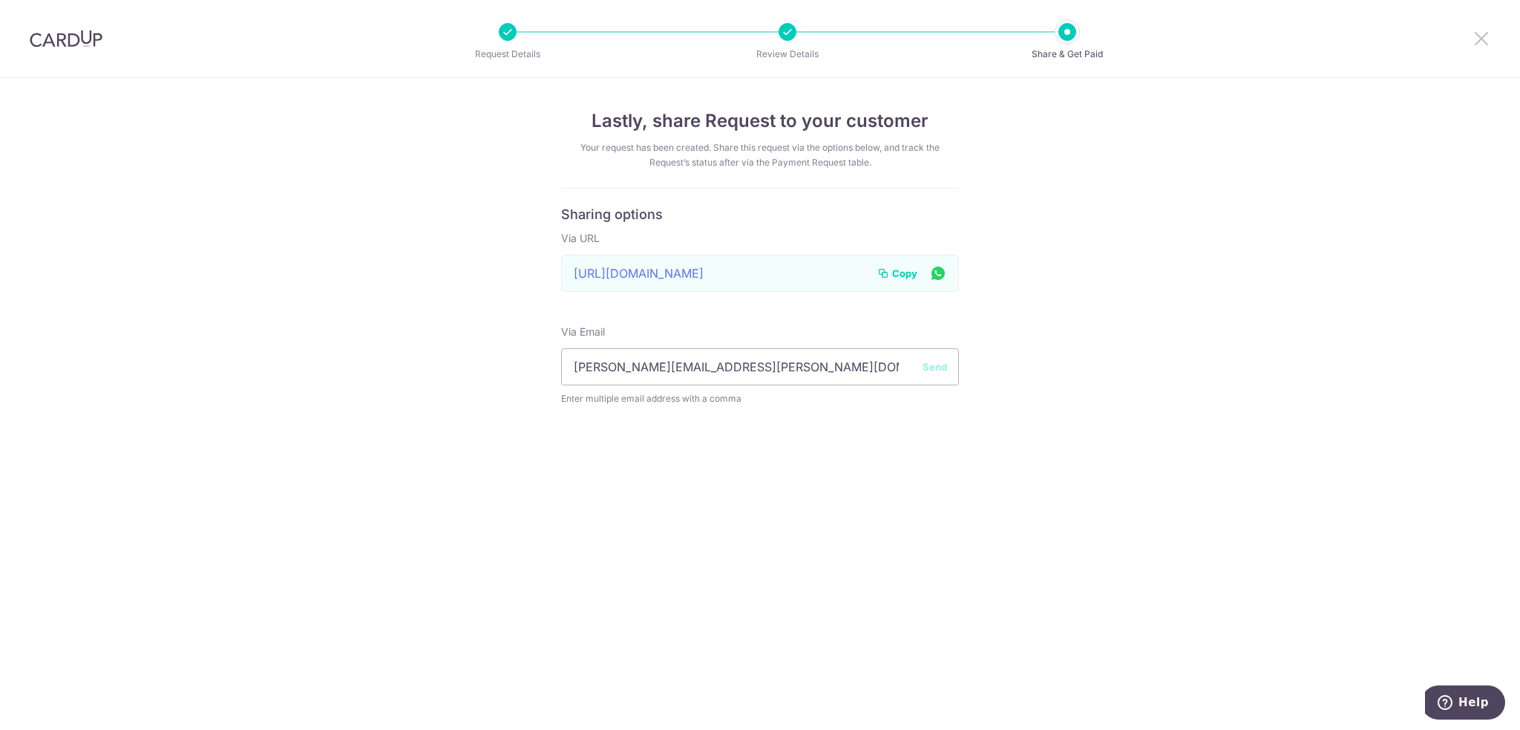
click at [1480, 36] on icon at bounding box center [1482, 38] width 18 height 19
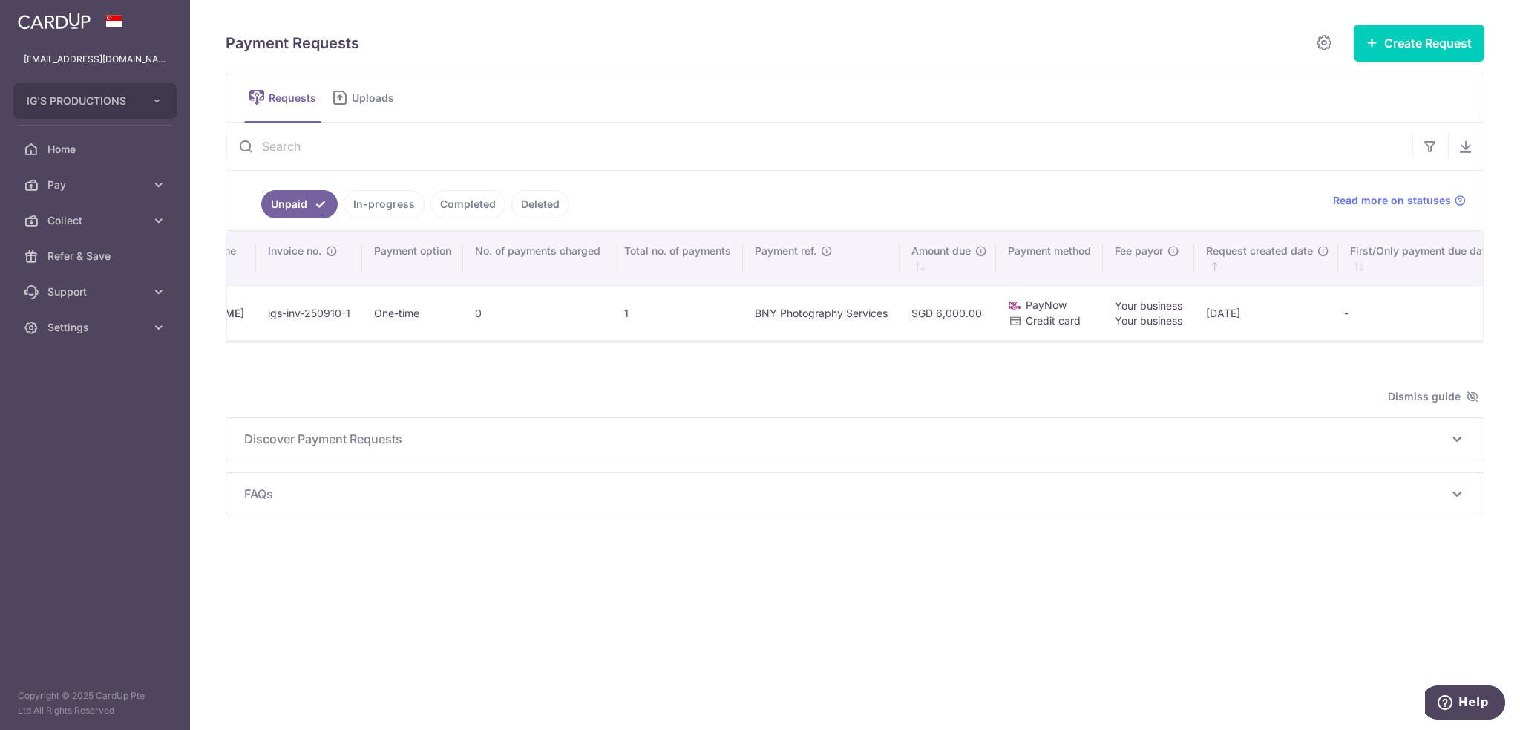
scroll to position [0, 333]
drag, startPoint x: 1363, startPoint y: 362, endPoint x: 525, endPoint y: 356, distance: 838.1
click at [525, 356] on div at bounding box center [855, 350] width 1259 height 15
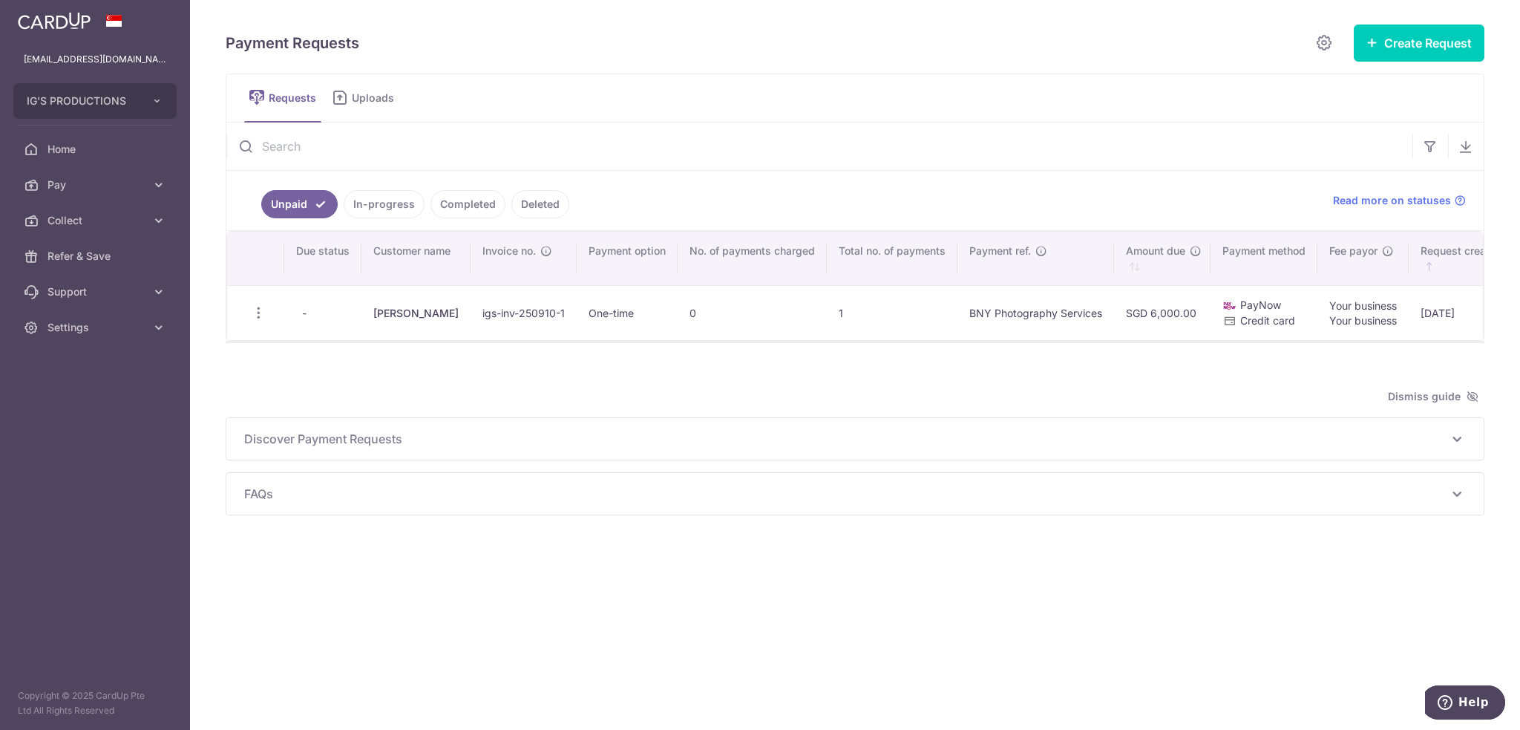
click at [425, 315] on td "Jaime Liew" at bounding box center [416, 312] width 109 height 55
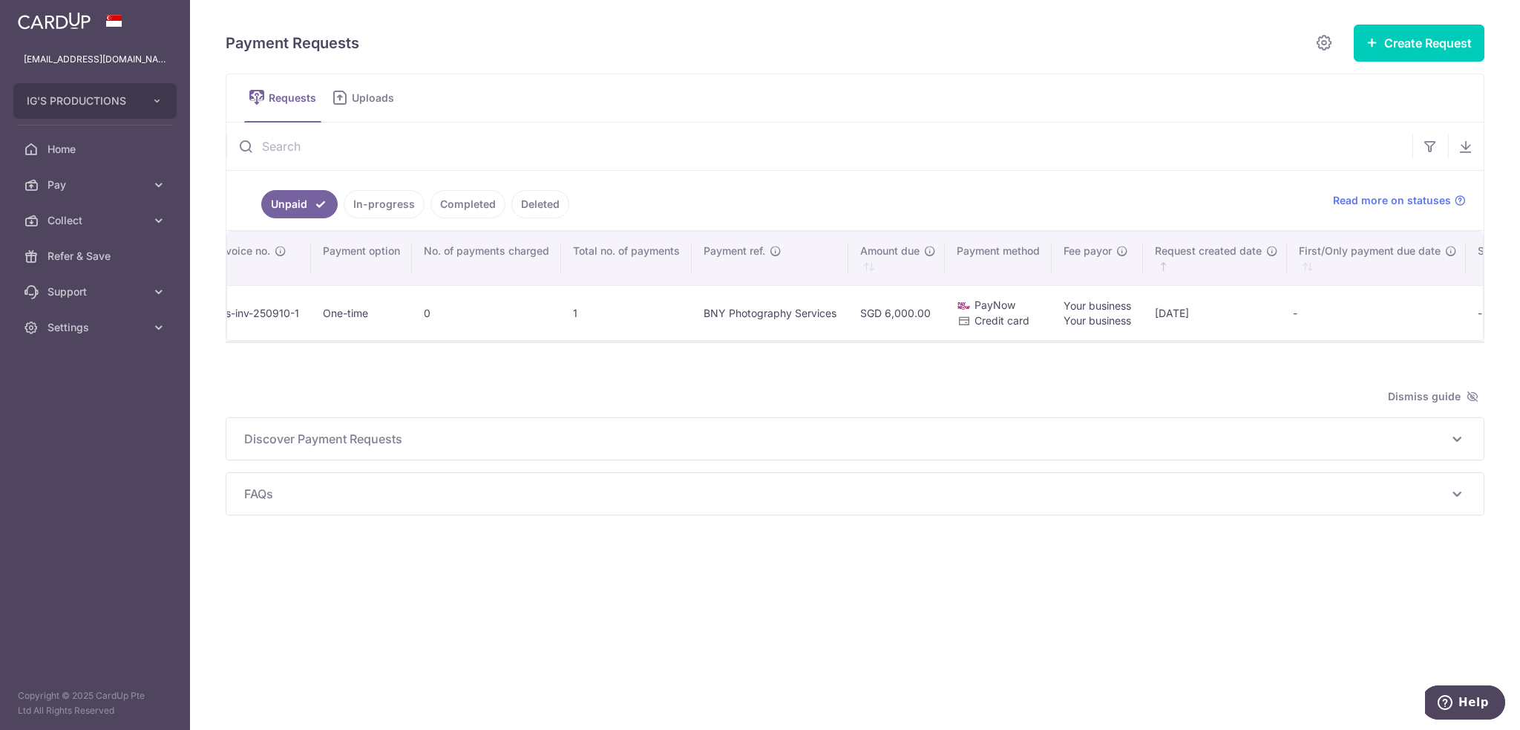
scroll to position [0, 261]
click at [985, 324] on span "Credit card" at bounding box center [1007, 320] width 55 height 13
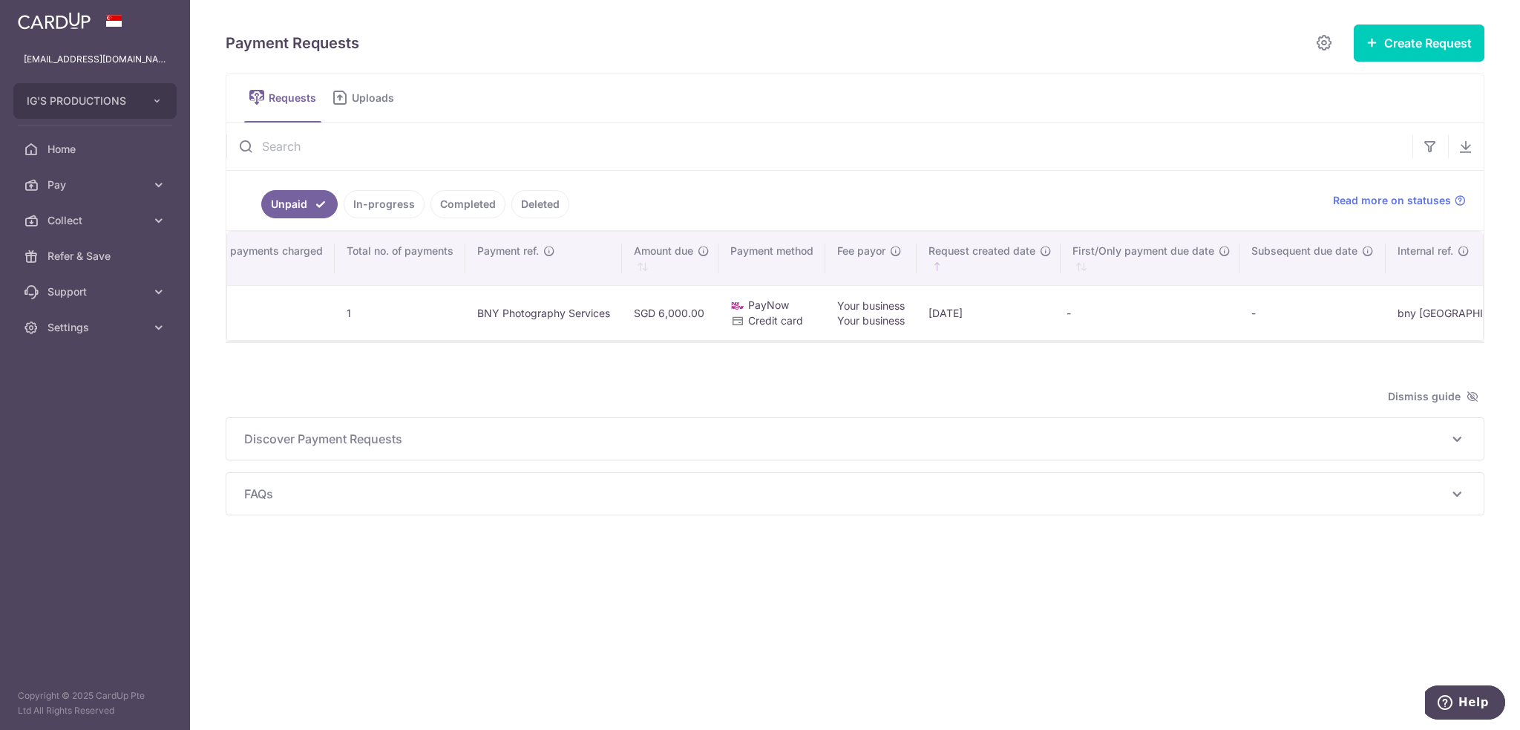
scroll to position [0, 0]
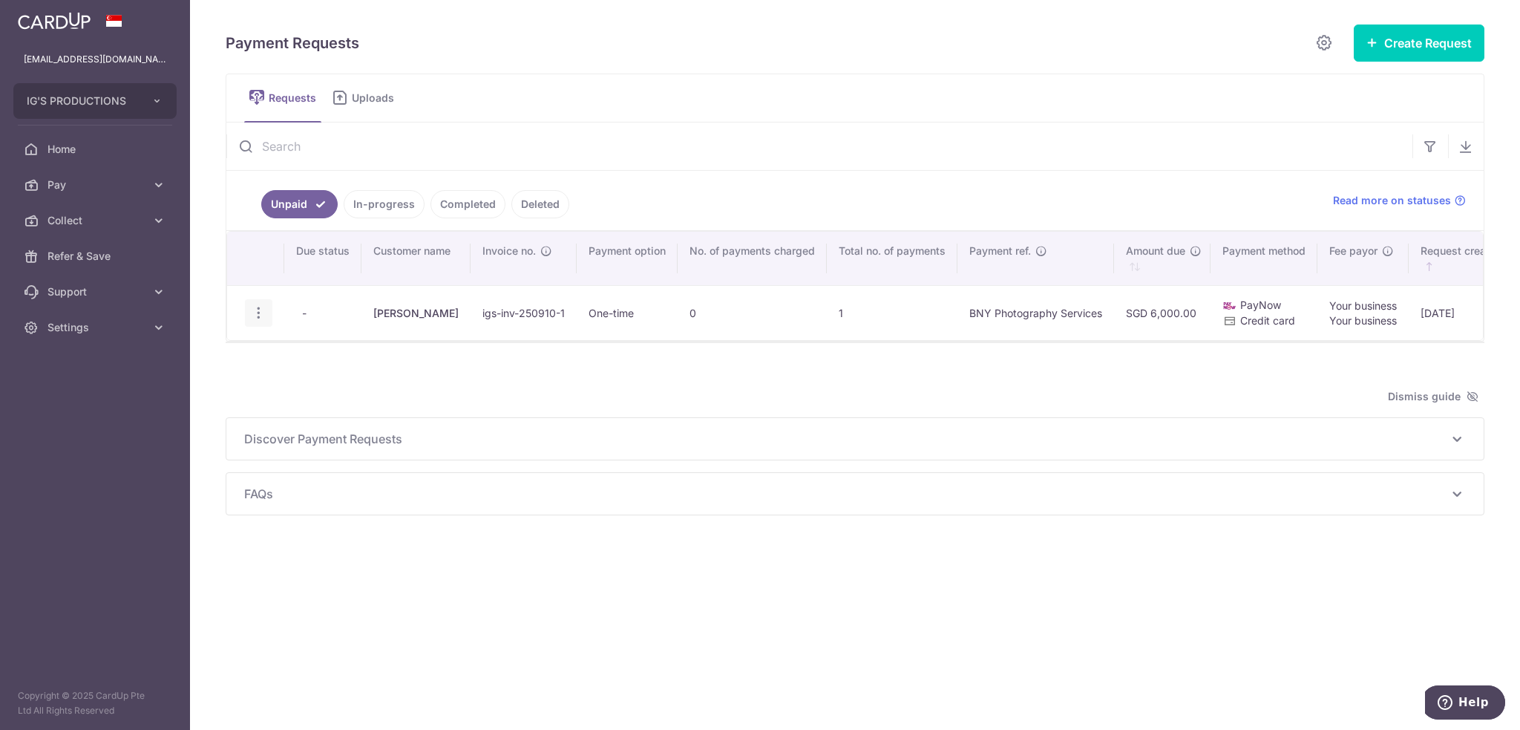
click at [259, 315] on icon "button" at bounding box center [259, 313] width 16 height 16
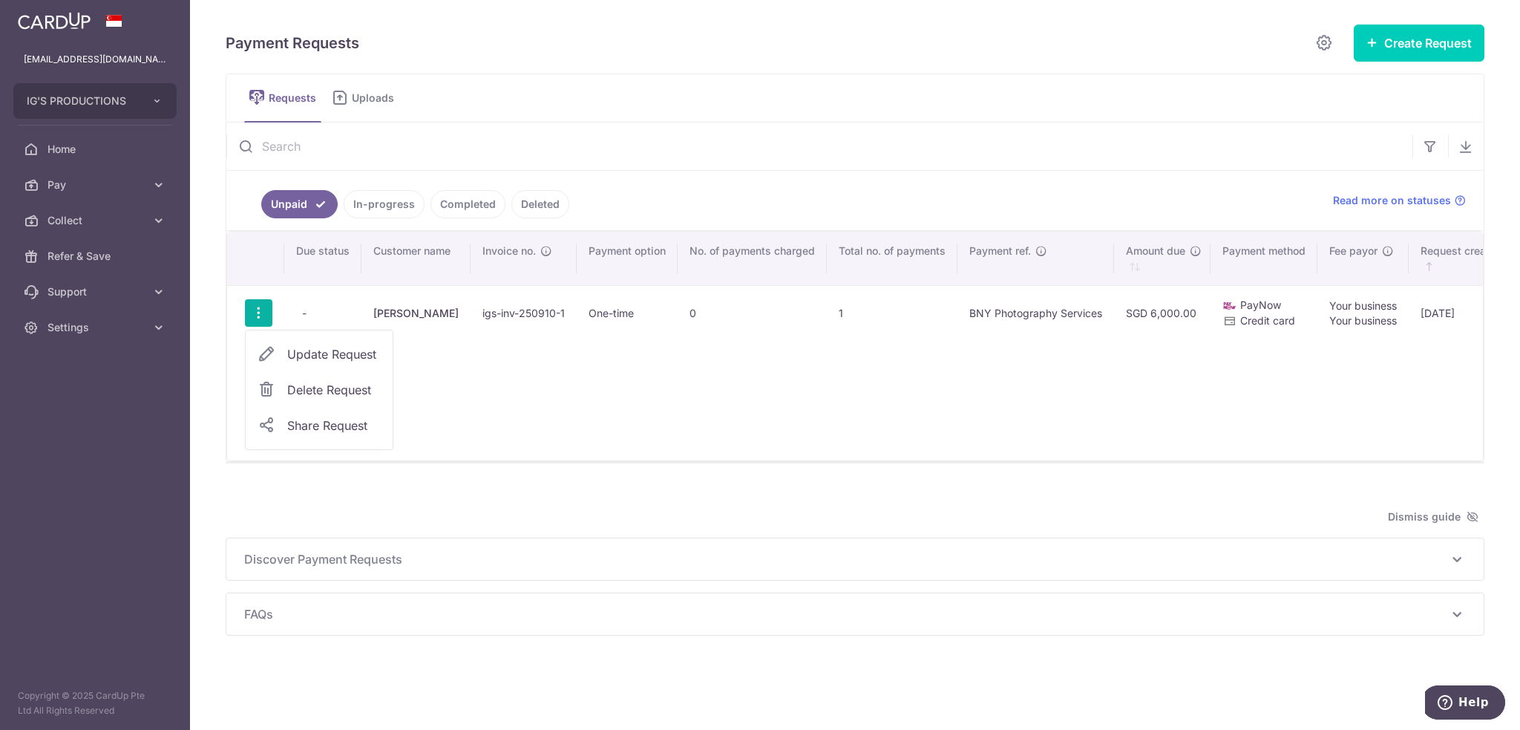
click at [297, 352] on span "Update Request" at bounding box center [334, 354] width 94 height 18
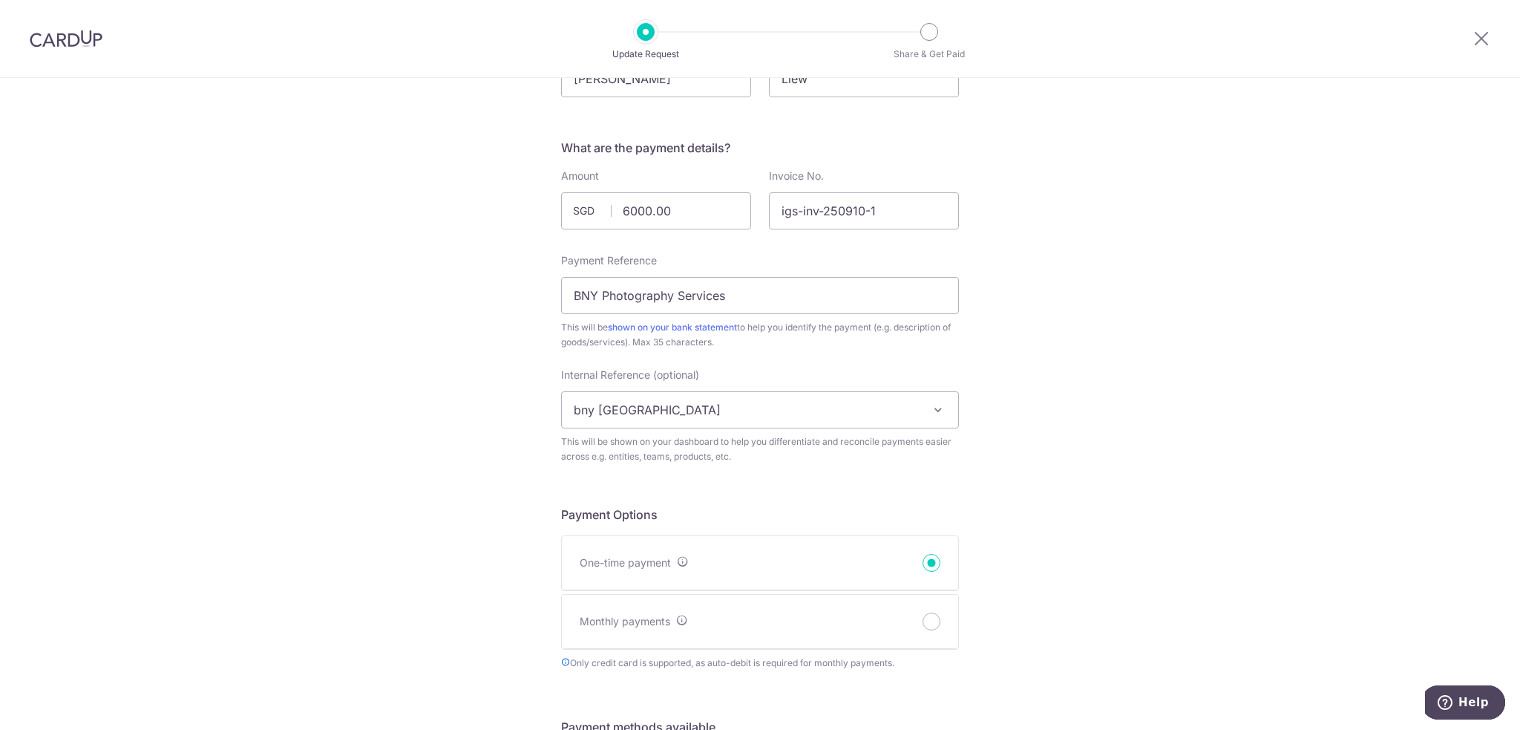
scroll to position [58, 0]
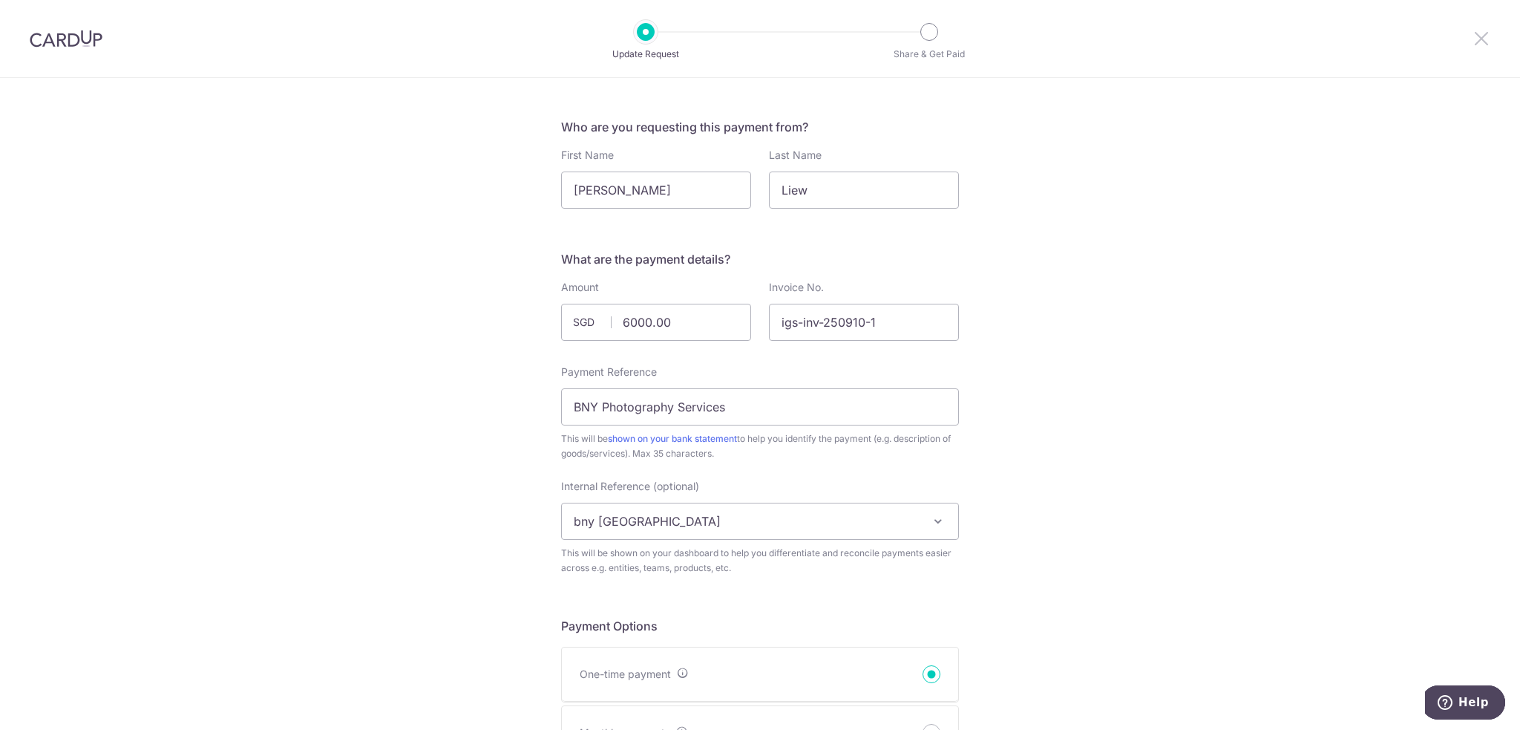
click at [1481, 37] on icon at bounding box center [1482, 38] width 18 height 19
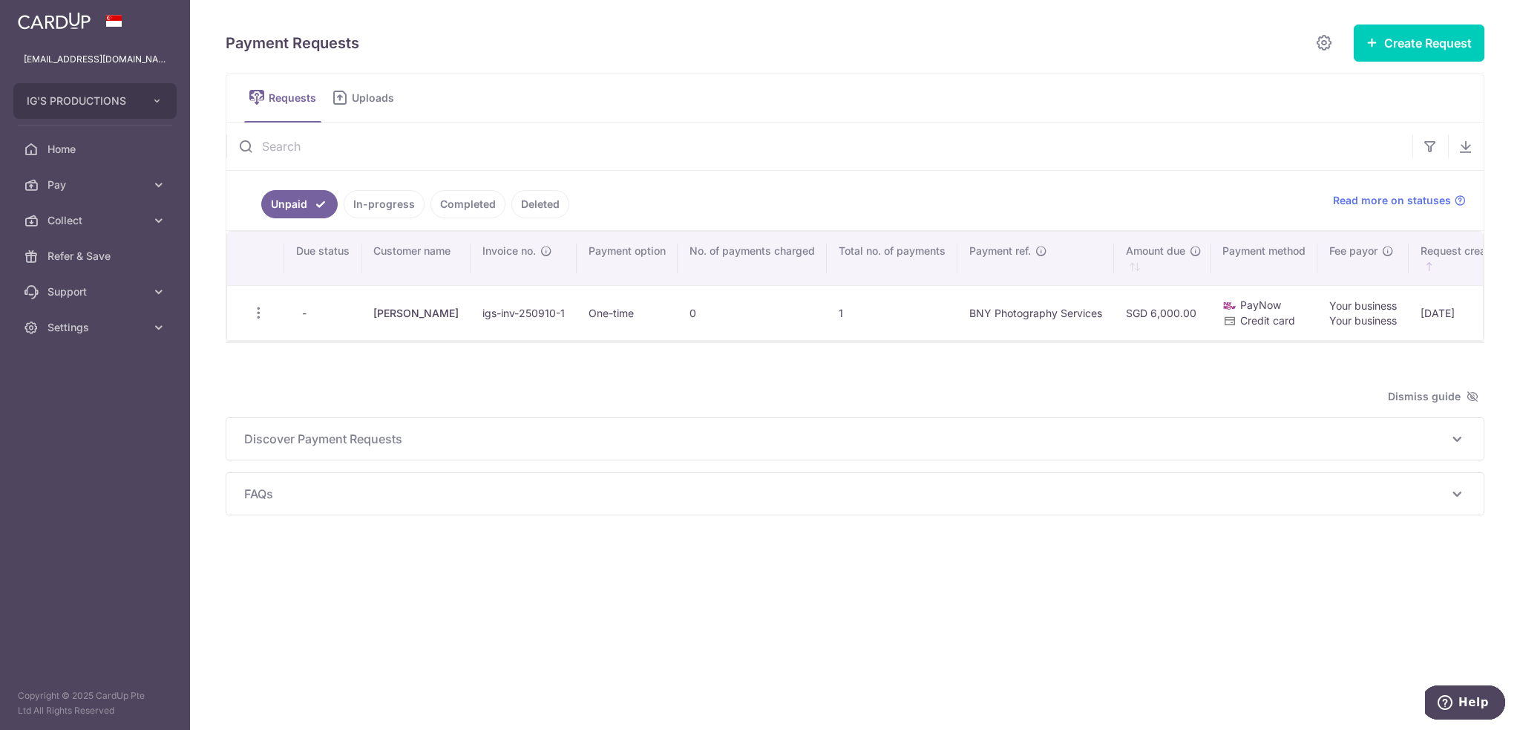
click at [376, 102] on span "Uploads" at bounding box center [378, 98] width 53 height 15
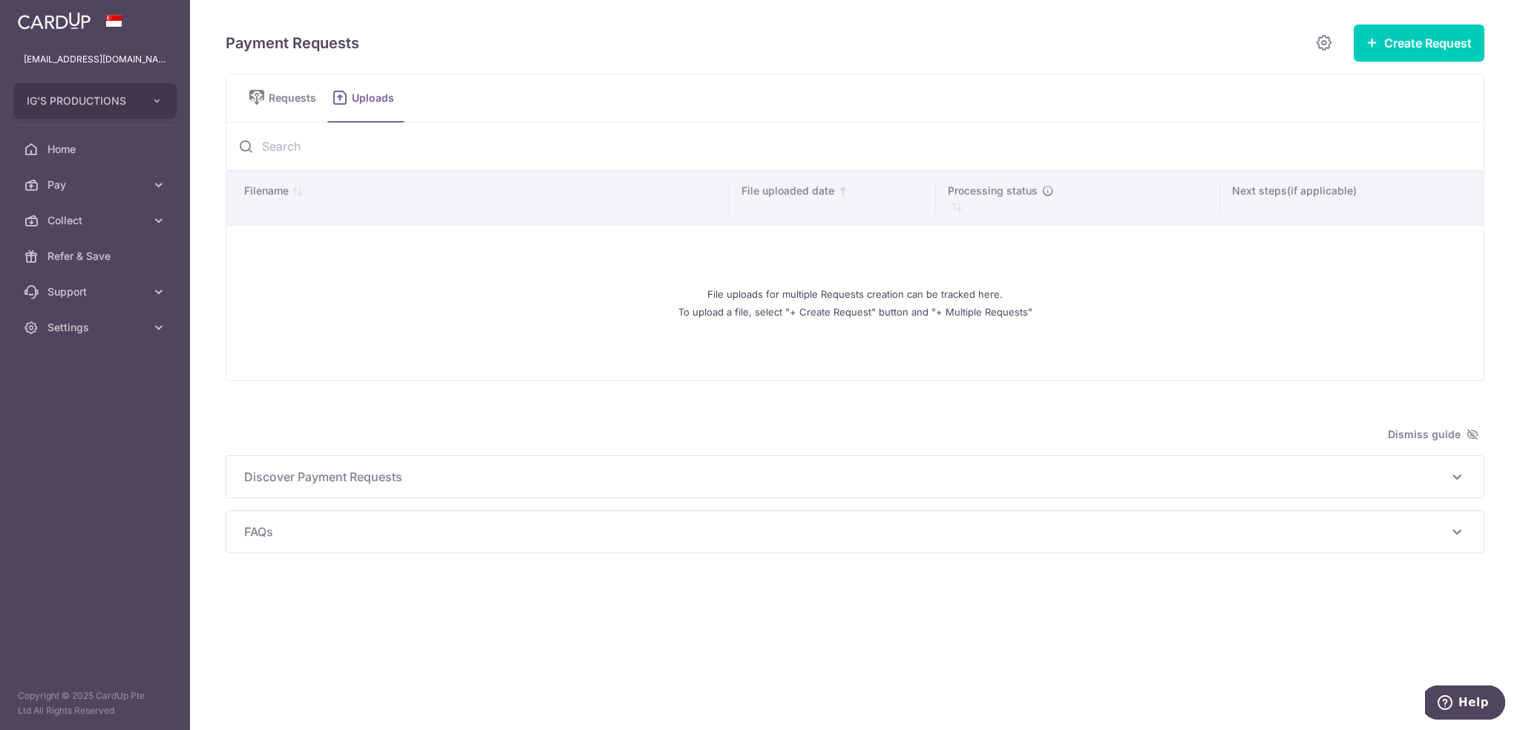
click at [961, 269] on div "File uploads for multiple Requests creation can be tracked here. To upload a fi…" at bounding box center [855, 303] width 1222 height 131
click at [834, 320] on div "File uploads for multiple Requests creation can be tracked here. To upload a fi…" at bounding box center [855, 303] width 1222 height 131
click at [1422, 39] on button "Create Request" at bounding box center [1419, 42] width 131 height 37
drag, startPoint x: 1355, startPoint y: 88, endPoint x: 1351, endPoint y: 95, distance: 7.6
click at [1355, 88] on span "Single Request" at bounding box center [1395, 89] width 153 height 18
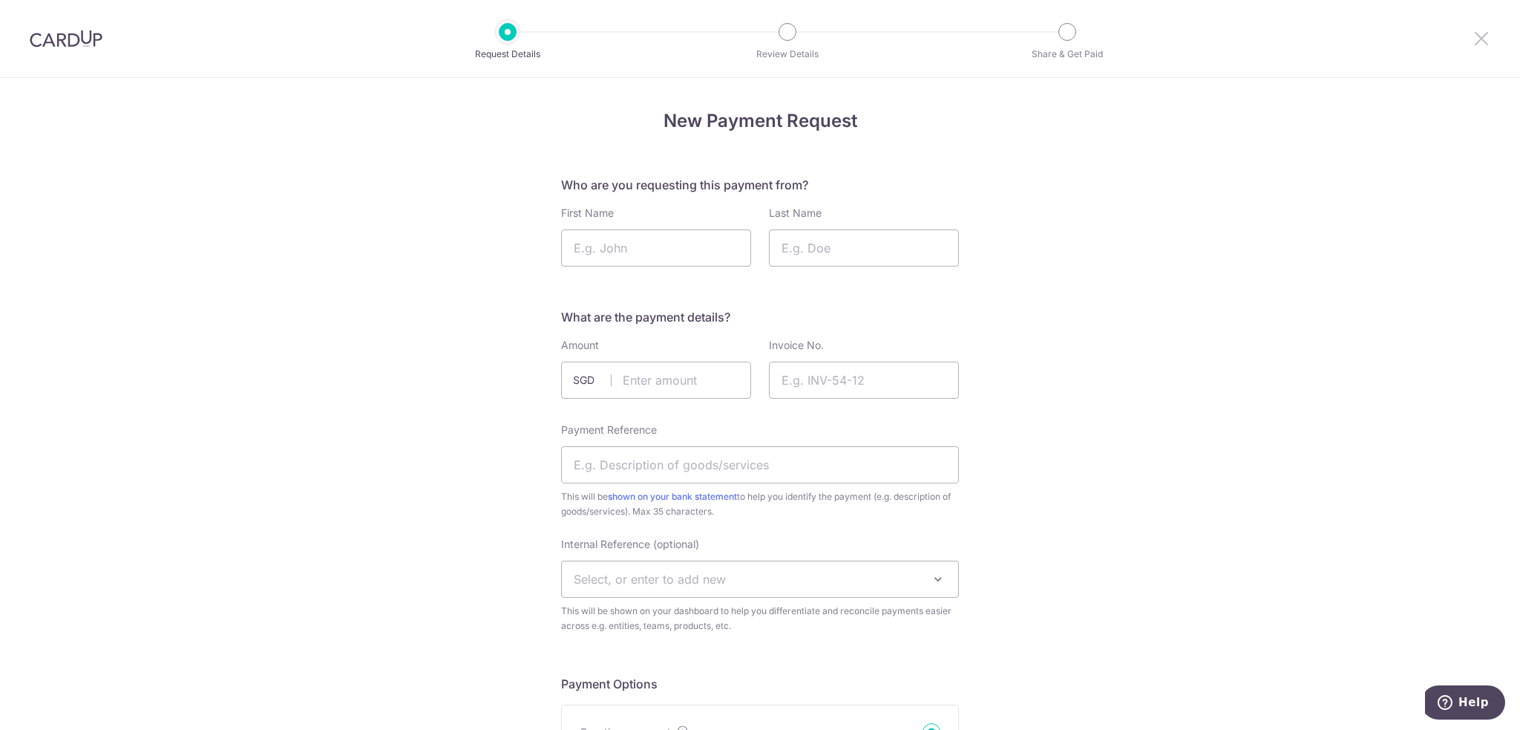
click at [1482, 35] on icon at bounding box center [1482, 38] width 18 height 19
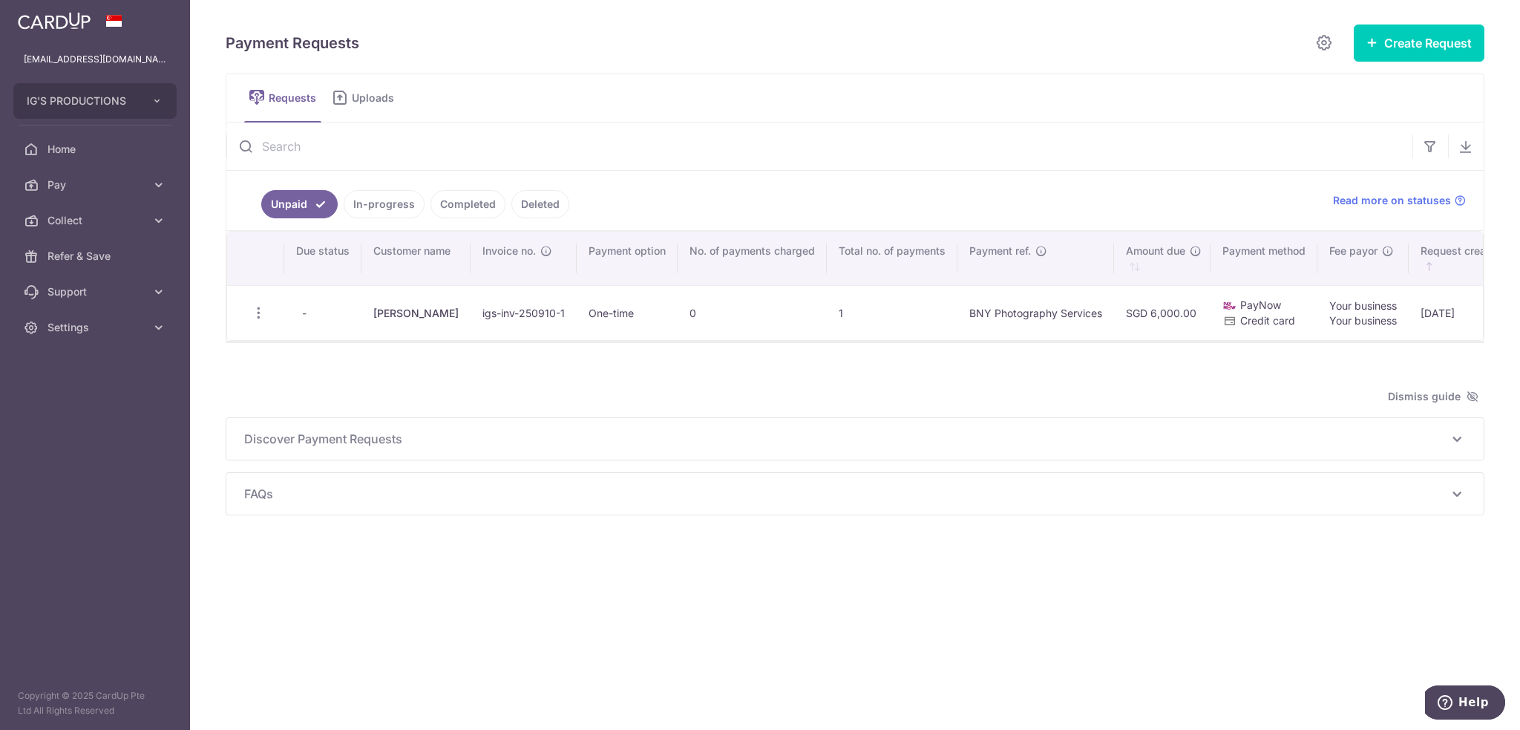
click at [389, 315] on td "[PERSON_NAME]" at bounding box center [416, 312] width 109 height 55
click at [256, 313] on icon "button" at bounding box center [259, 313] width 16 height 16
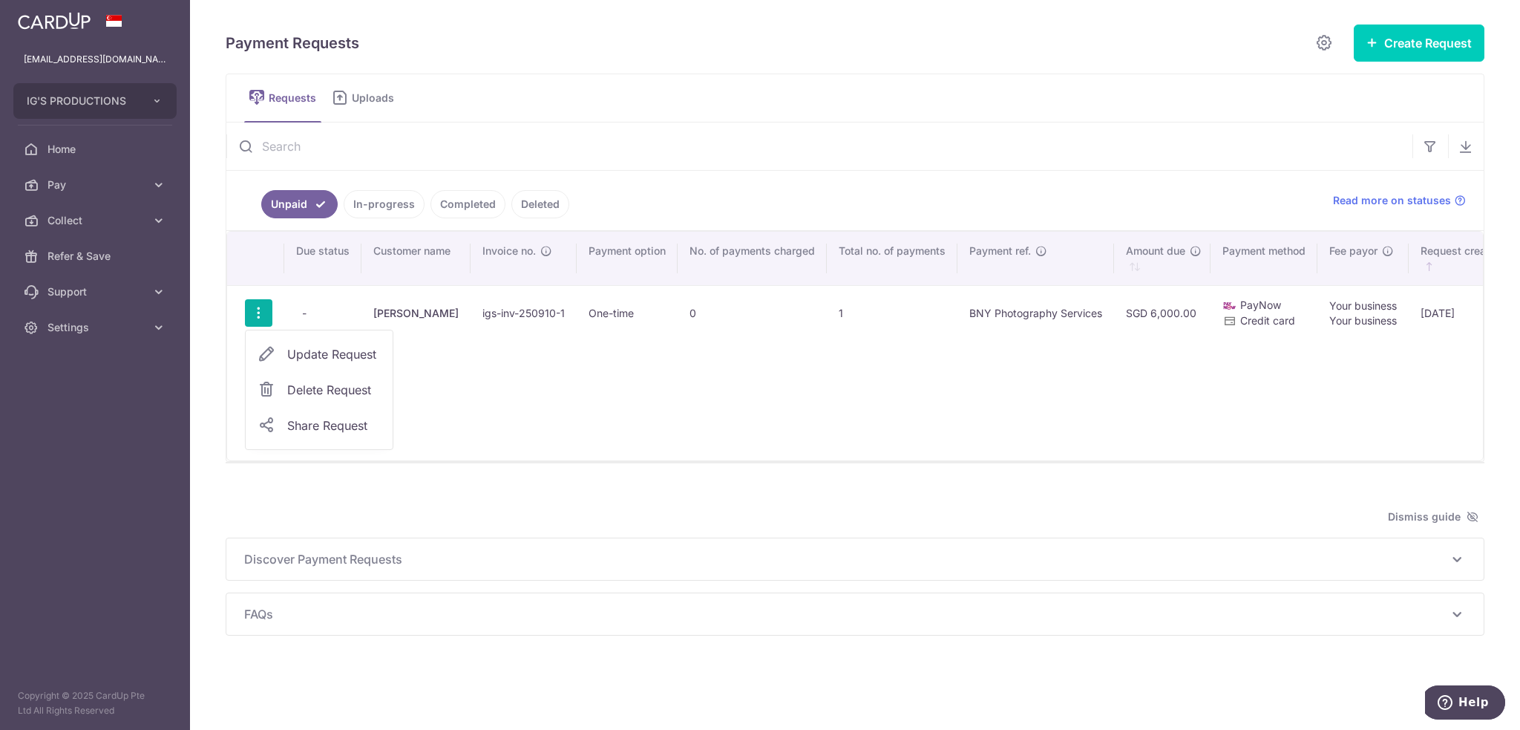
click at [315, 347] on span "Update Request" at bounding box center [334, 354] width 94 height 18
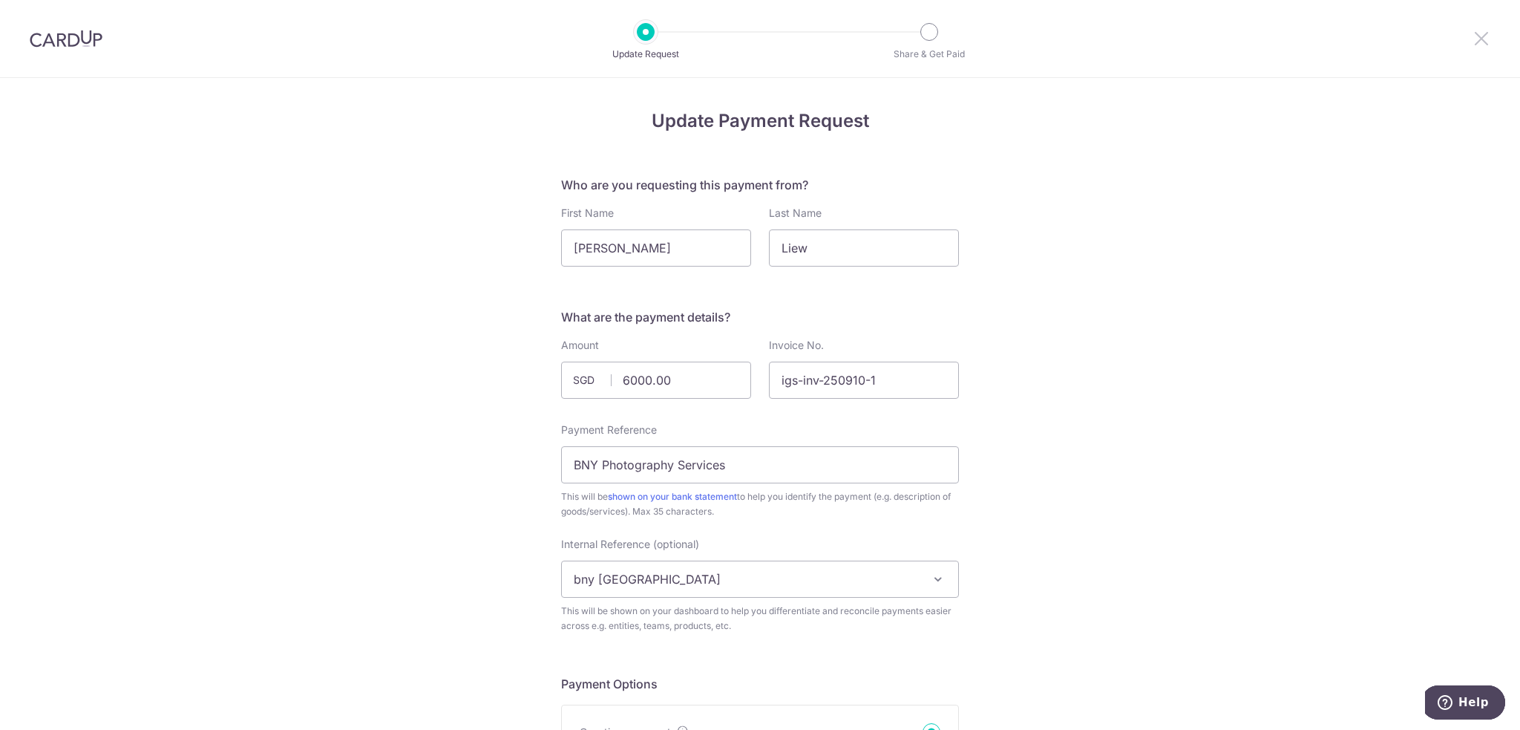
click at [1476, 38] on icon at bounding box center [1482, 38] width 18 height 19
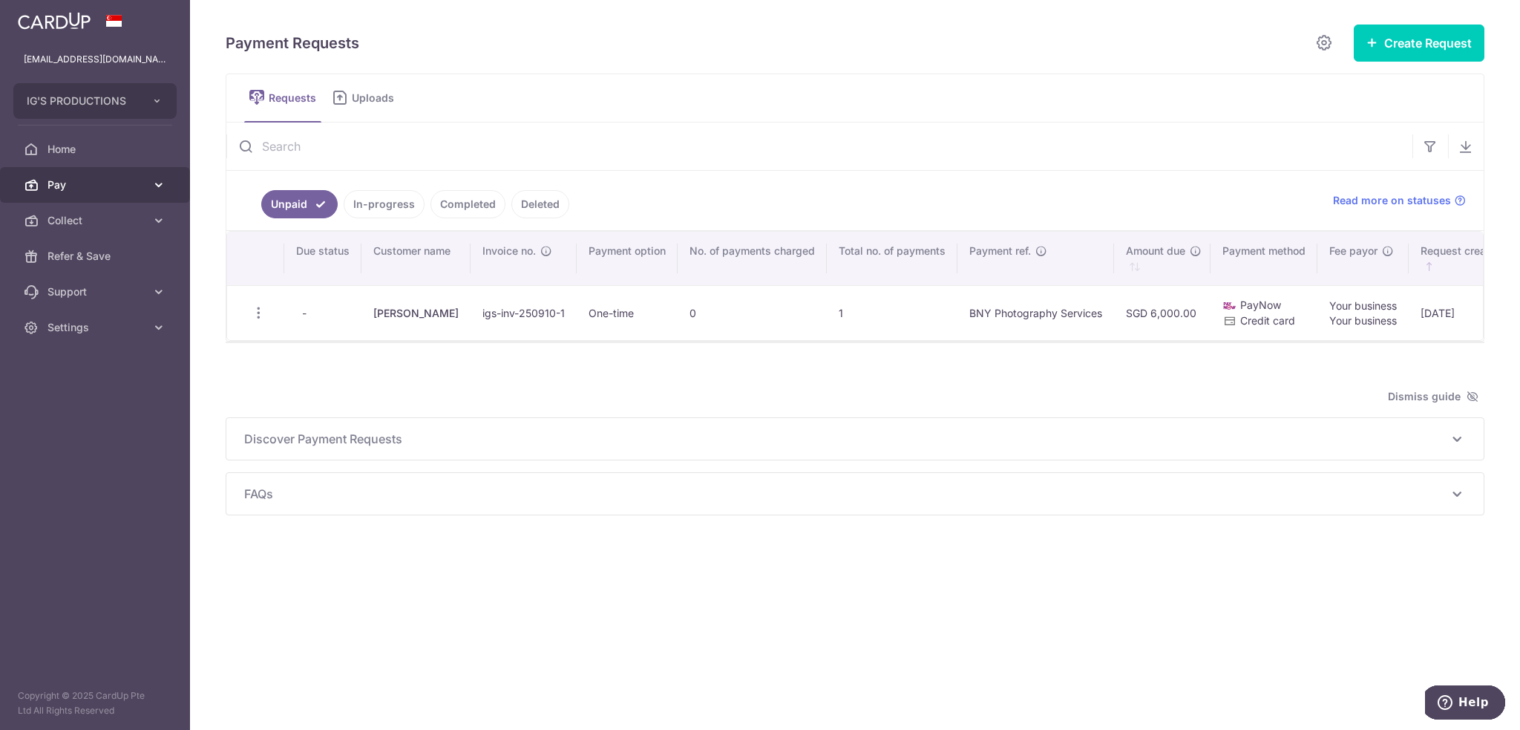
click at [157, 181] on icon at bounding box center [158, 184] width 15 height 15
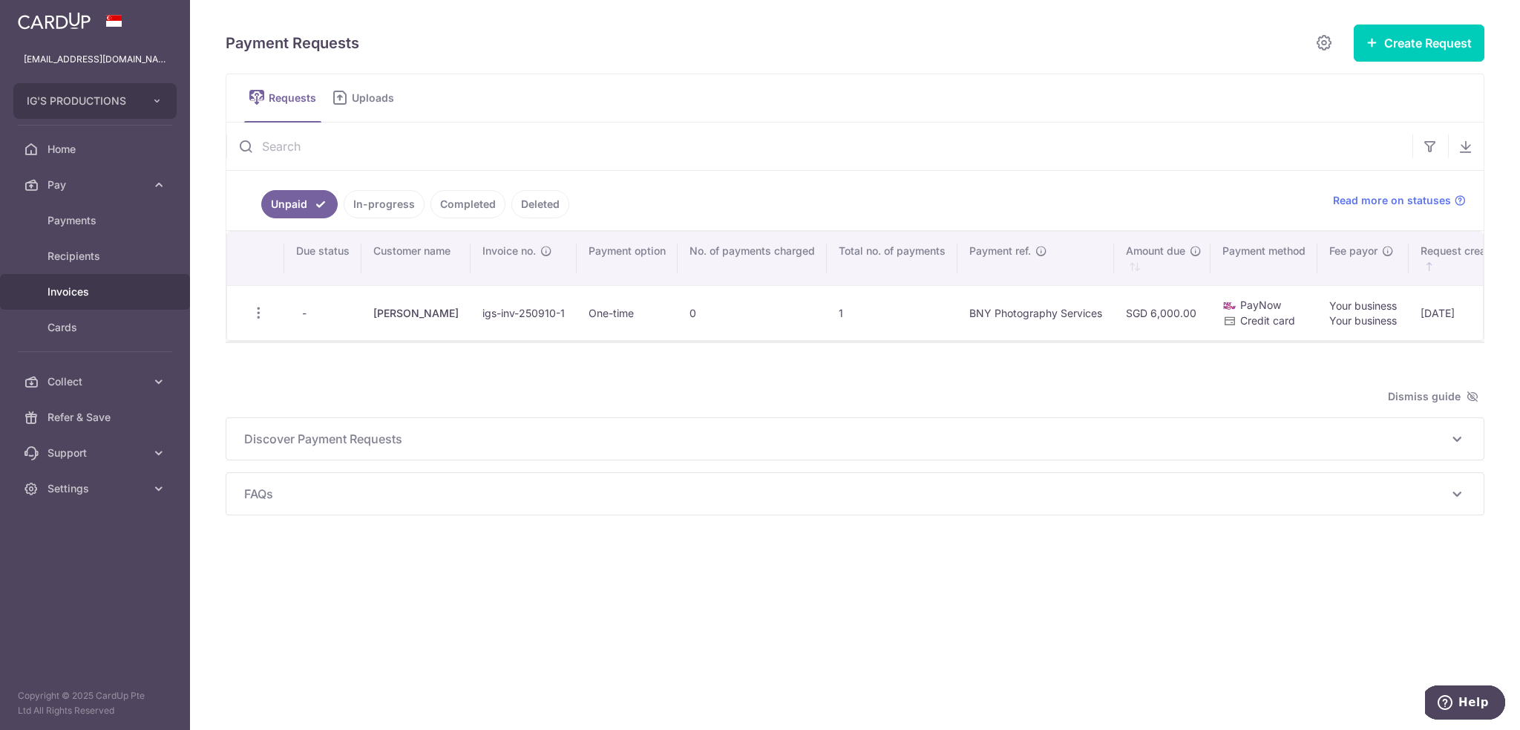
click at [85, 291] on span "Invoices" at bounding box center [97, 291] width 98 height 15
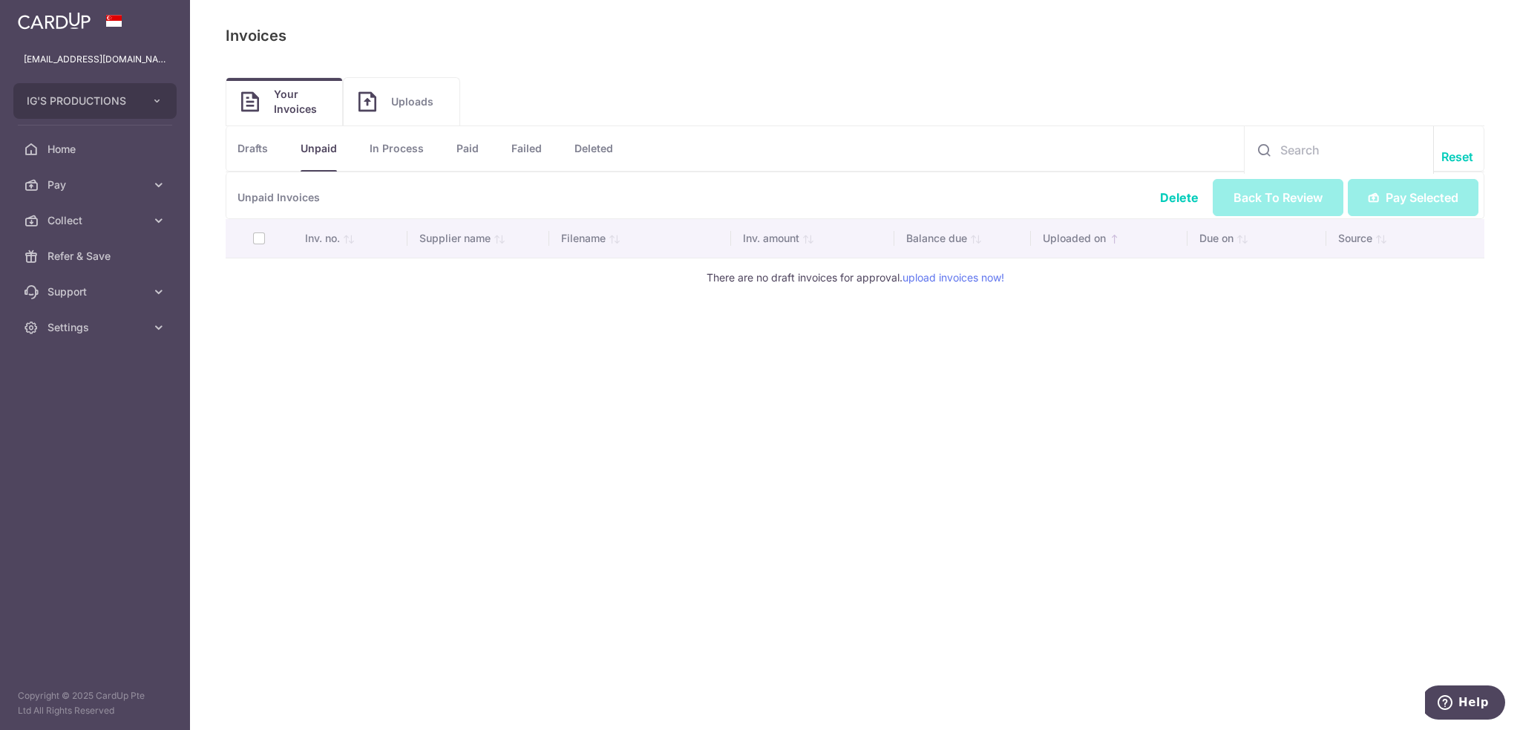
click at [255, 145] on link "Drafts" at bounding box center [253, 148] width 30 height 45
click at [321, 149] on link "Unpaid" at bounding box center [319, 148] width 36 height 45
click at [394, 154] on link "In Process" at bounding box center [397, 148] width 54 height 45
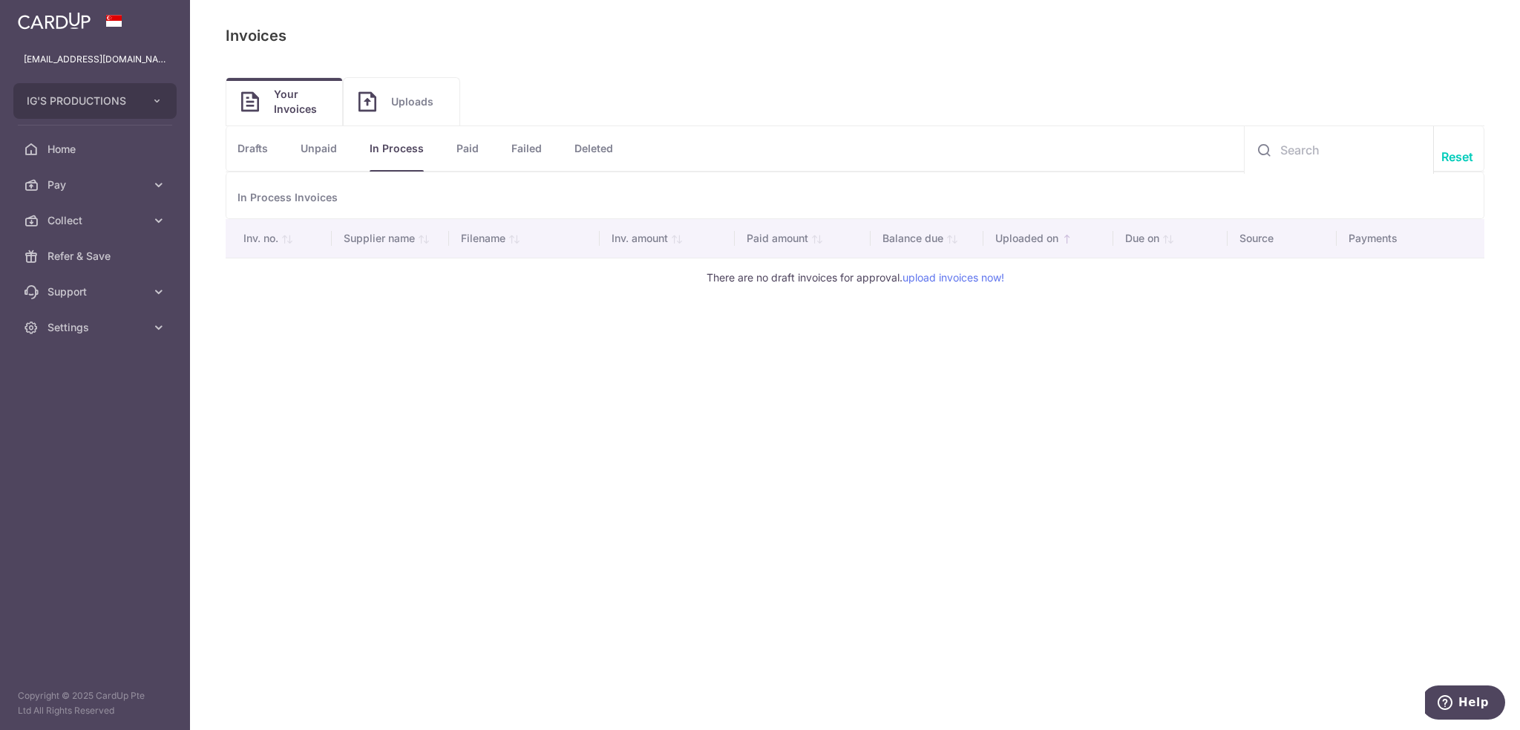
click at [466, 151] on link "Paid" at bounding box center [468, 148] width 22 height 45
click at [526, 147] on link "Failed" at bounding box center [526, 148] width 30 height 45
click at [353, 145] on li "In Process" at bounding box center [380, 148] width 87 height 45
click at [268, 144] on link "Drafts" at bounding box center [253, 148] width 30 height 45
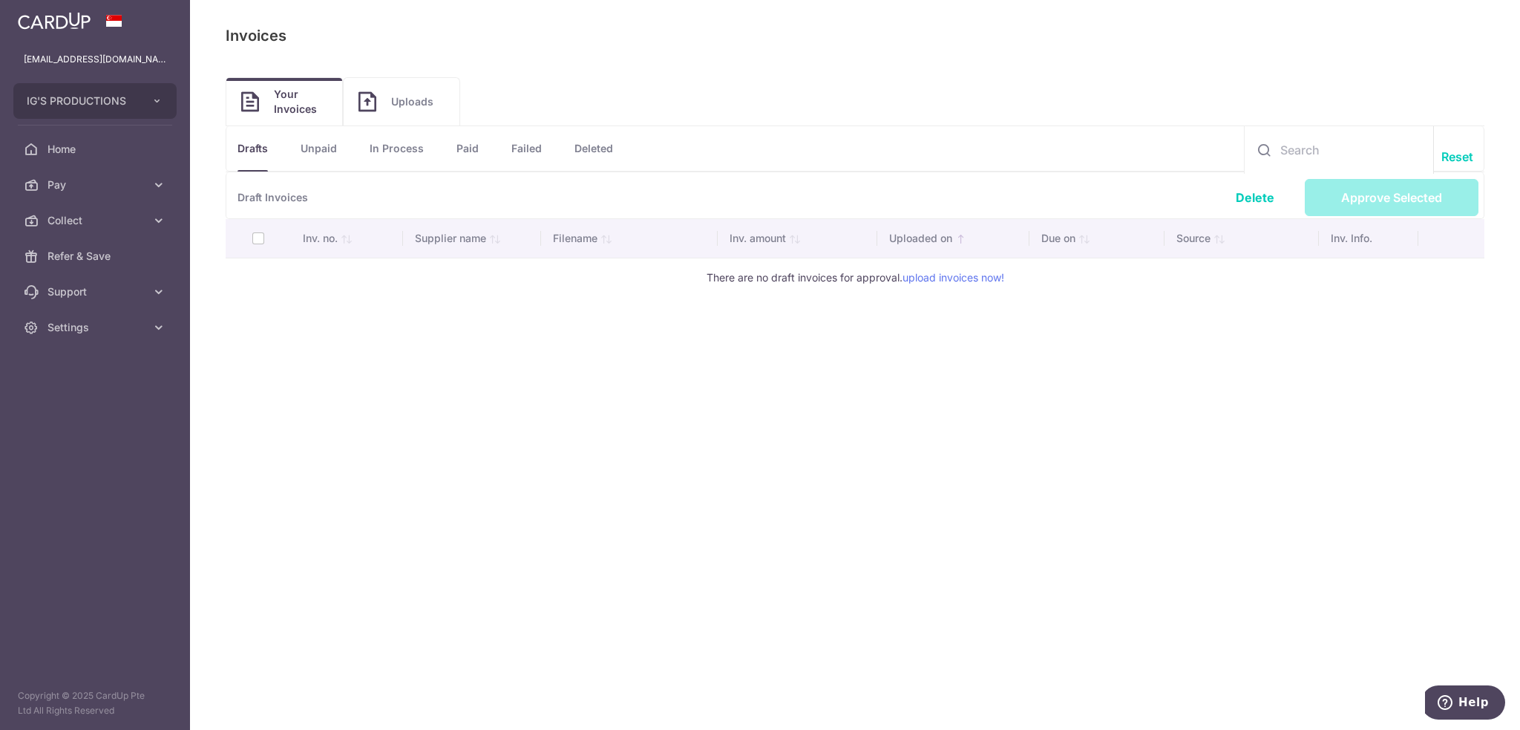
click at [403, 102] on span "Uploads" at bounding box center [417, 101] width 53 height 15
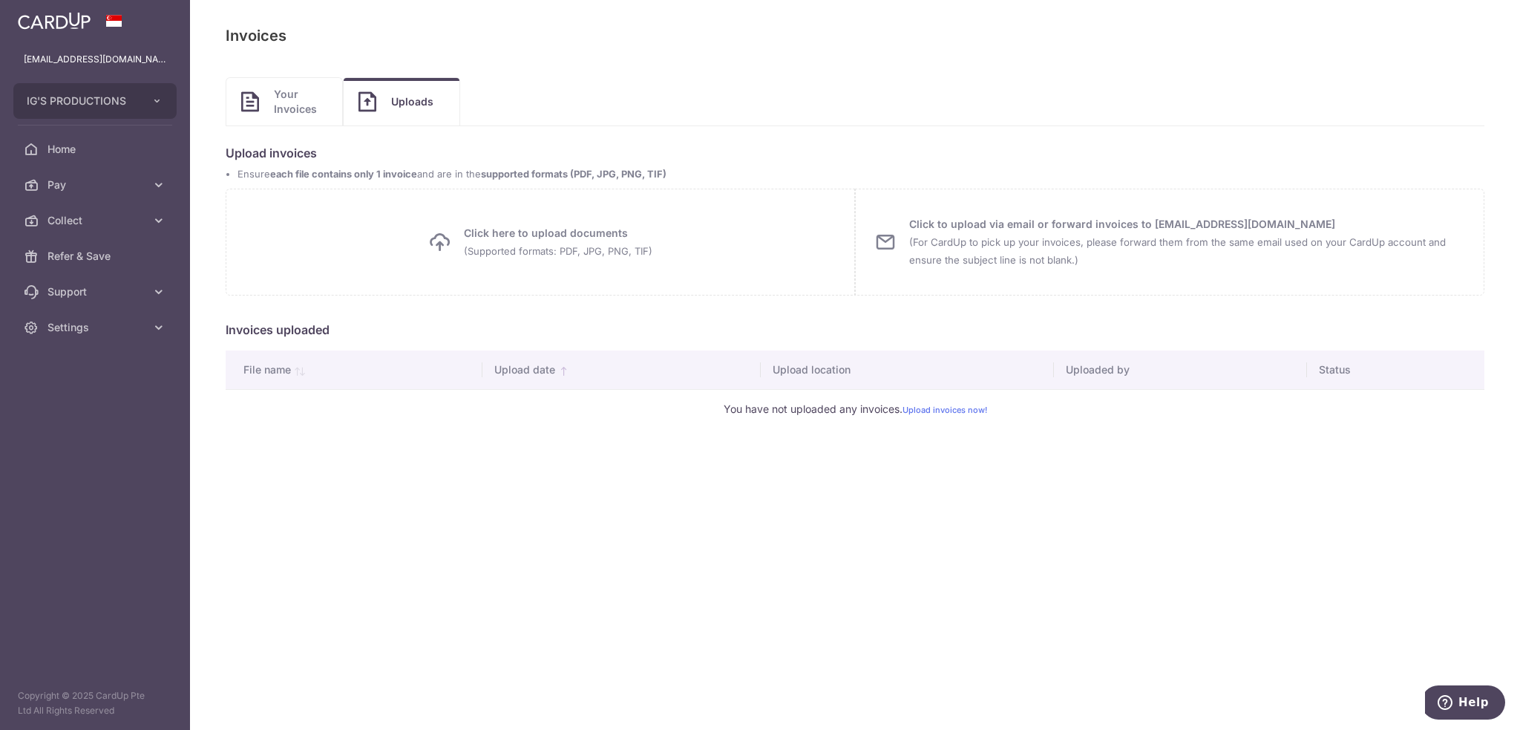
click at [585, 246] on small "(Supported formats: PDF, JPG, PNG, TIF)" at bounding box center [558, 251] width 189 height 12
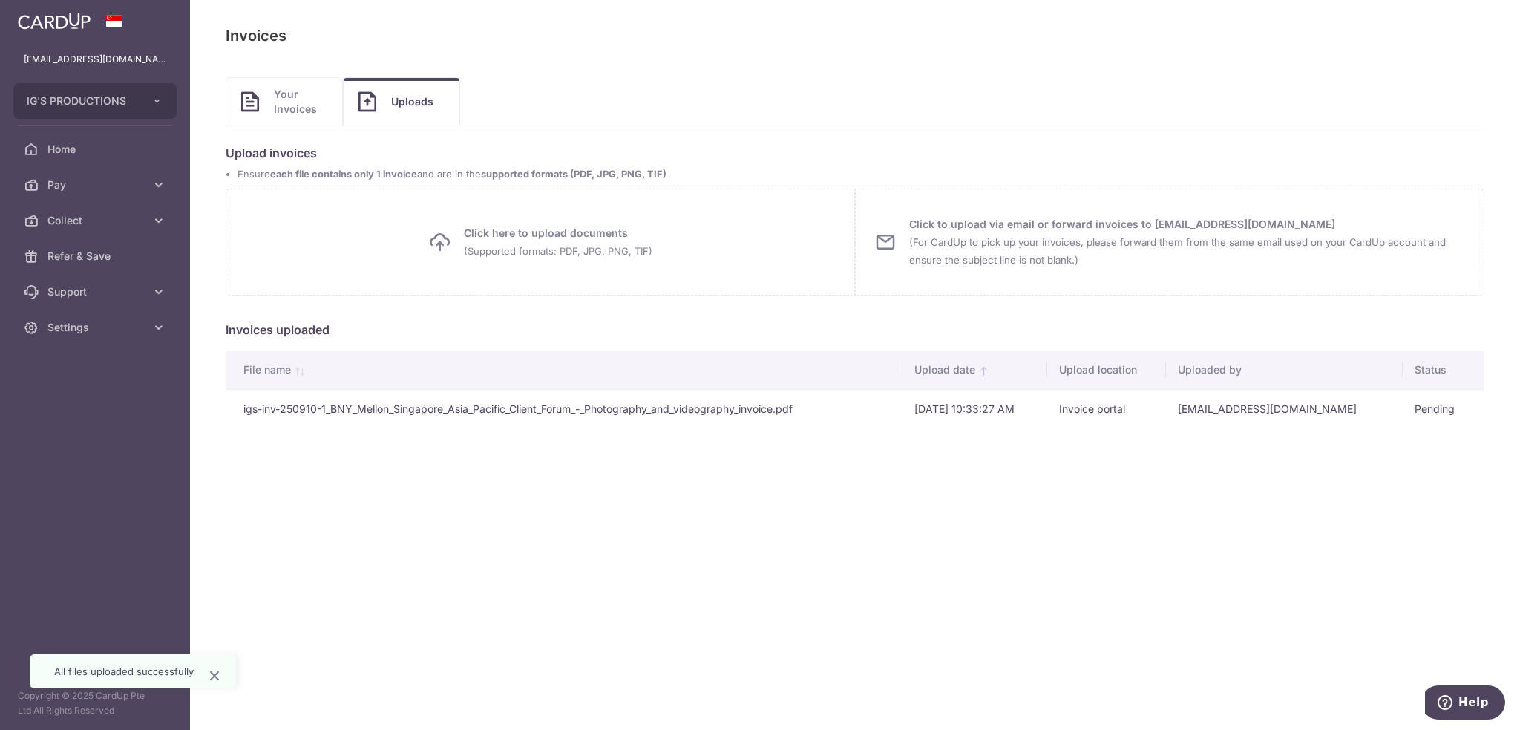
click at [1174, 247] on small "(For CardUp to pick up your invoices, please forward them from the same email u…" at bounding box center [1177, 251] width 537 height 30
click at [163, 220] on icon at bounding box center [158, 220] width 15 height 15
click at [98, 252] on span "Dashboard" at bounding box center [97, 256] width 98 height 15
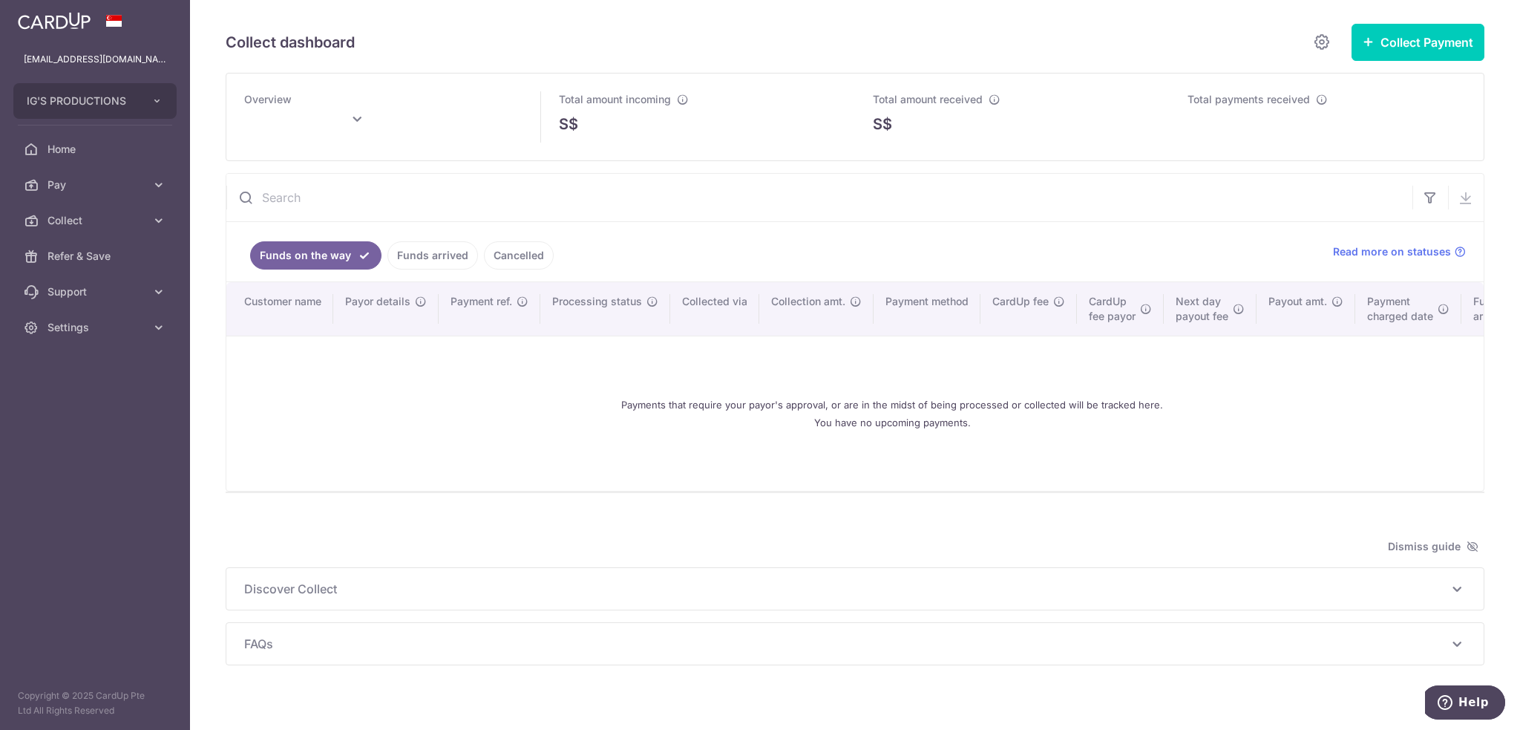
click at [429, 254] on link "Funds arrived" at bounding box center [432, 255] width 91 height 28
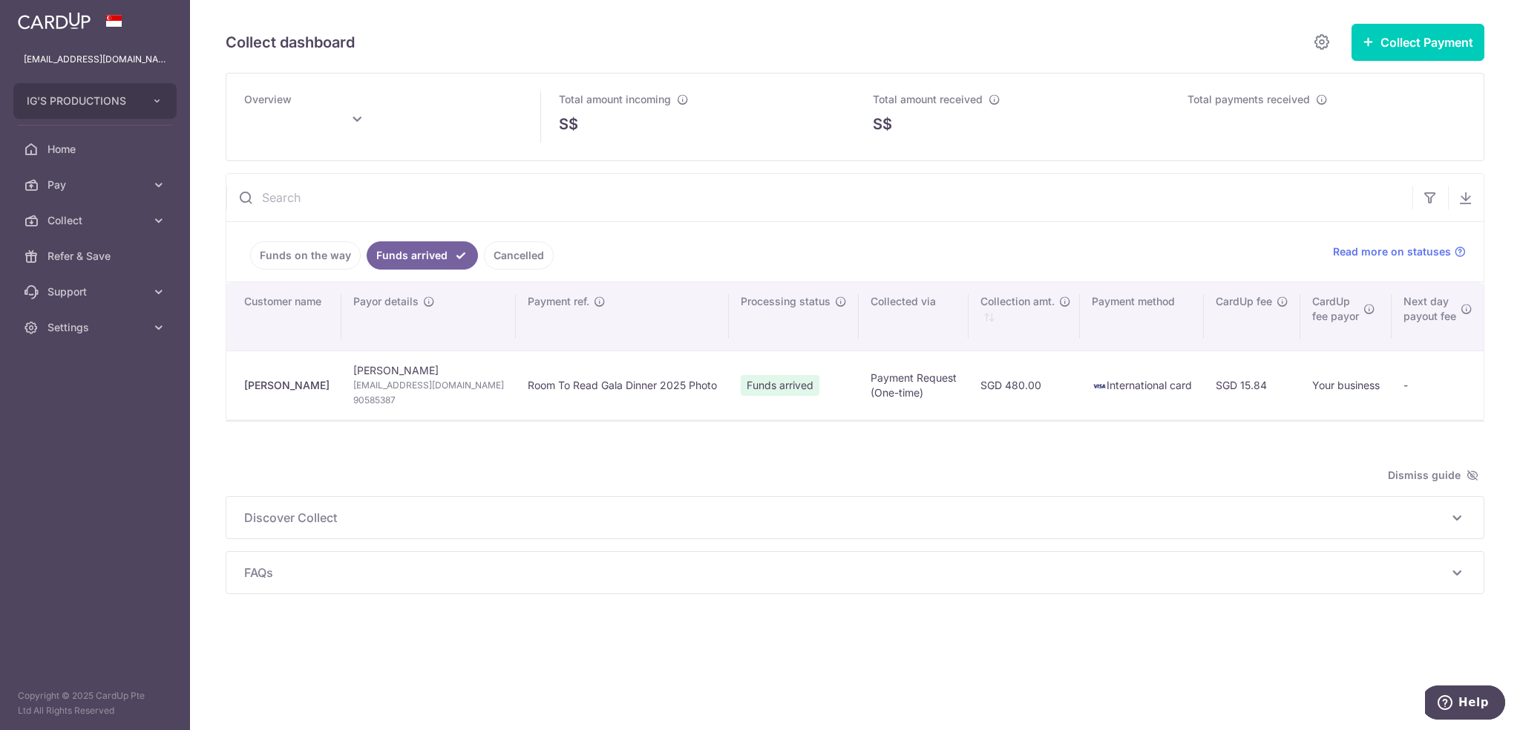
click at [320, 258] on link "Funds on the way" at bounding box center [305, 255] width 111 height 28
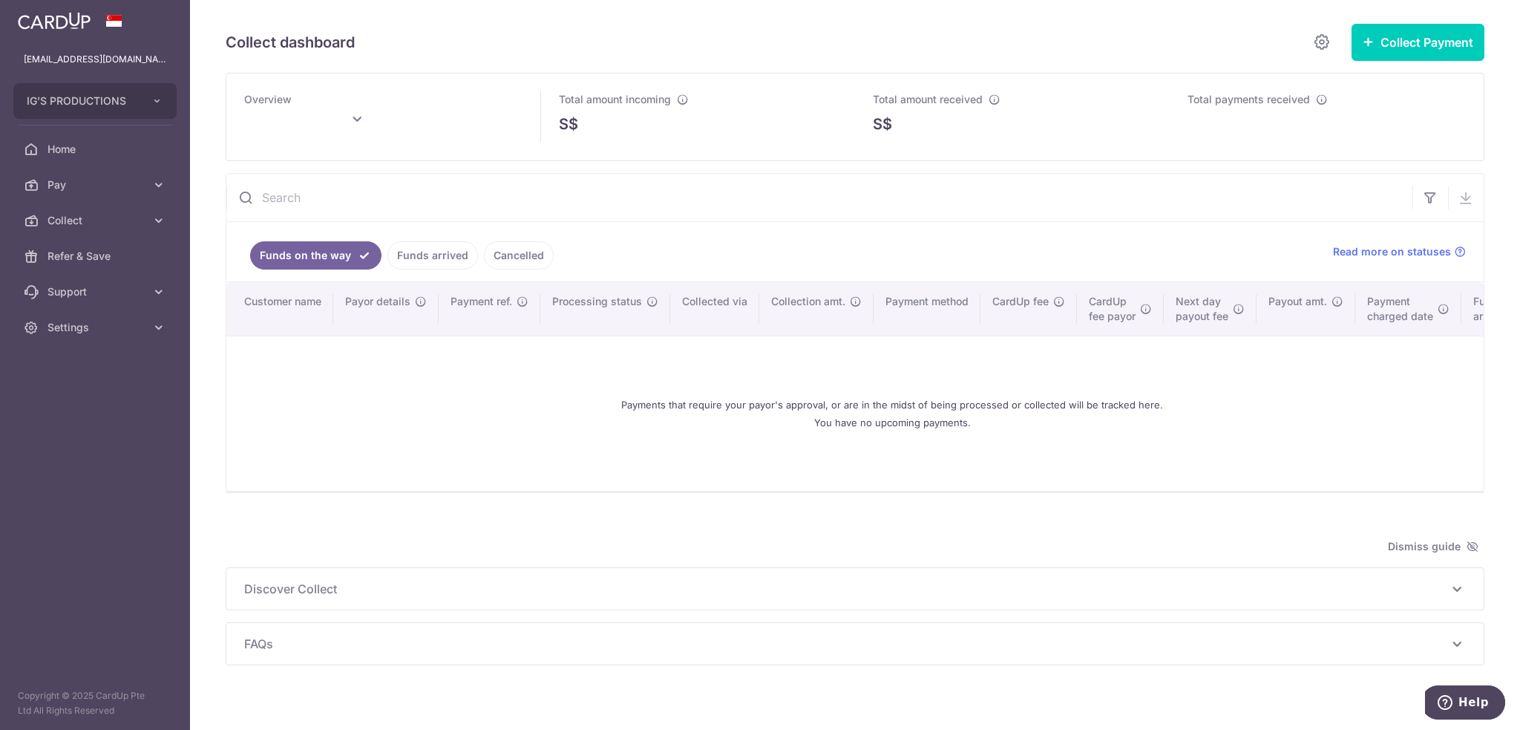
click at [409, 263] on link "Funds arrived" at bounding box center [432, 255] width 91 height 28
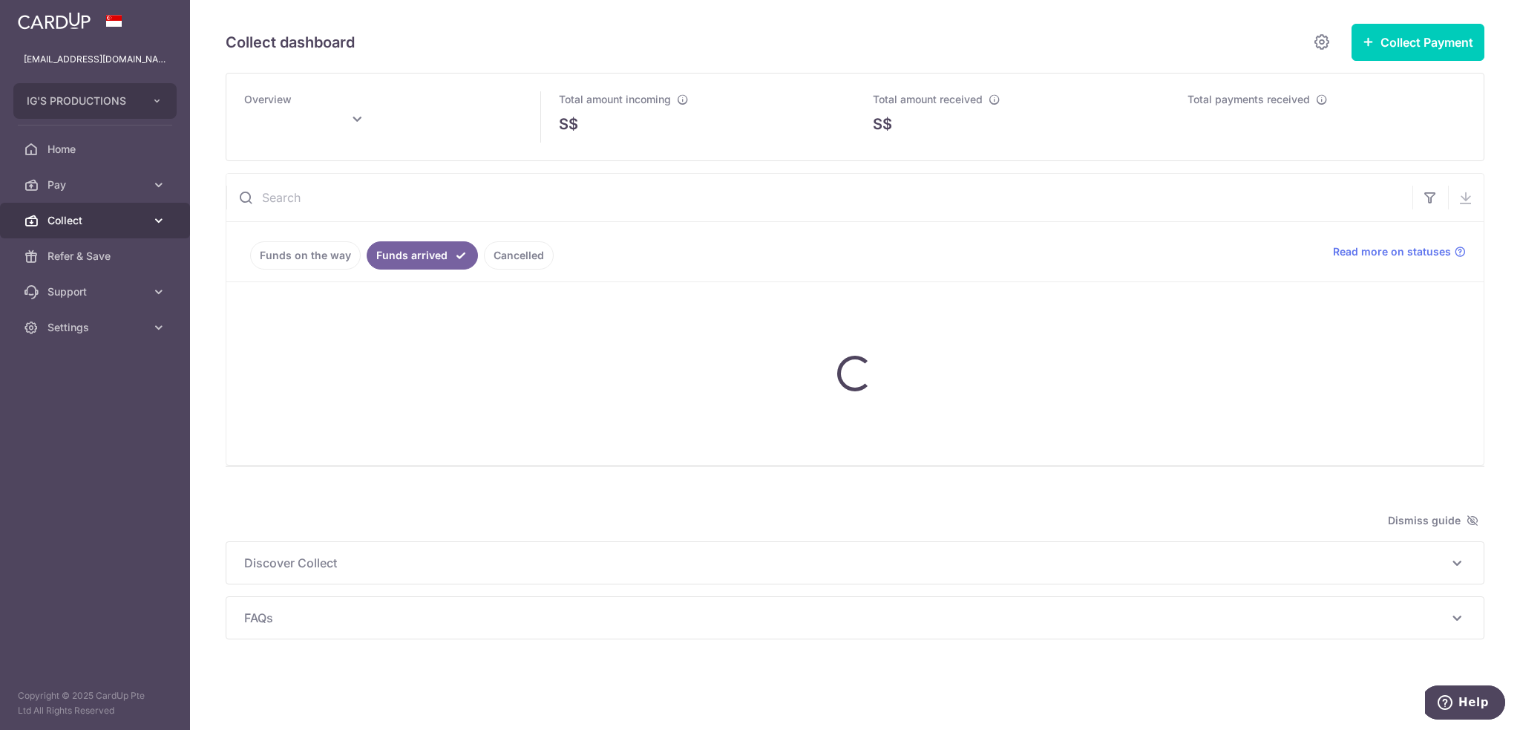
click at [156, 225] on icon at bounding box center [158, 220] width 15 height 15
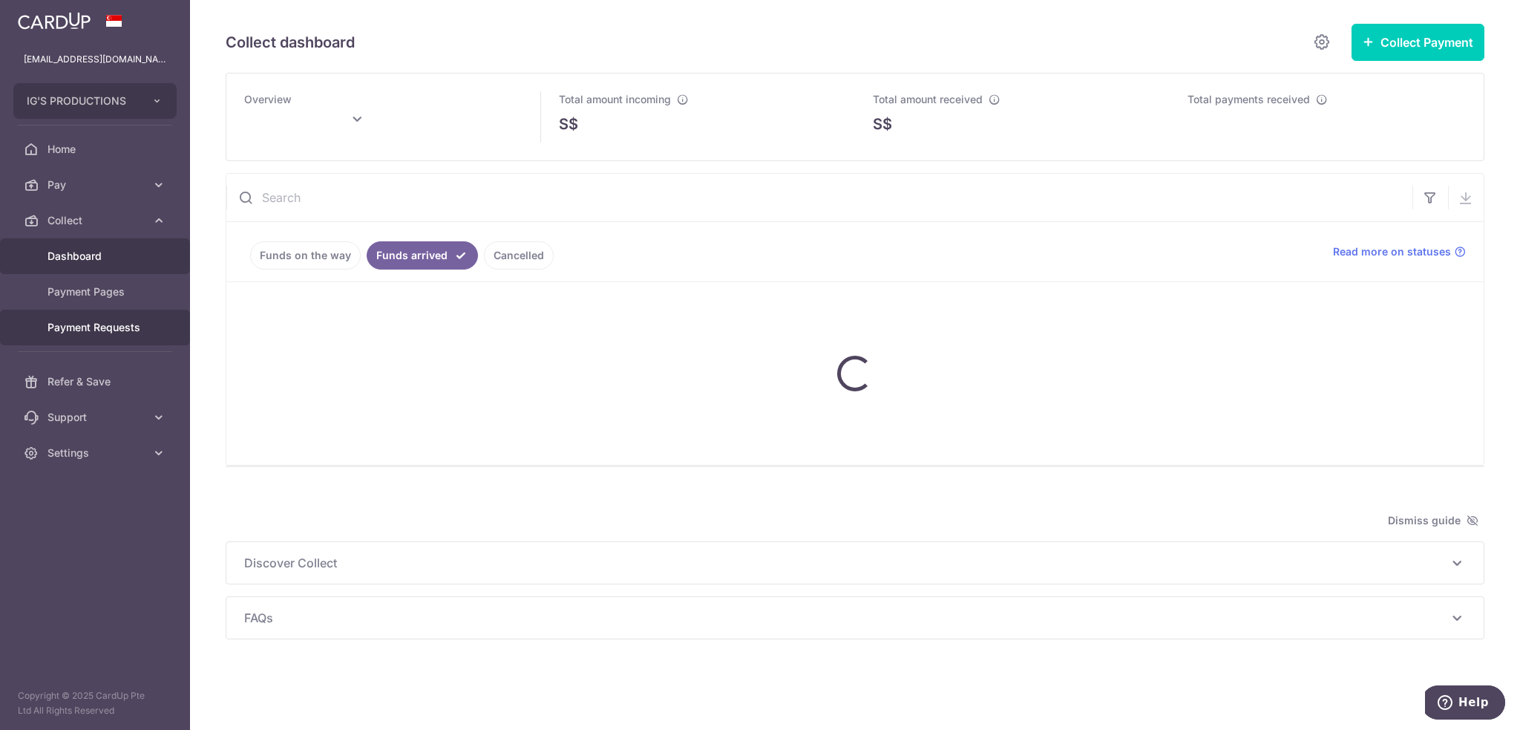
click at [122, 331] on span "Payment Requests" at bounding box center [97, 327] width 98 height 15
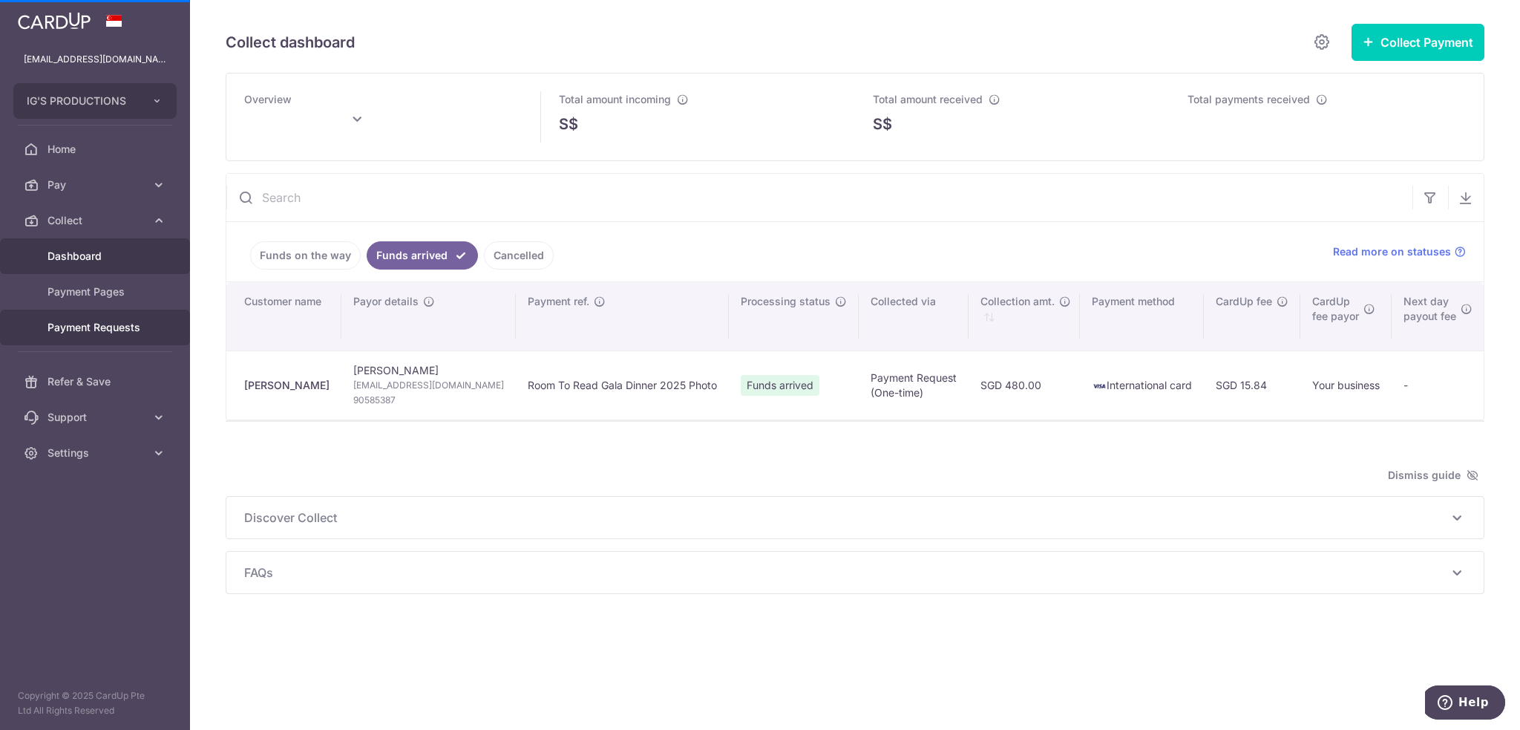
click at [101, 331] on span "Payment Requests" at bounding box center [97, 327] width 98 height 15
click at [98, 293] on span "Payment Pages" at bounding box center [97, 291] width 98 height 15
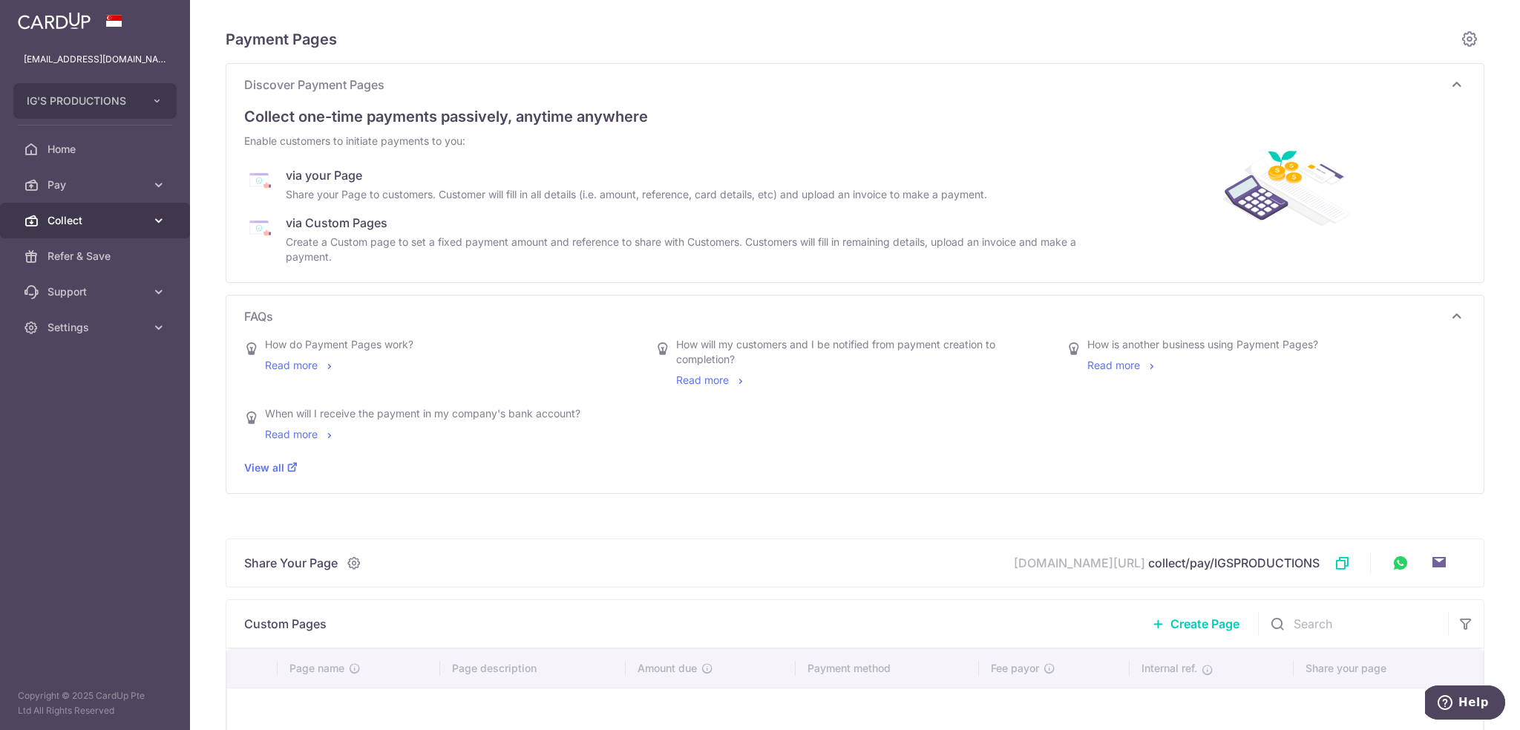
click at [165, 207] on link "Collect" at bounding box center [95, 221] width 190 height 36
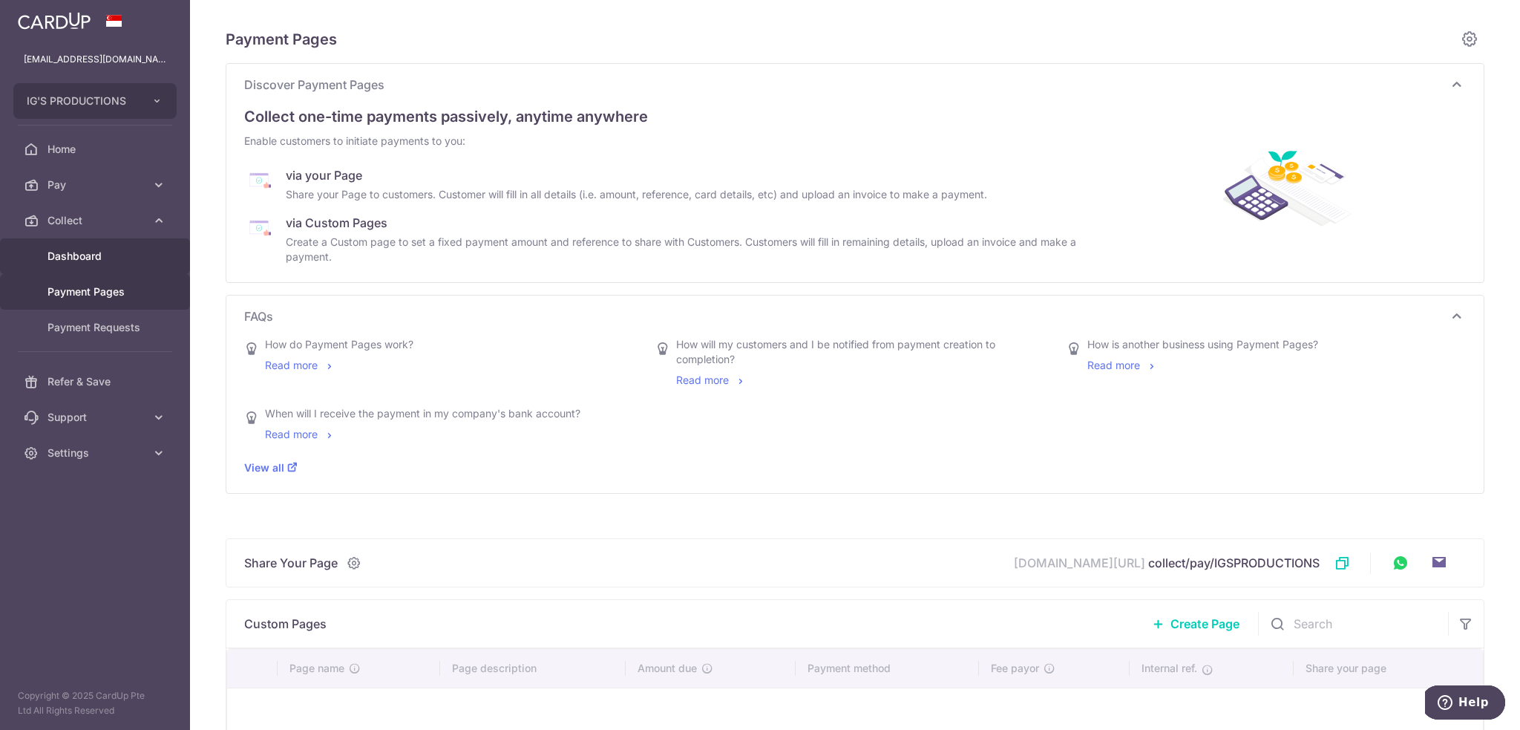
click at [114, 255] on span "Dashboard" at bounding box center [97, 256] width 98 height 15
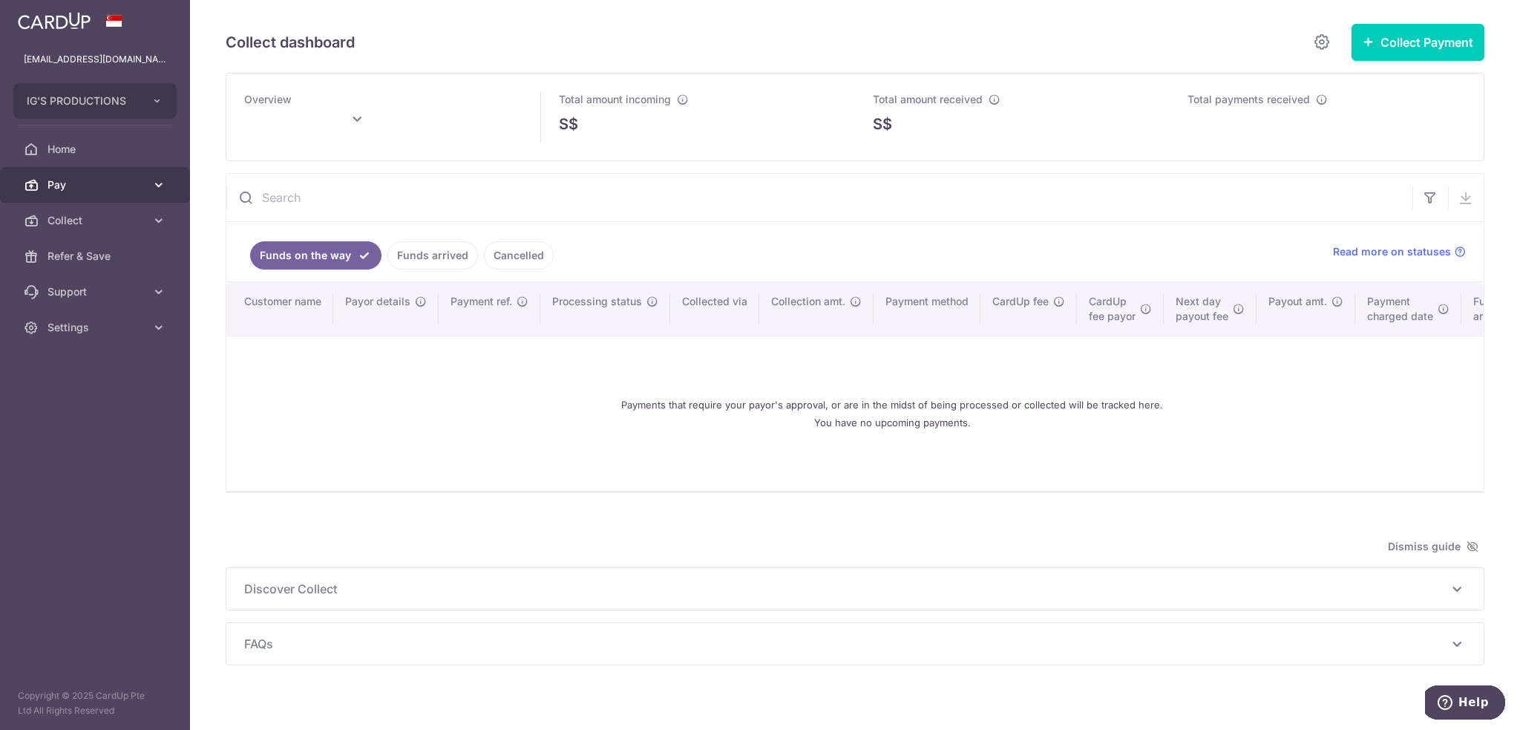
click at [157, 187] on icon at bounding box center [158, 184] width 15 height 15
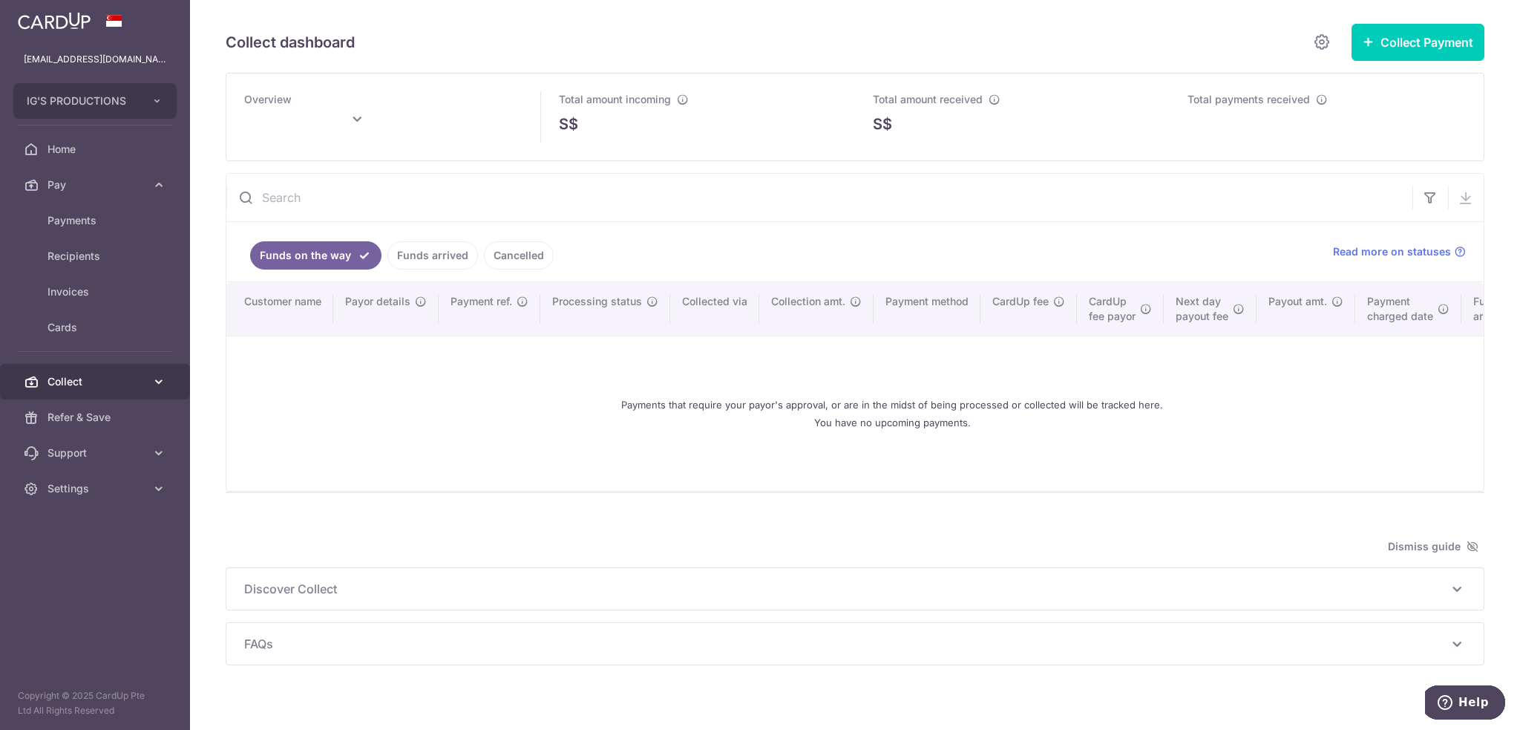
click at [161, 376] on icon at bounding box center [158, 381] width 15 height 15
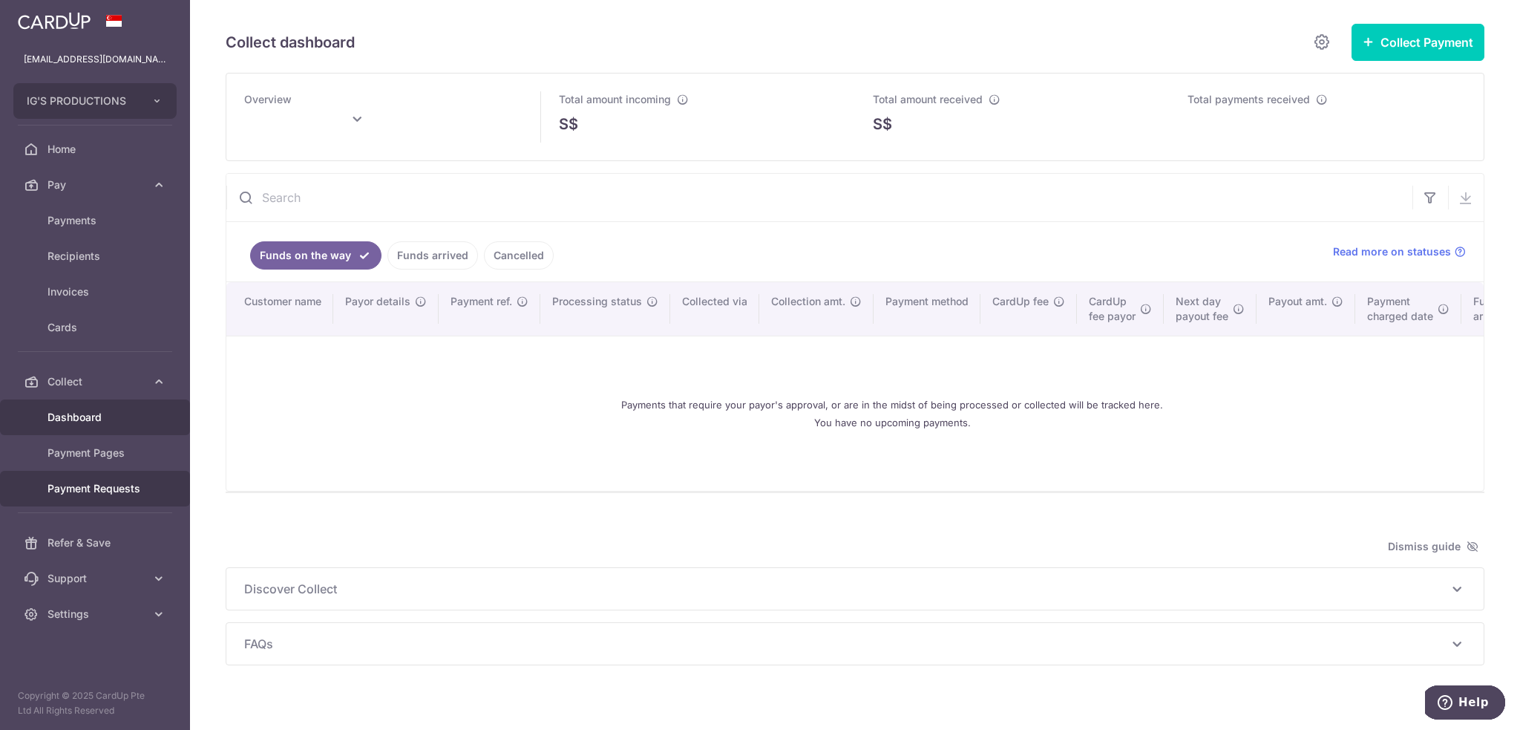
click at [124, 483] on span "Payment Requests" at bounding box center [97, 488] width 98 height 15
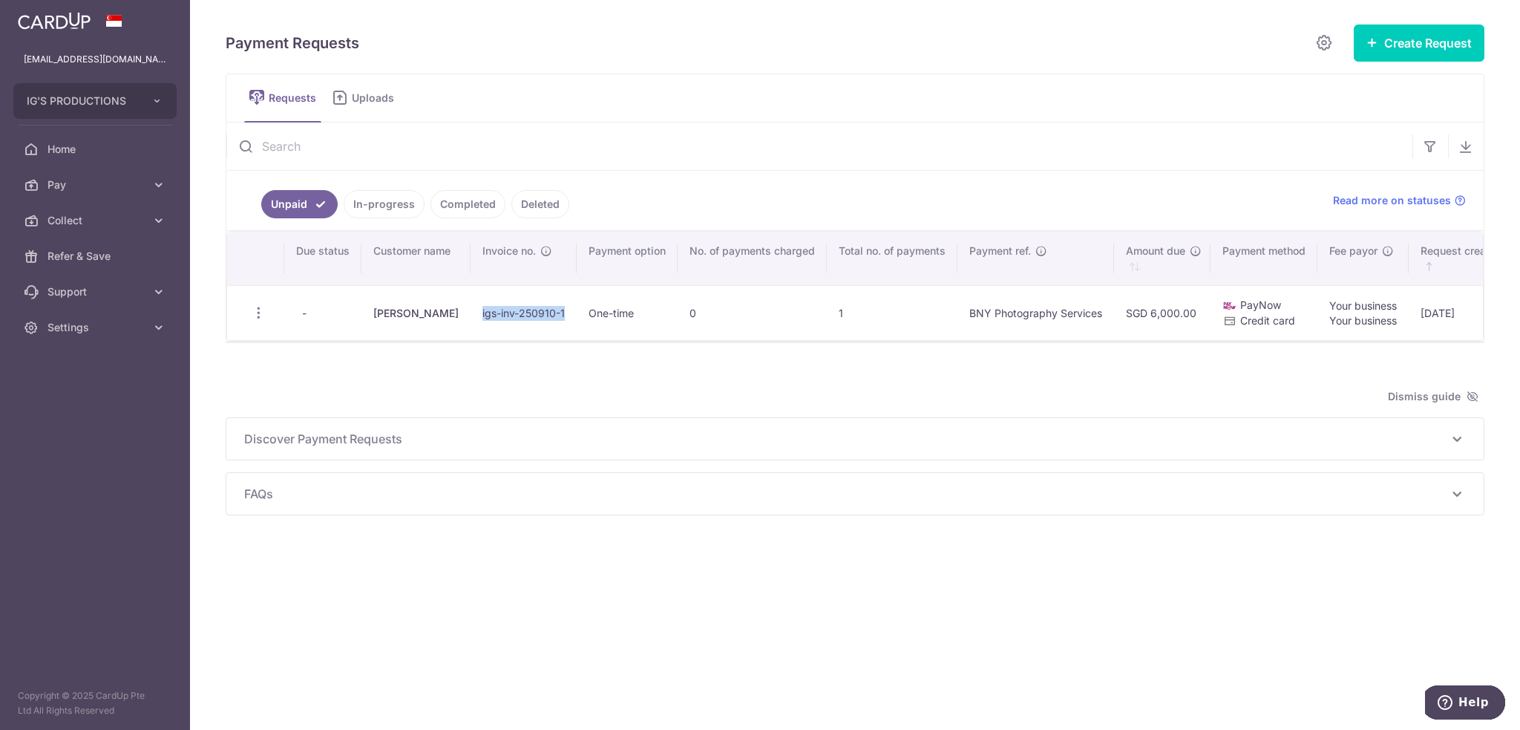
drag, startPoint x: 559, startPoint y: 310, endPoint x: 474, endPoint y: 307, distance: 85.4
click at [474, 307] on td "igs-inv-250910-1" at bounding box center [524, 312] width 106 height 55
copy td "igs-inv-250910-1"
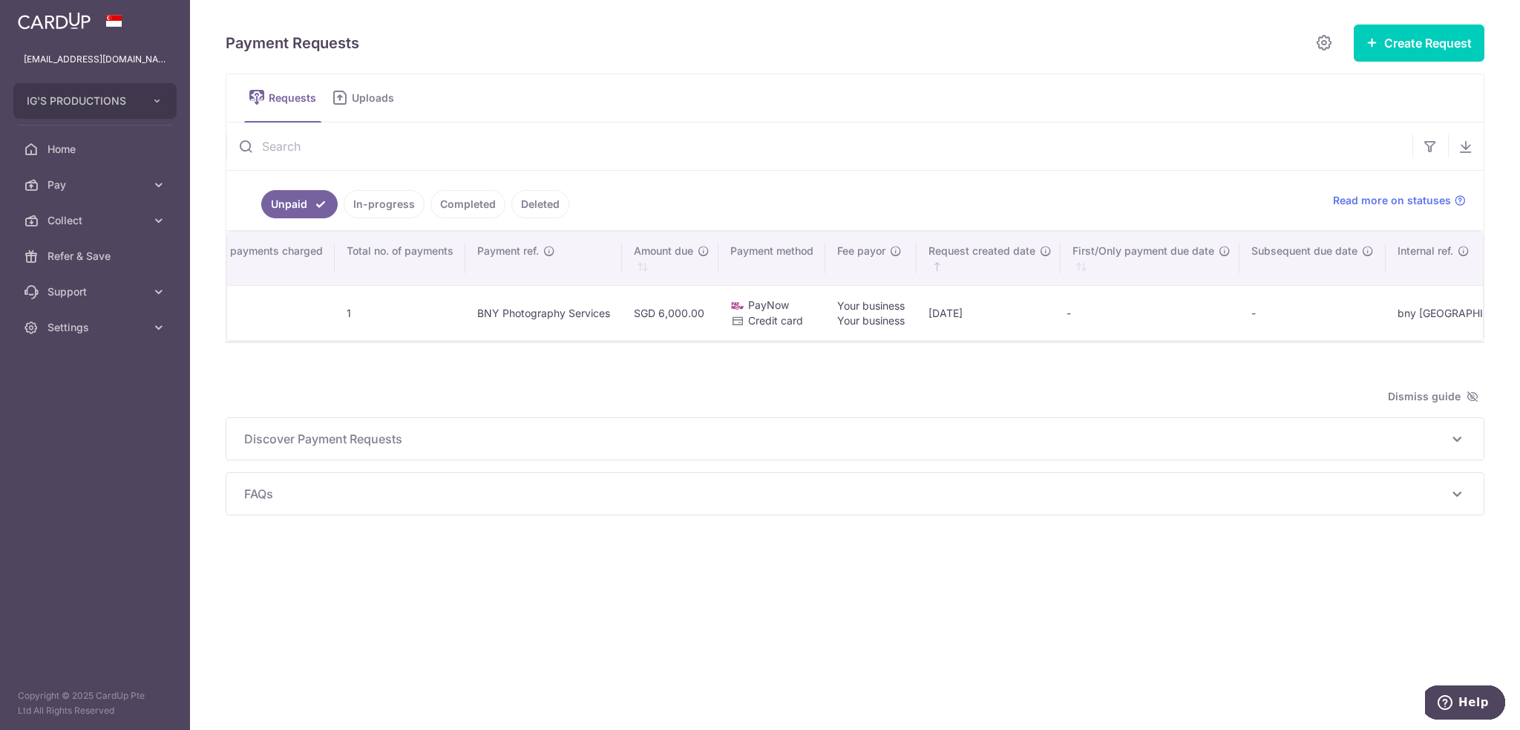
scroll to position [0, 491]
click at [110, 148] on span "Home" at bounding box center [97, 149] width 98 height 15
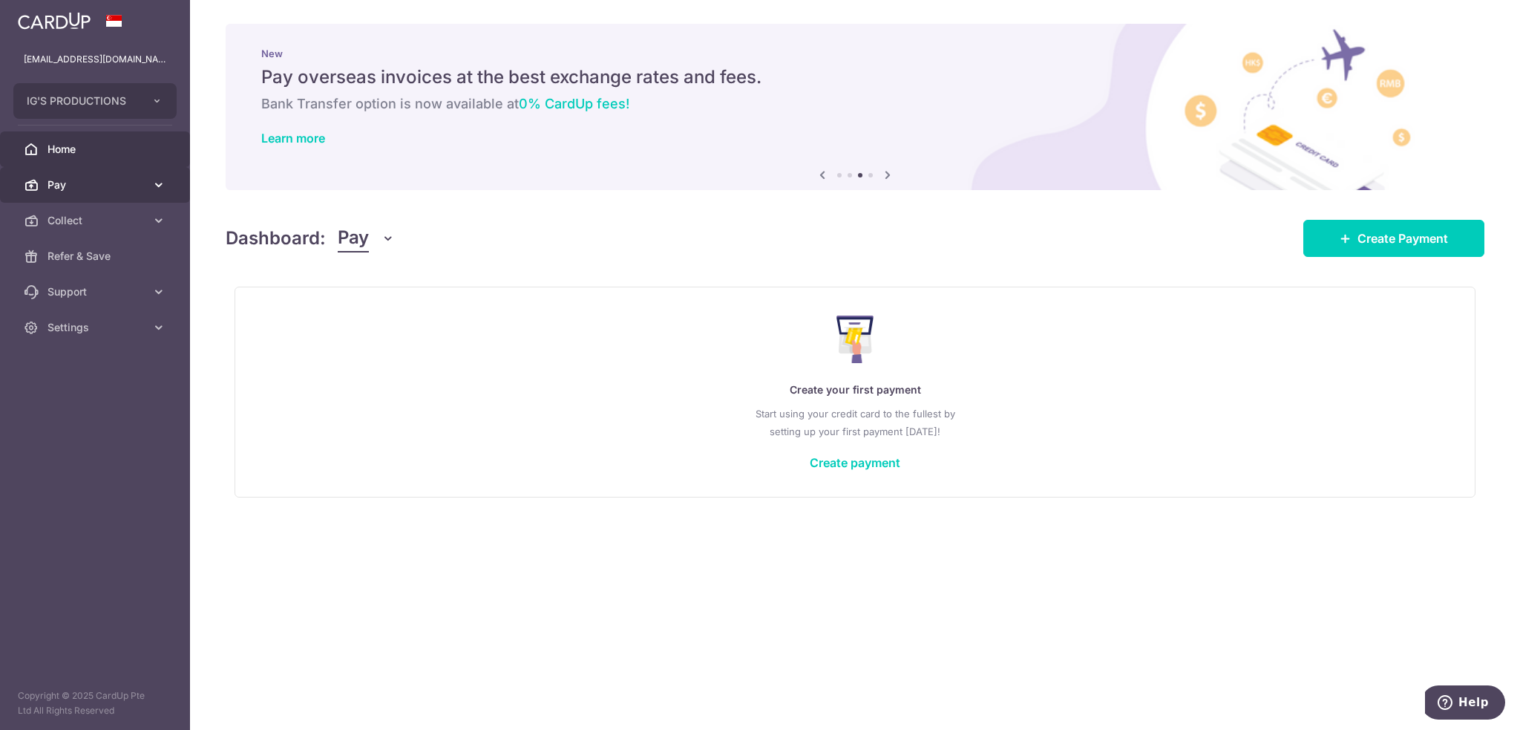
click at [163, 189] on icon at bounding box center [158, 184] width 15 height 15
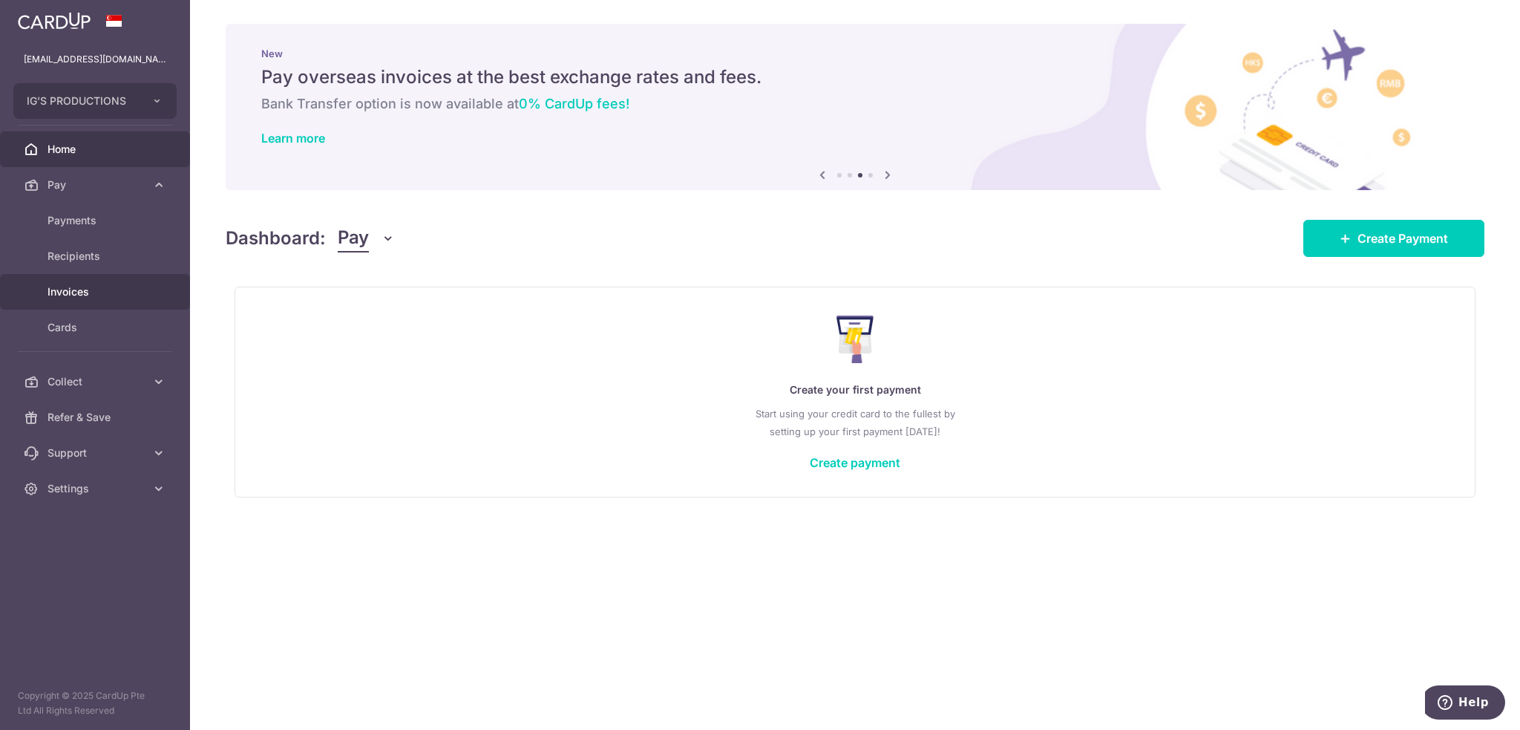
click at [115, 287] on span "Invoices" at bounding box center [97, 291] width 98 height 15
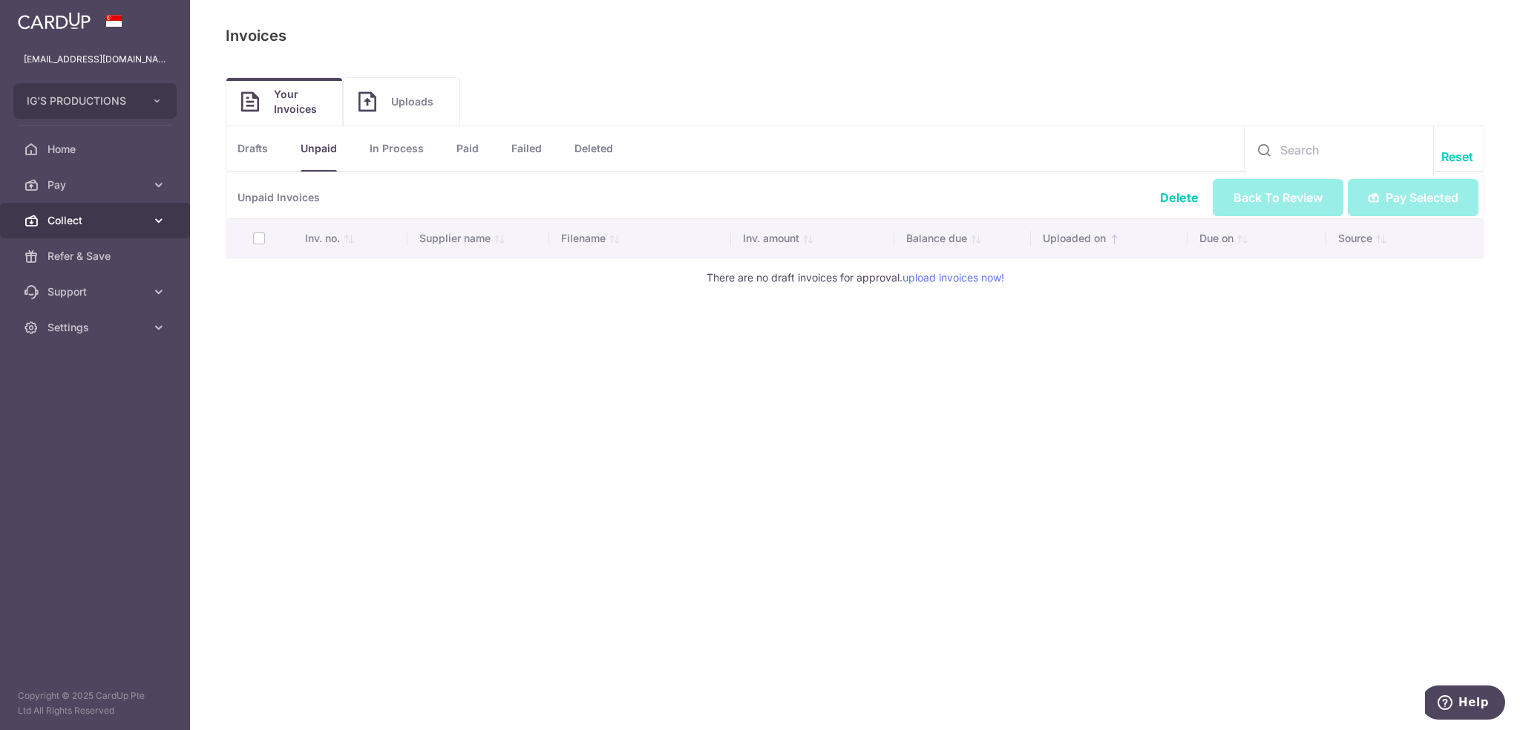
click at [166, 218] on link "Collect" at bounding box center [95, 221] width 190 height 36
click at [419, 106] on span "Uploads" at bounding box center [417, 101] width 53 height 15
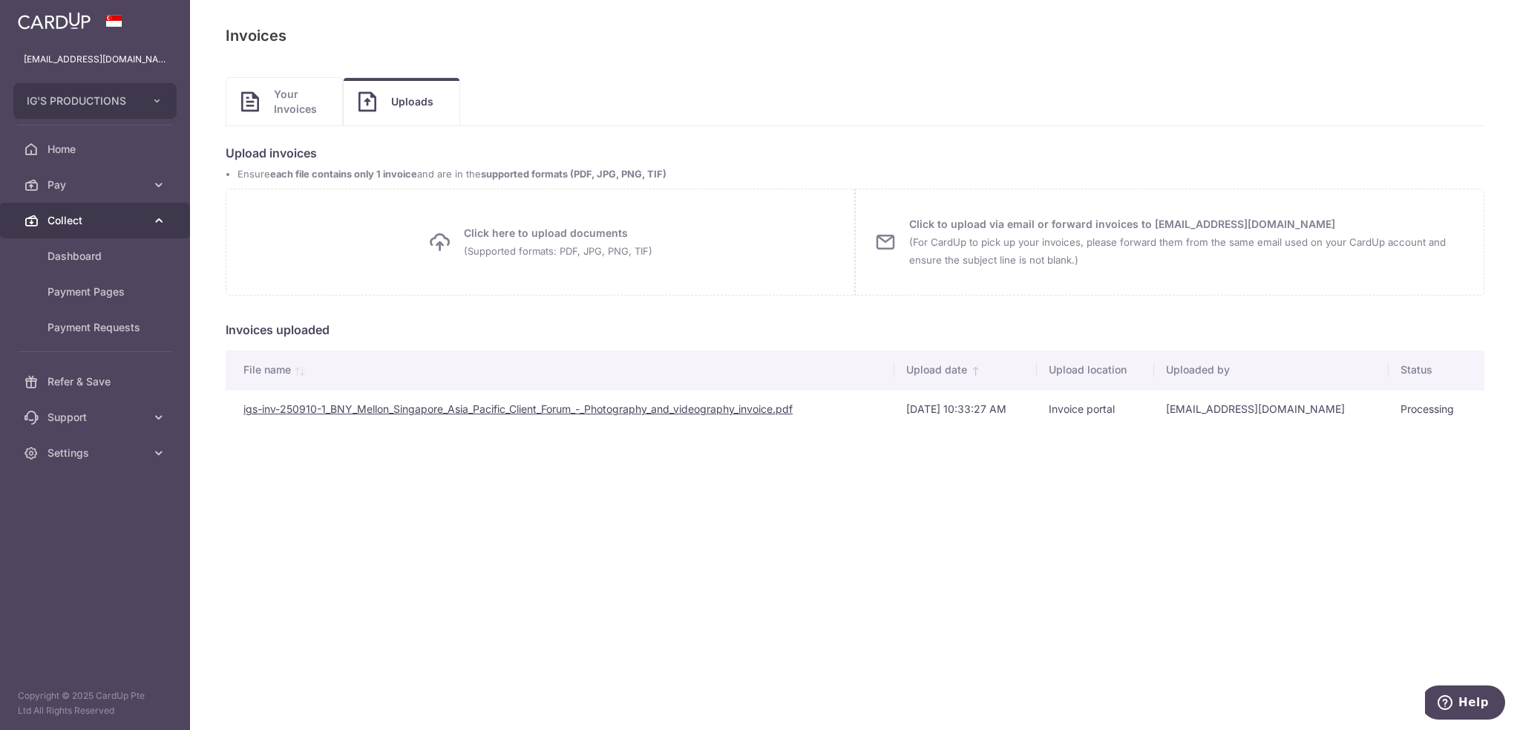
click at [97, 216] on span "Collect" at bounding box center [97, 220] width 98 height 15
click at [157, 220] on icon at bounding box center [158, 220] width 15 height 15
click at [152, 183] on icon at bounding box center [158, 184] width 15 height 15
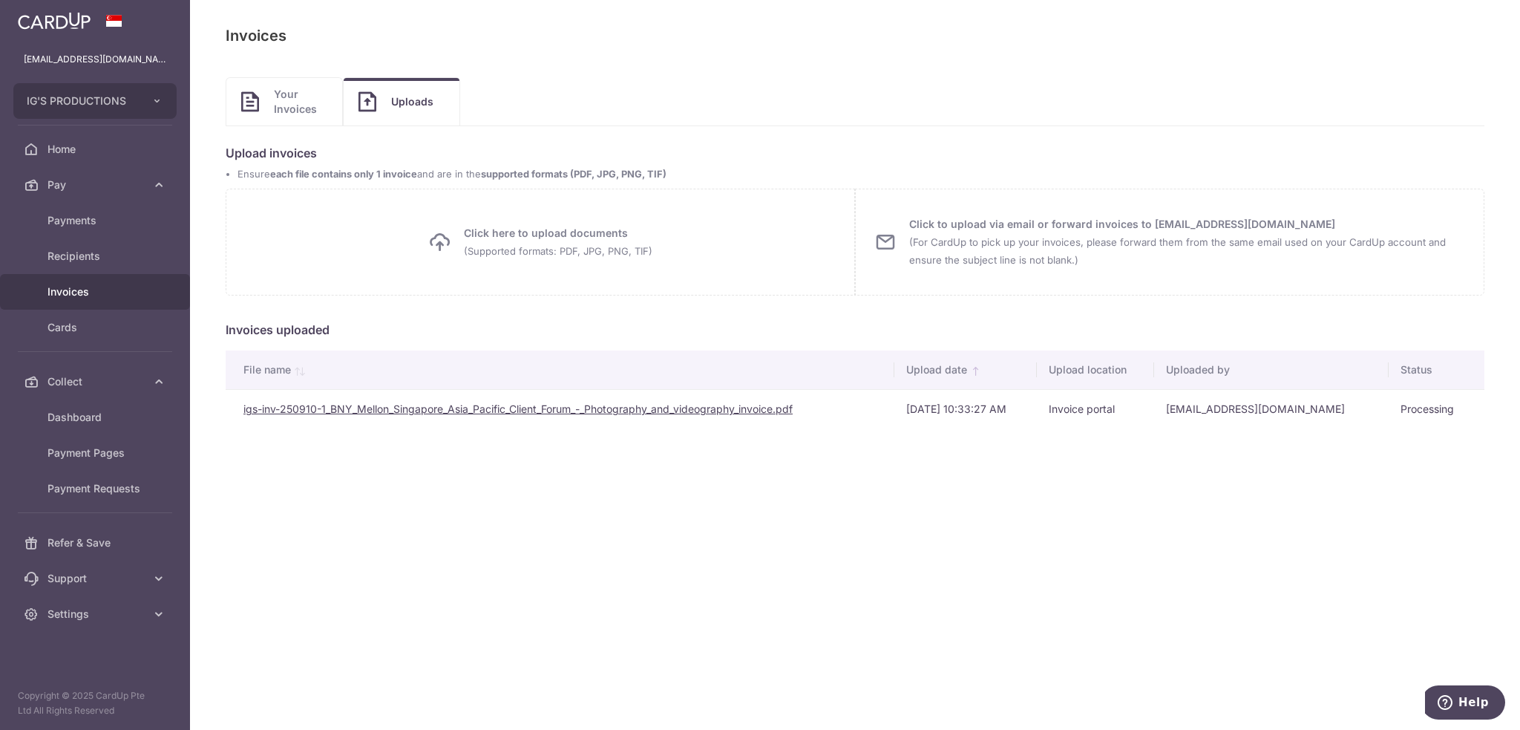
click at [534, 409] on link "igs-inv-250910-1_BNY_Mellon_Singapore_Asia_Pacific_Client_Forum_-_Photography_a…" at bounding box center [517, 408] width 549 height 13
click at [686, 410] on link "igs-inv-250910-1_BNY_Mellon_Singapore_Asia_Pacific_Client_Forum_-_Photography_a…" at bounding box center [517, 408] width 549 height 13
click at [108, 382] on span "Collect" at bounding box center [97, 381] width 98 height 15
click at [131, 376] on span "Collect" at bounding box center [97, 381] width 98 height 15
click at [137, 418] on span "Dashboard" at bounding box center [97, 417] width 98 height 15
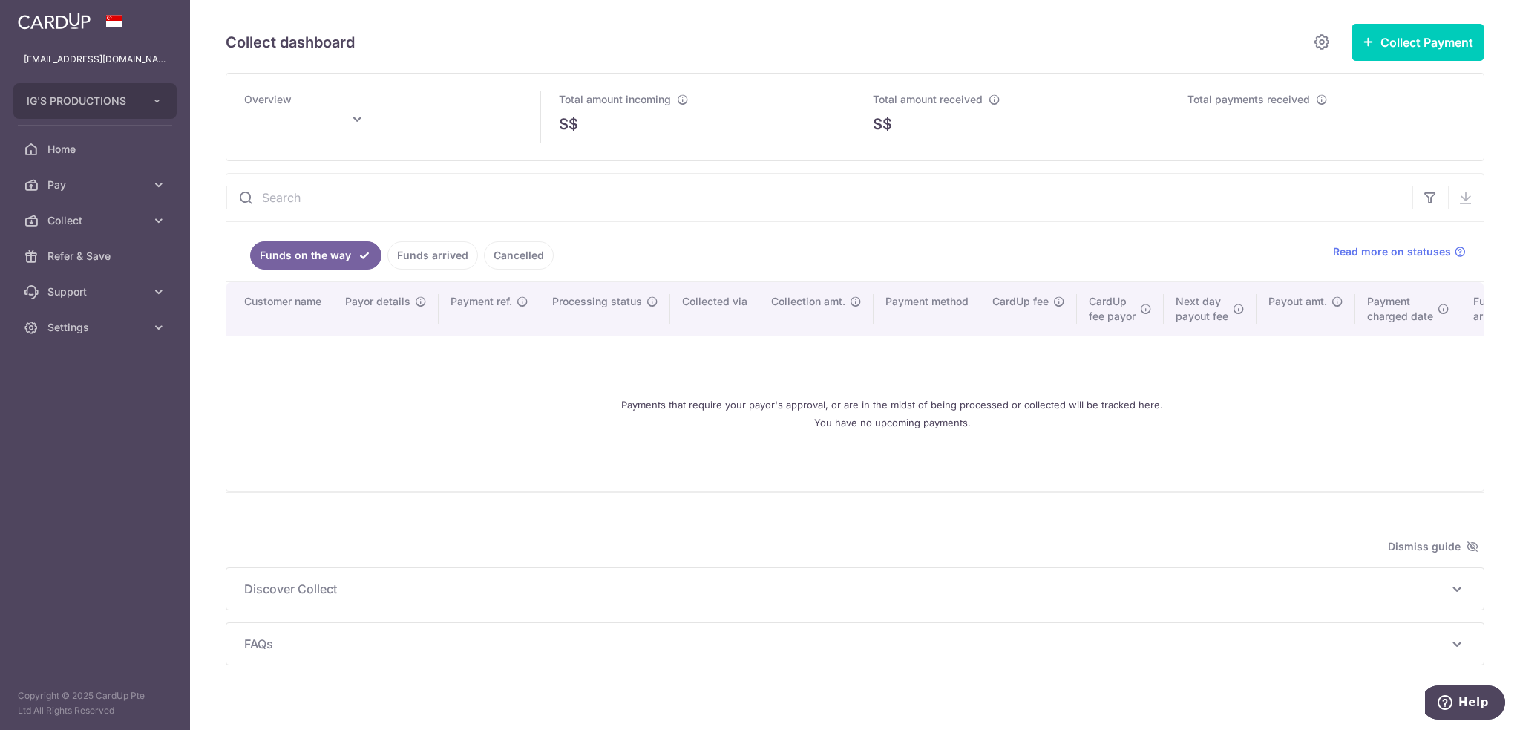
click at [405, 250] on link "Funds arrived" at bounding box center [432, 255] width 91 height 28
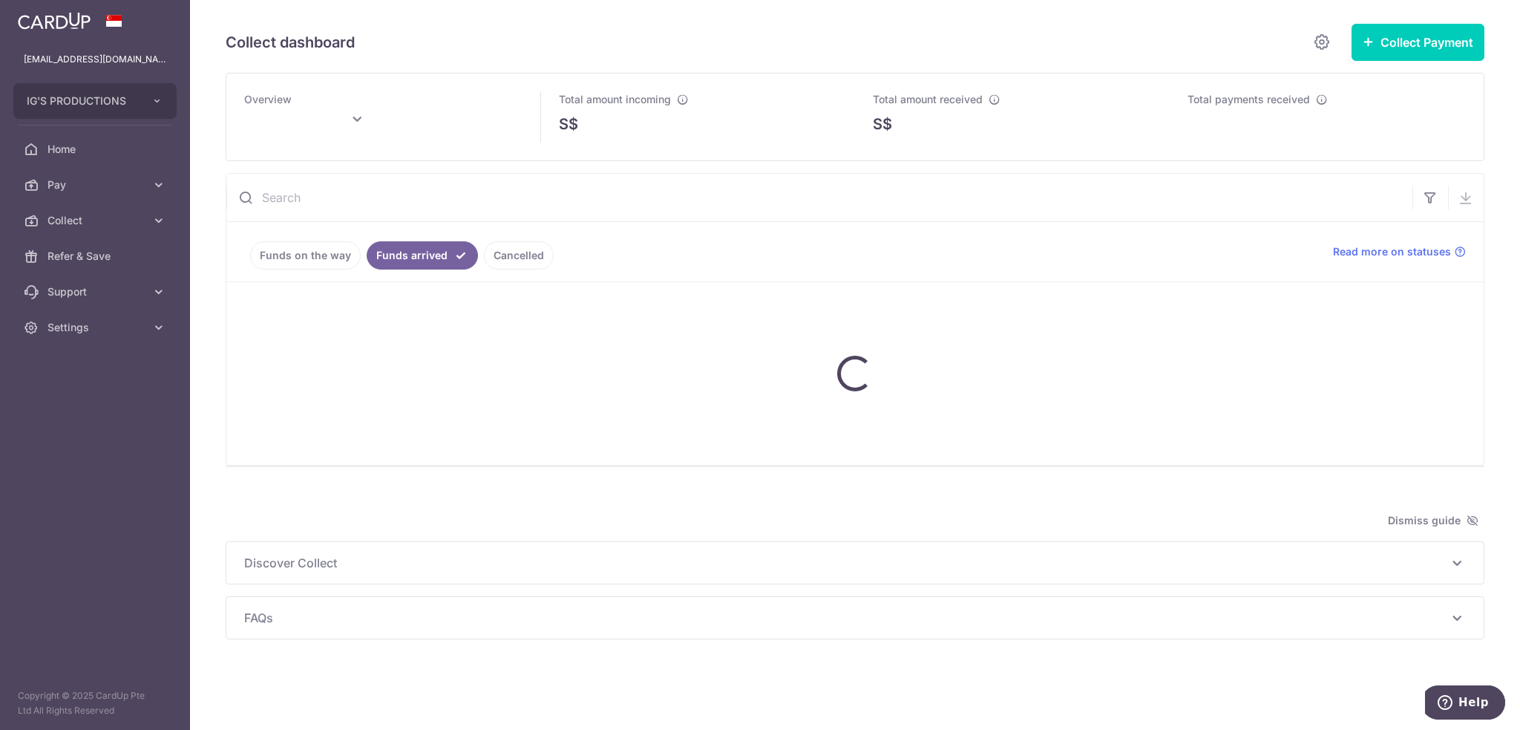
click at [533, 254] on link "Cancelled" at bounding box center [519, 255] width 70 height 28
click at [341, 255] on link "Funds on the way" at bounding box center [305, 255] width 111 height 28
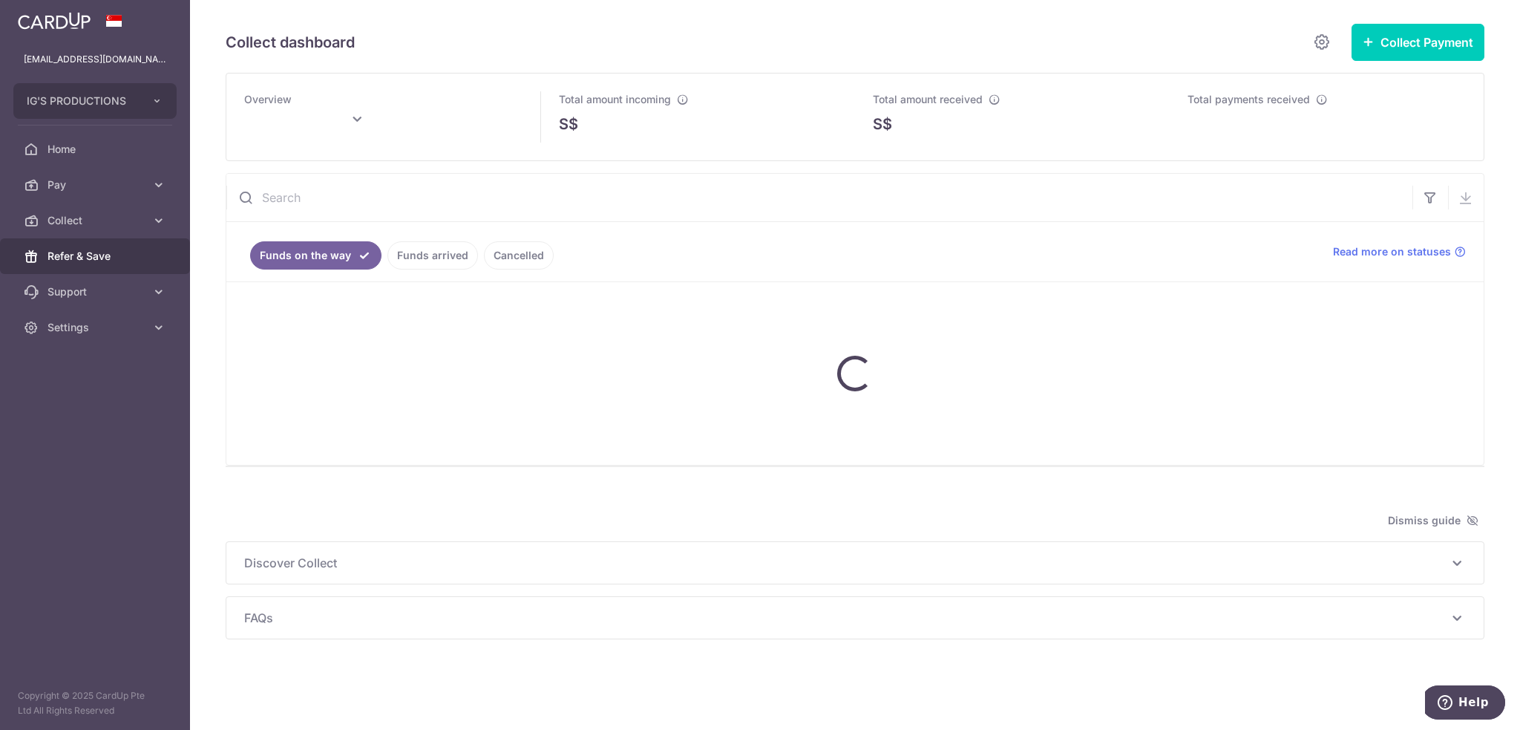
click at [108, 255] on span "Refer & Save" at bounding box center [97, 256] width 98 height 15
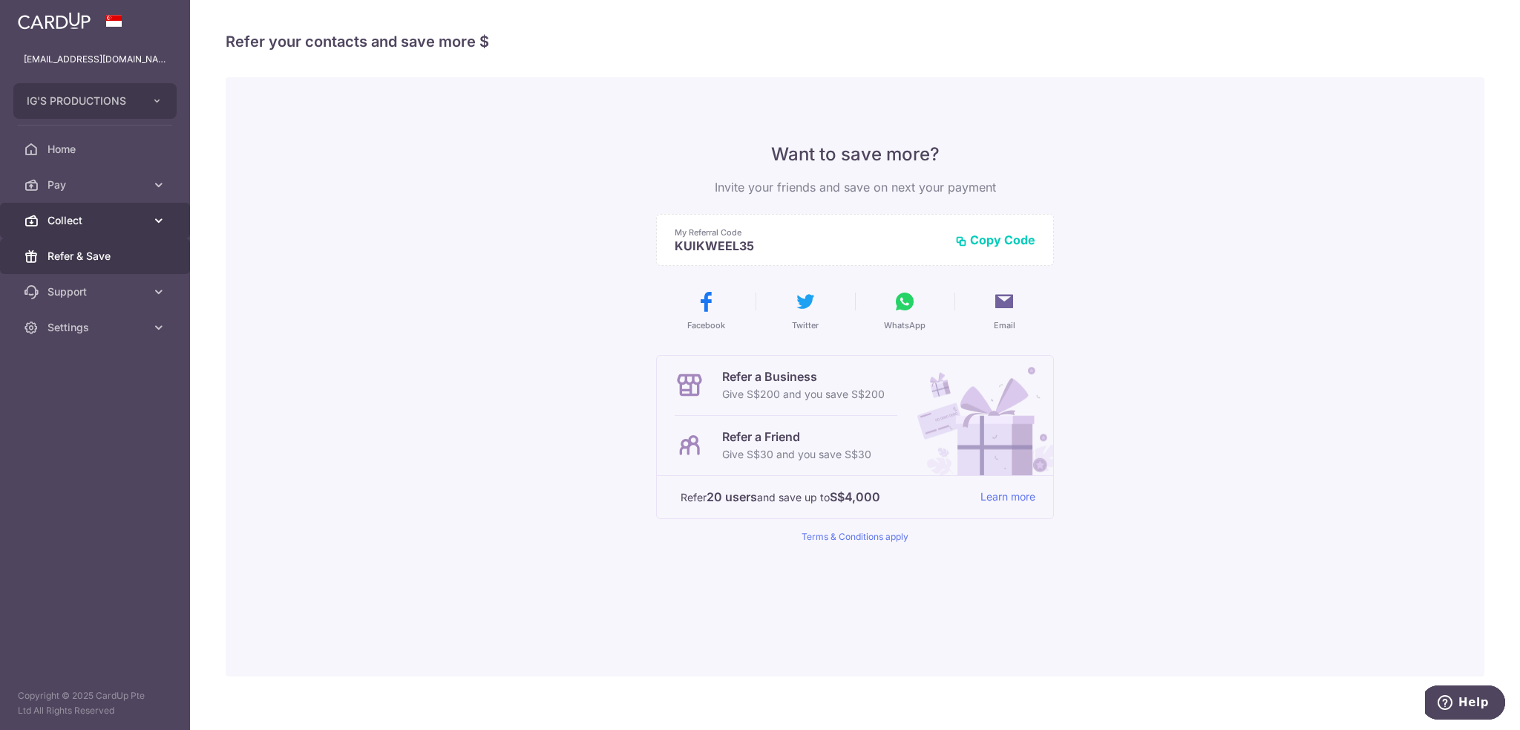
click at [145, 219] on link "Collect" at bounding box center [95, 221] width 190 height 36
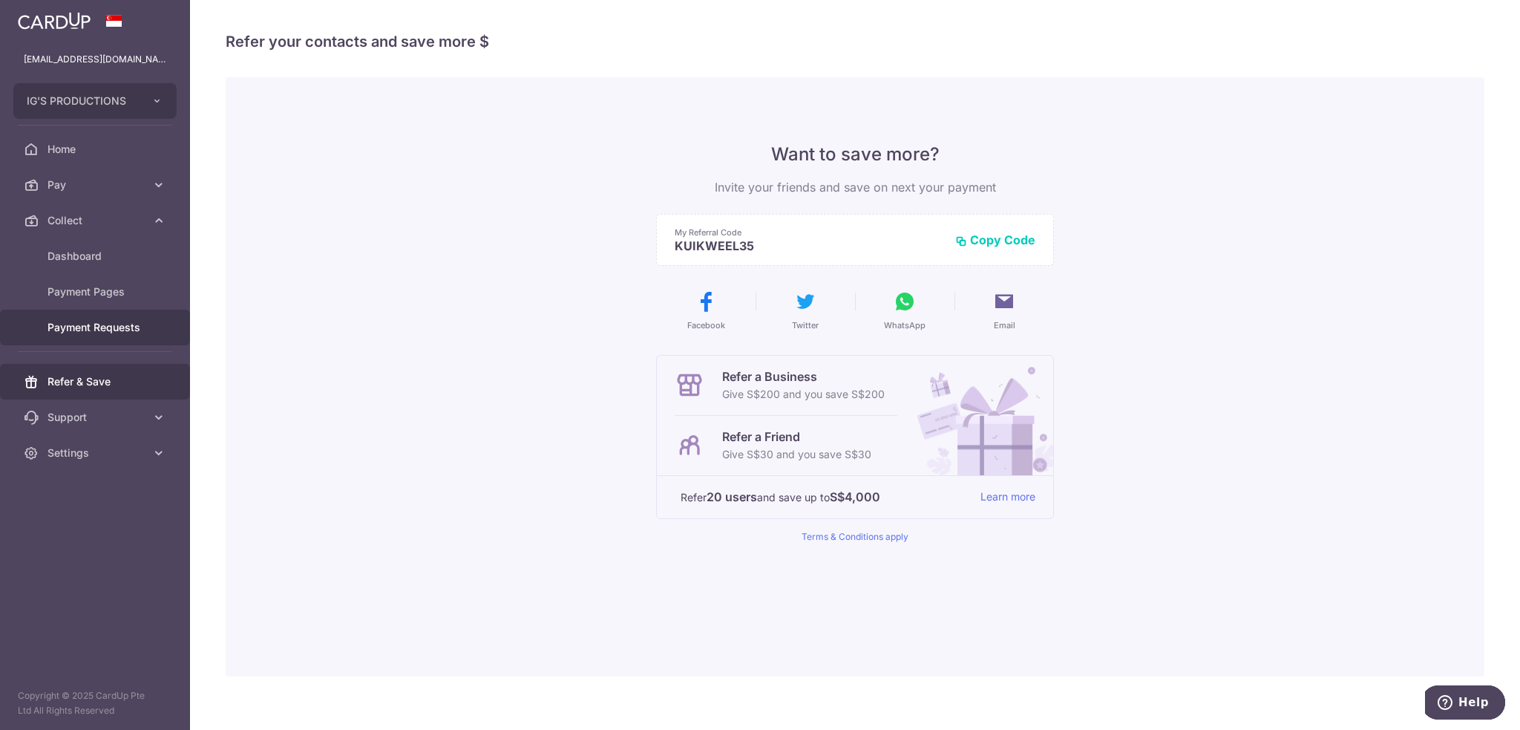
click at [104, 323] on span "Payment Requests" at bounding box center [97, 327] width 98 height 15
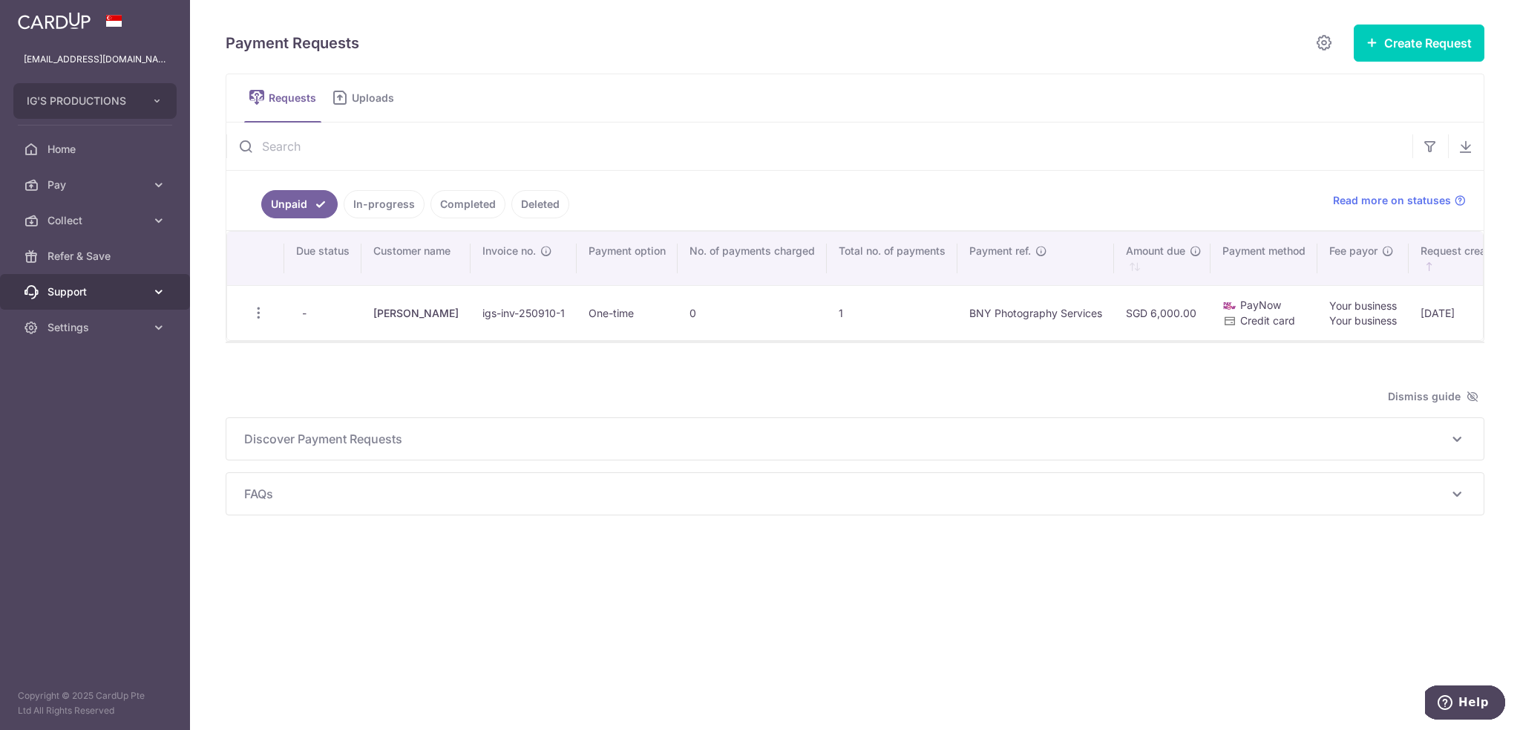
click at [131, 293] on span "Support" at bounding box center [97, 291] width 98 height 15
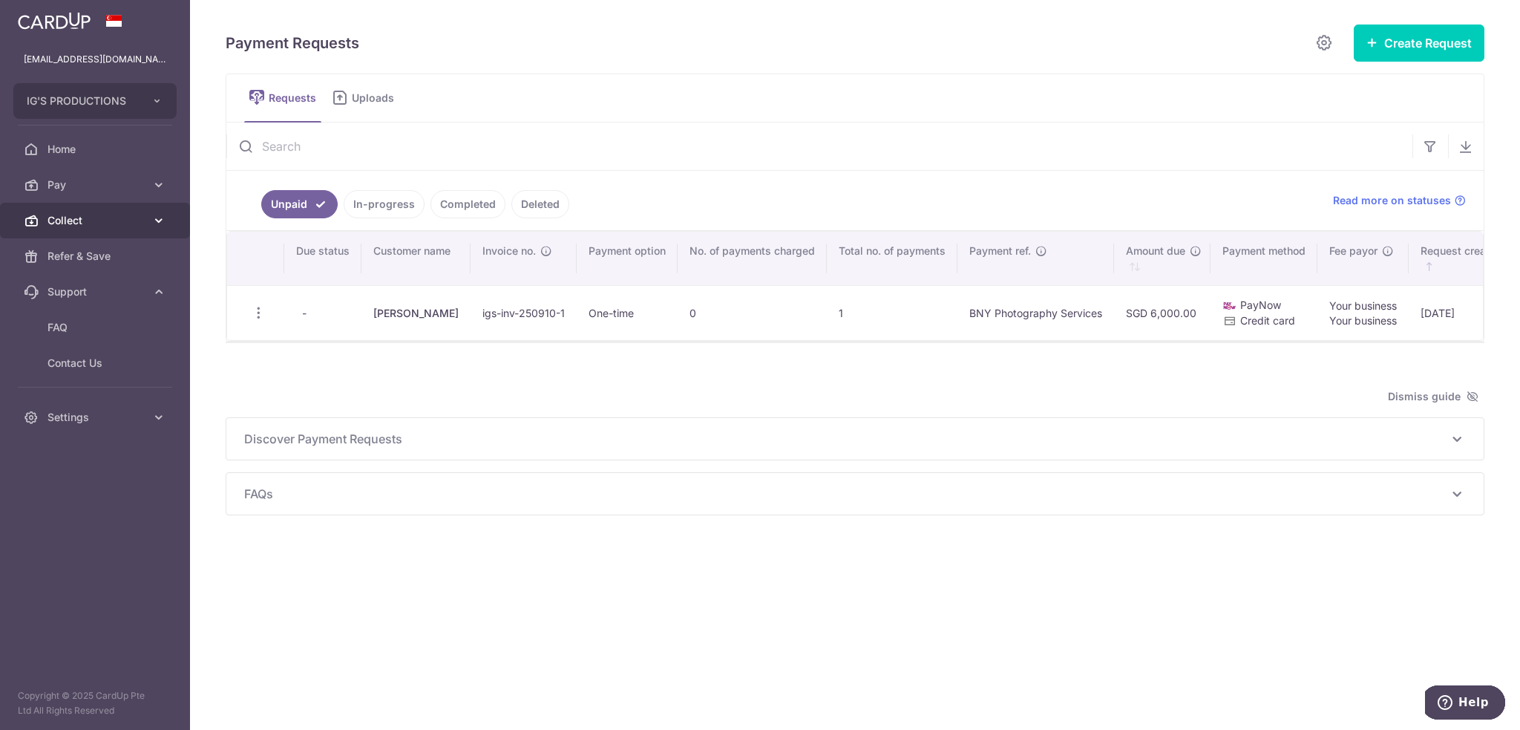
click at [125, 227] on span "Collect" at bounding box center [97, 220] width 98 height 15
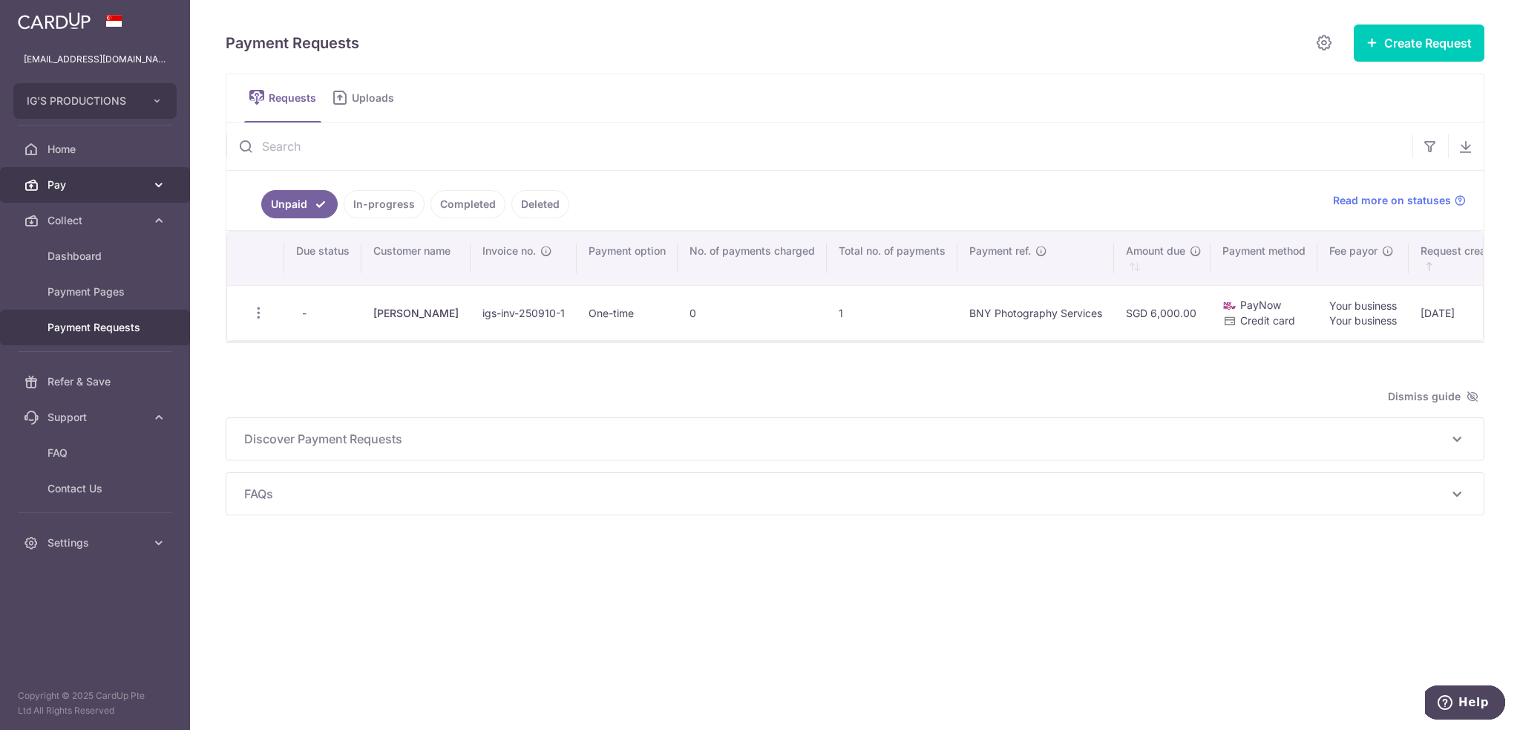
click at [153, 194] on link "Pay" at bounding box center [95, 185] width 190 height 36
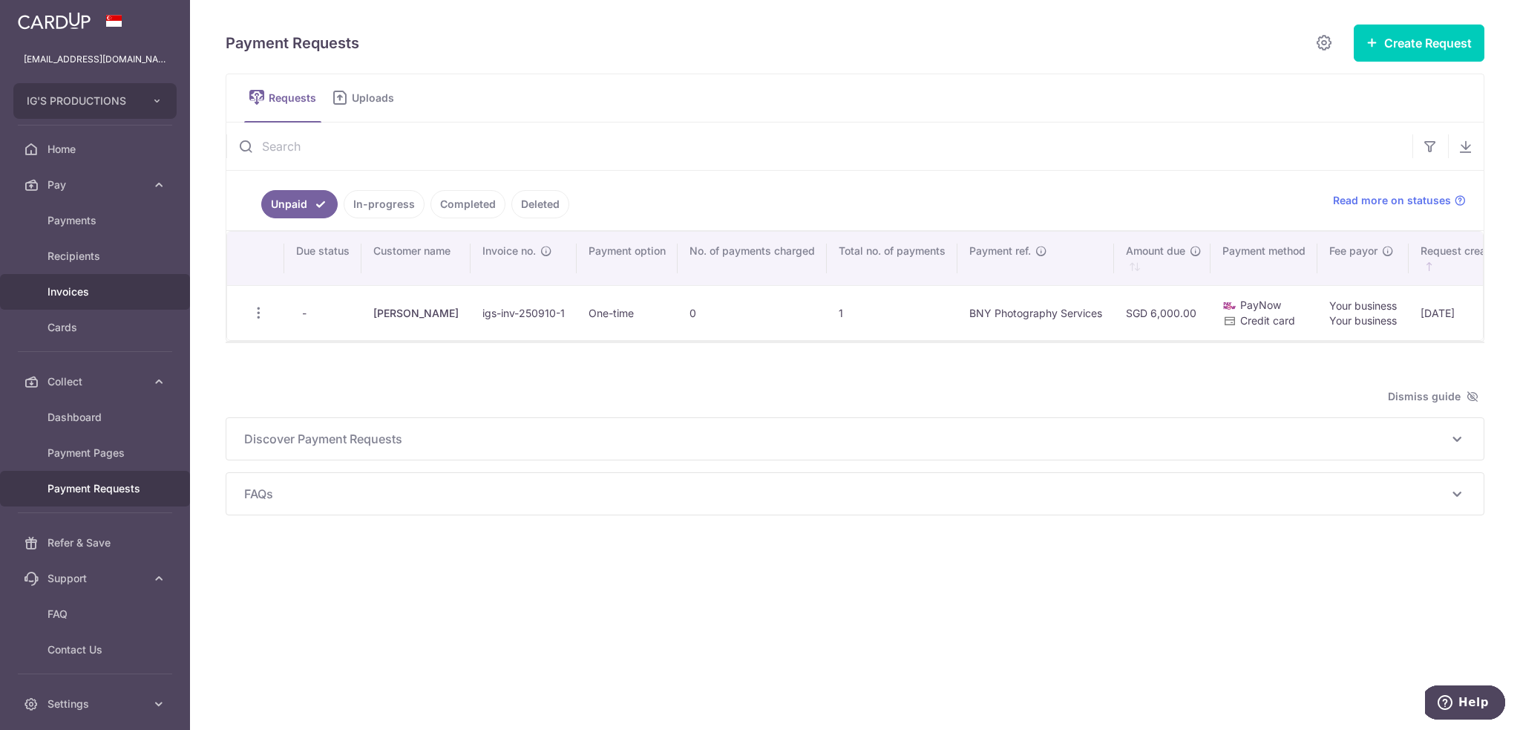
click at [108, 295] on span "Invoices" at bounding box center [97, 291] width 98 height 15
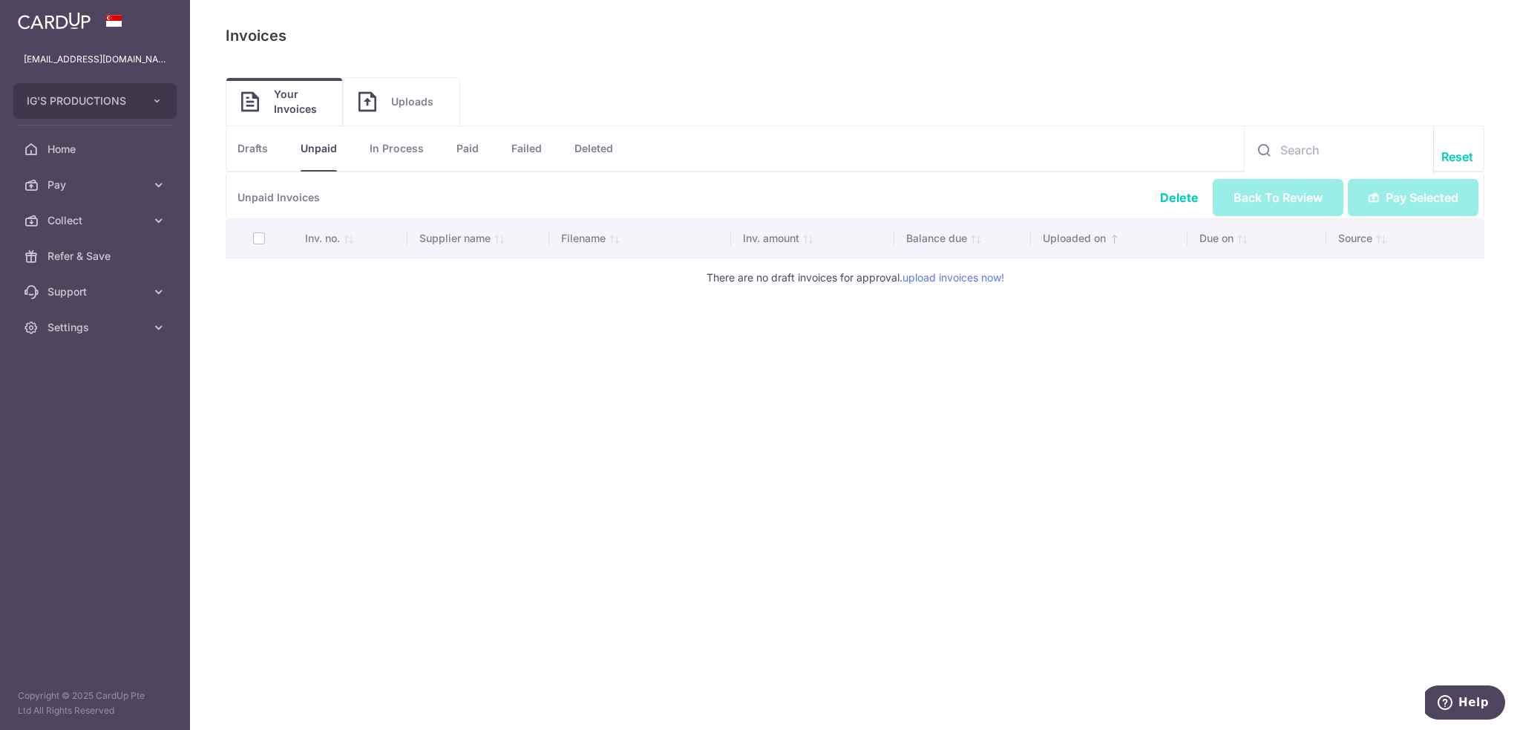
click at [257, 240] on th at bounding box center [260, 238] width 68 height 39
click at [258, 241] on th at bounding box center [260, 238] width 68 height 39
click at [371, 97] on img at bounding box center [368, 101] width 18 height 21
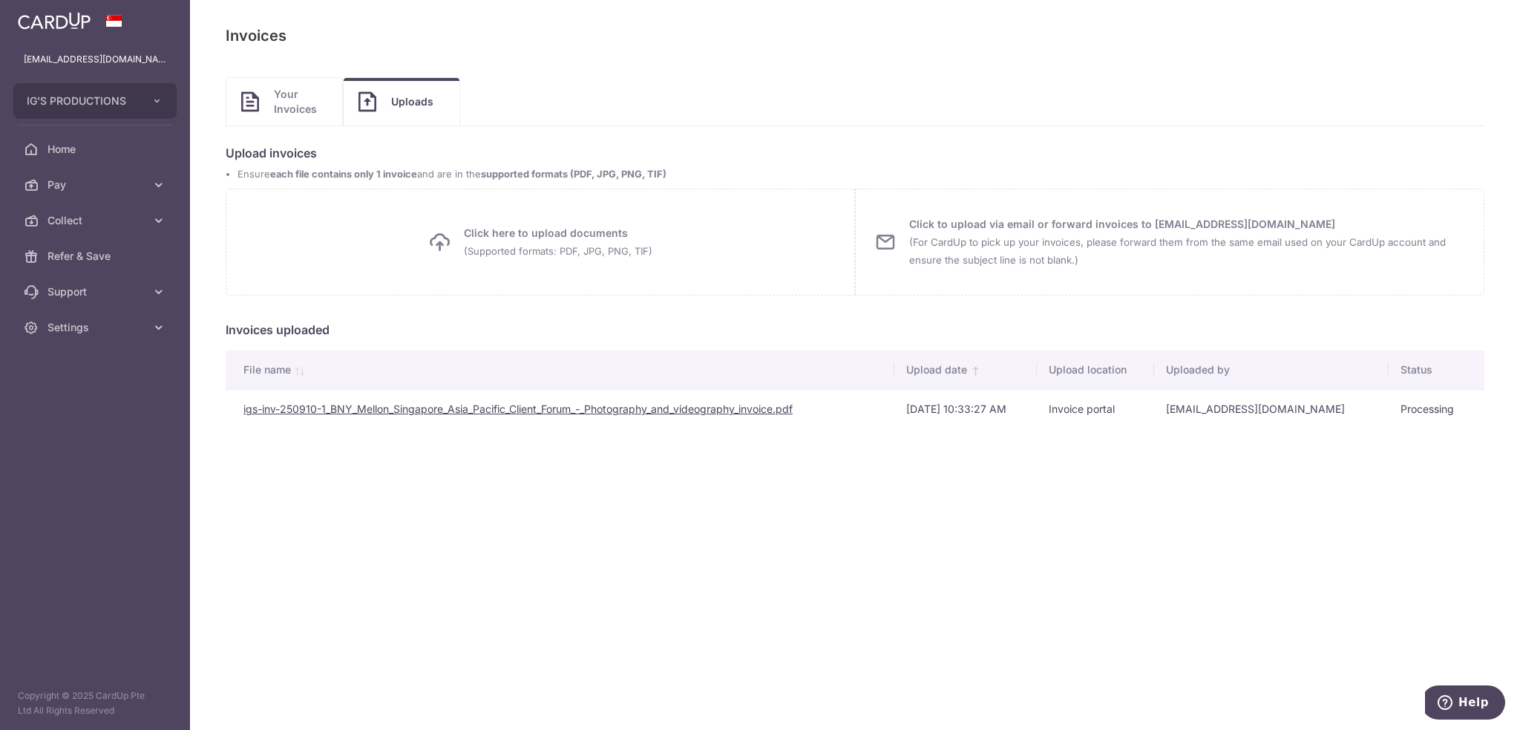
drag, startPoint x: 1259, startPoint y: 235, endPoint x: 1188, endPoint y: 278, distance: 82.6
click at [1188, 278] on div "Click to upload via email or forward invoices to [EMAIL_ADDRESS][DOMAIN_NAME] (…" at bounding box center [1169, 242] width 629 height 107
click at [287, 109] on span "Your Invoices" at bounding box center [300, 102] width 53 height 30
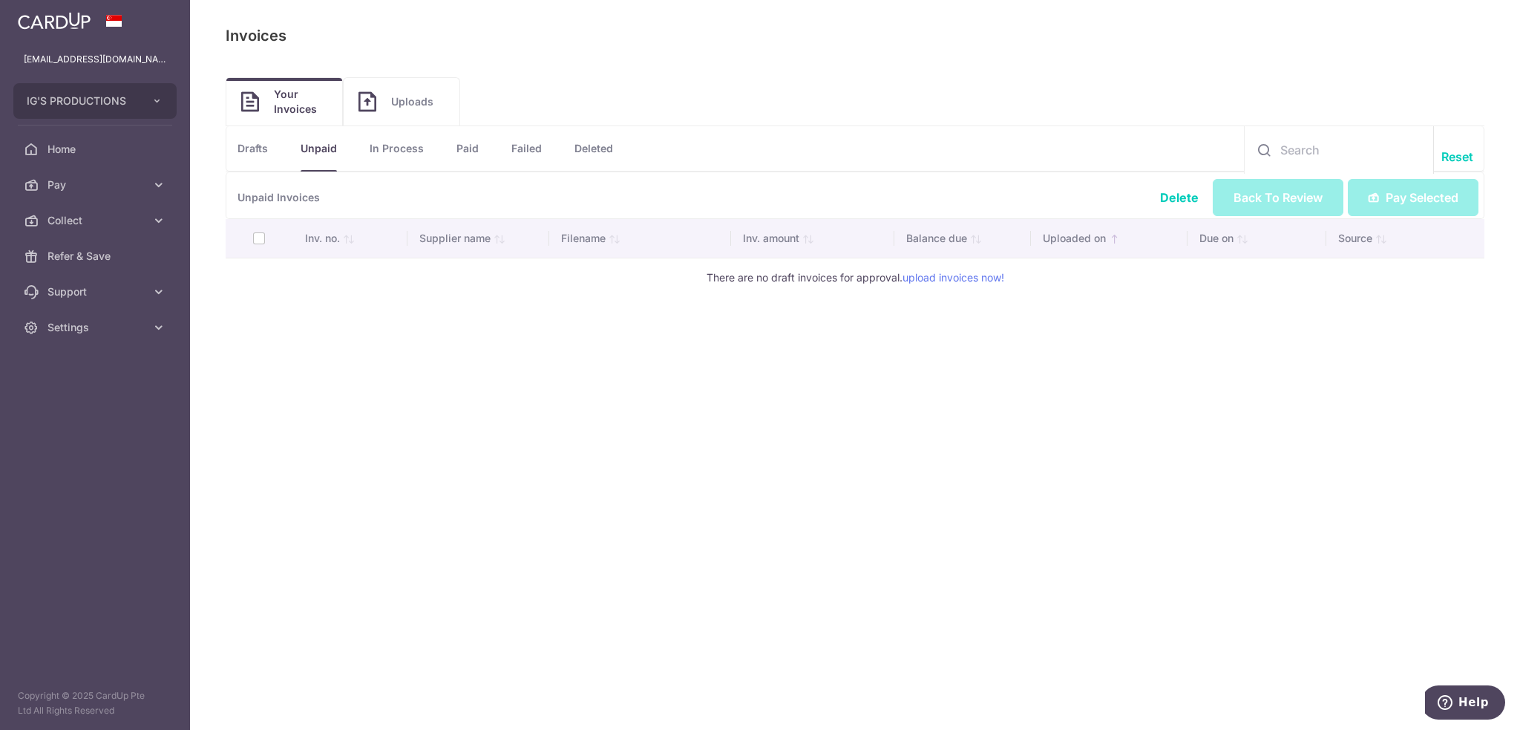
click at [253, 242] on th at bounding box center [260, 238] width 68 height 39
click at [258, 243] on th at bounding box center [260, 238] width 68 height 39
click at [262, 155] on link "Drafts" at bounding box center [253, 148] width 30 height 45
click at [385, 144] on link "In Process" at bounding box center [397, 148] width 54 height 45
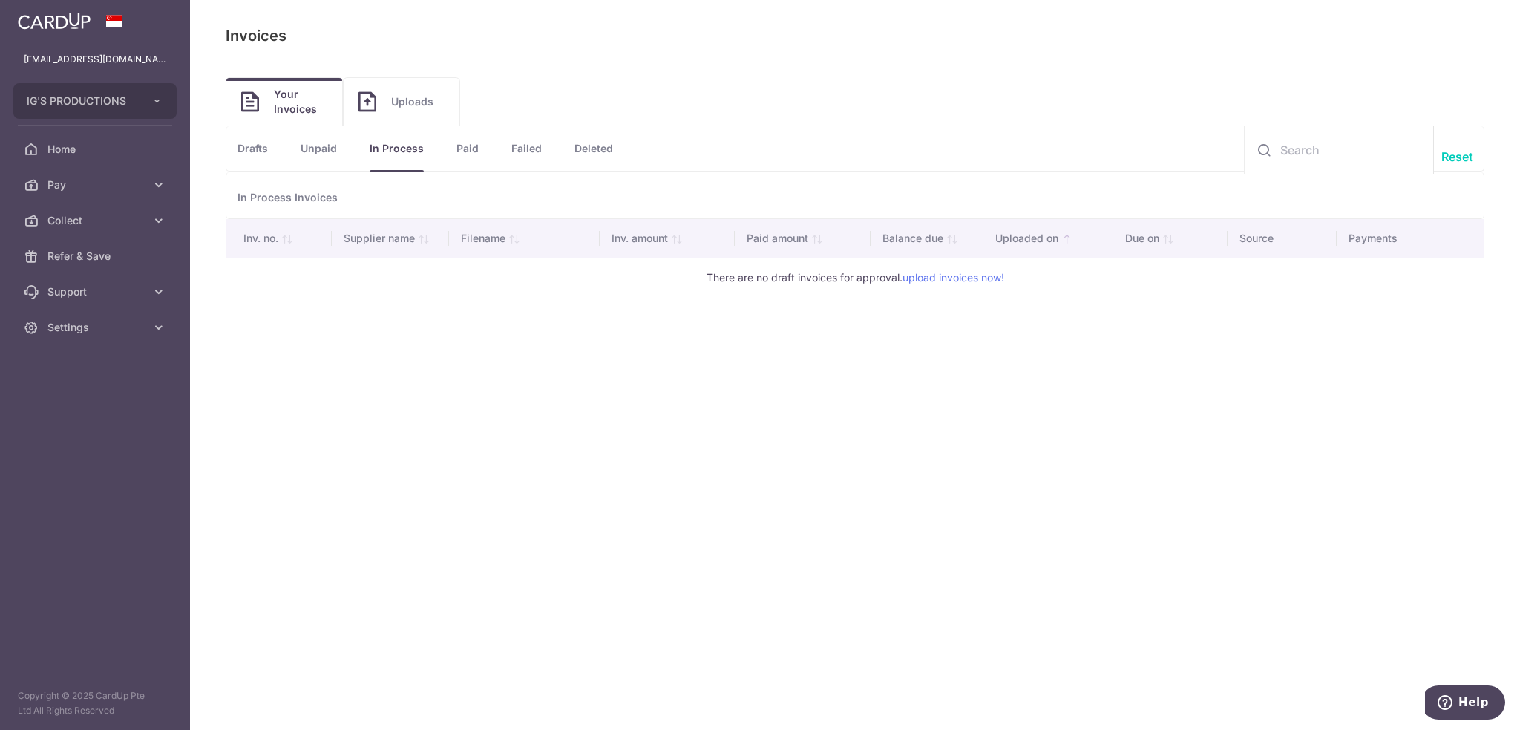
click at [474, 149] on link "Paid" at bounding box center [468, 148] width 22 height 45
click at [523, 151] on link "Failed" at bounding box center [526, 148] width 30 height 45
click at [588, 158] on link "Deleted" at bounding box center [594, 148] width 39 height 45
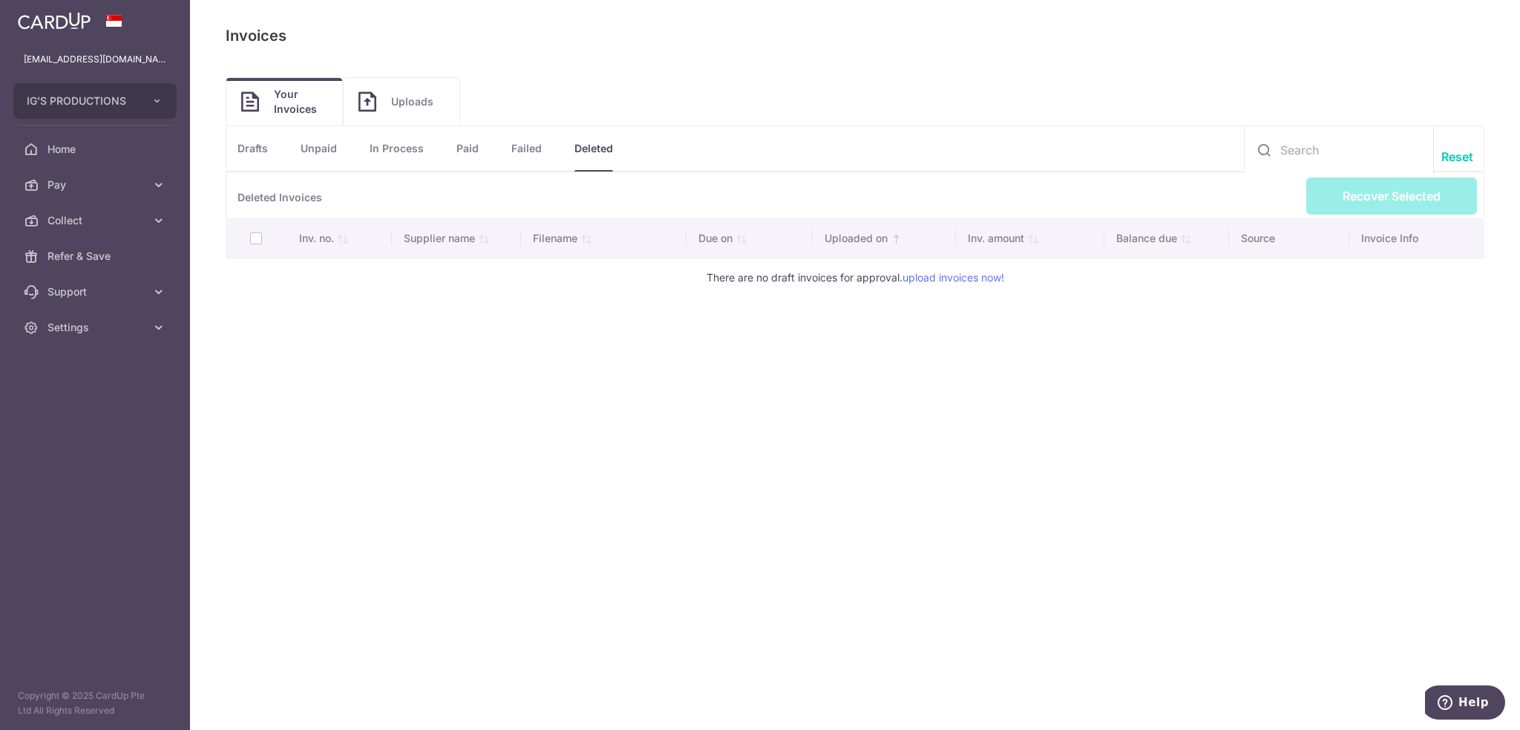
click at [401, 96] on span "Uploads" at bounding box center [417, 101] width 53 height 15
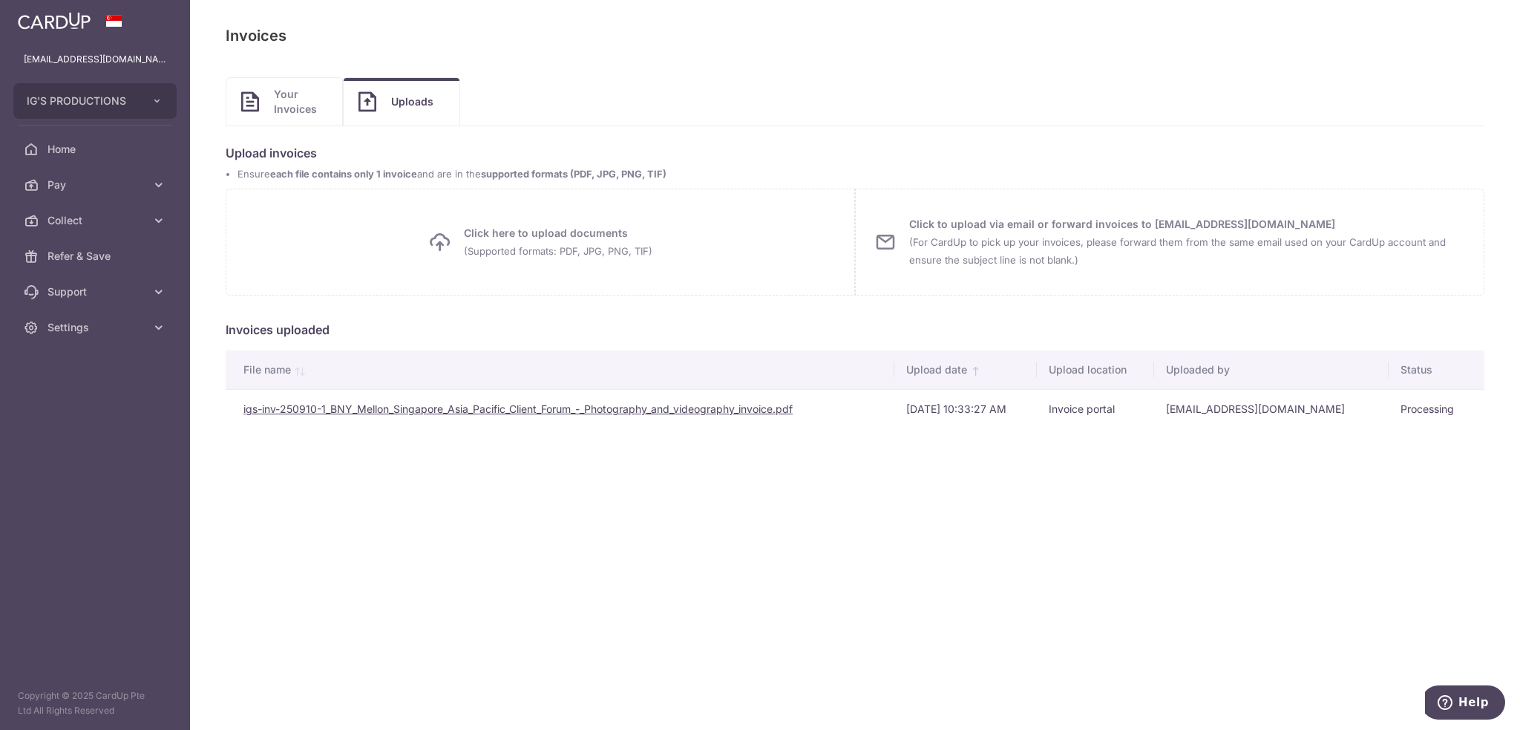
click at [259, 408] on link "igs-inv-250910-1_BNY_Mellon_Singapore_Asia_Pacific_Client_Forum_-_Photography_a…" at bounding box center [517, 408] width 549 height 13
